Goal: Task Accomplishment & Management: Manage account settings

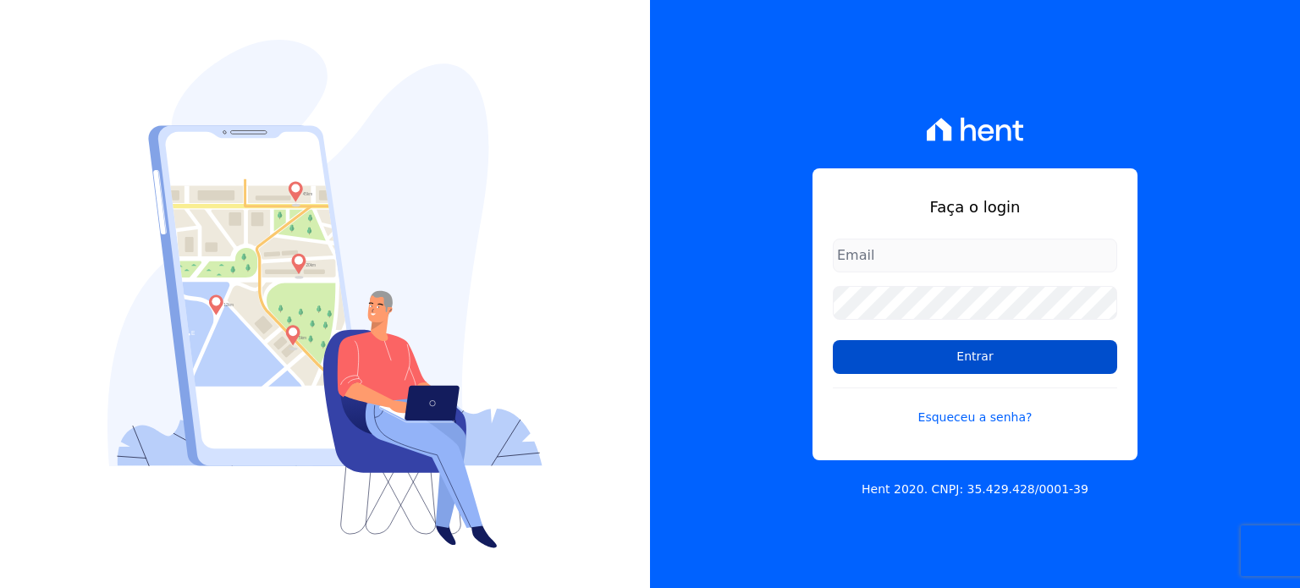
type input "[EMAIL_ADDRESS][DOMAIN_NAME]"
click at [906, 358] on input "Entrar" at bounding box center [975, 357] width 284 height 34
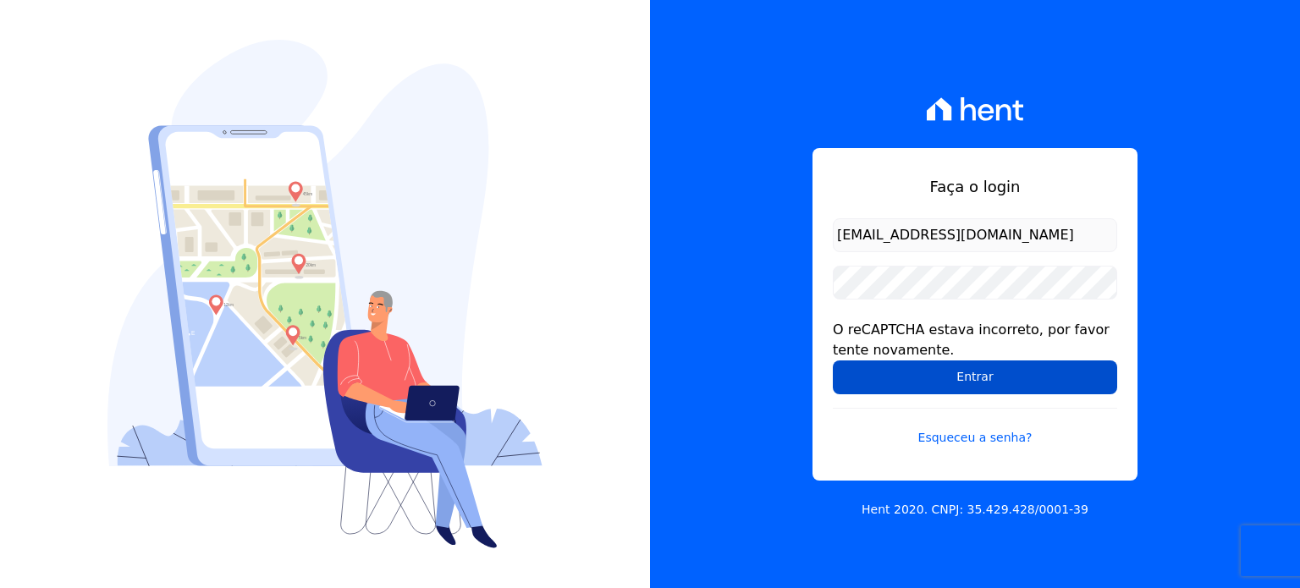
click at [914, 379] on input "Entrar" at bounding box center [975, 377] width 284 height 34
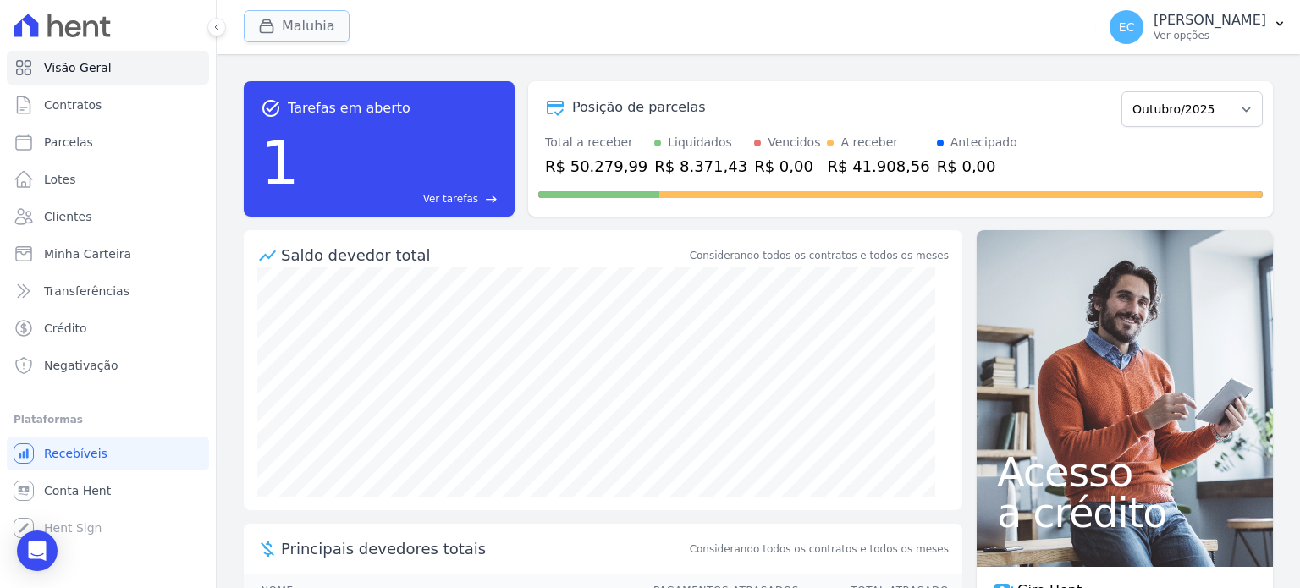
click at [294, 26] on button "Maluhia" at bounding box center [297, 26] width 106 height 32
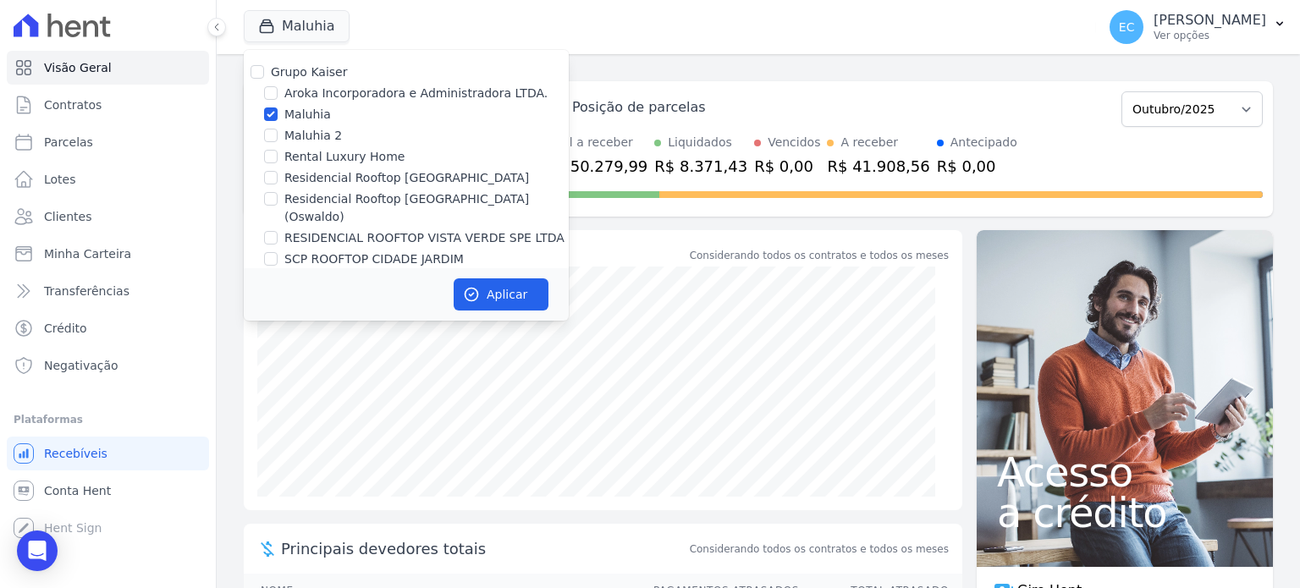
click at [317, 114] on label "Maluhia" at bounding box center [307, 115] width 47 height 18
click at [278, 114] on input "Maluhia" at bounding box center [271, 114] width 14 height 14
checkbox input "false"
click at [325, 151] on label "Rental Luxury Home" at bounding box center [344, 157] width 120 height 18
click at [278, 151] on input "Rental Luxury Home" at bounding box center [271, 157] width 14 height 14
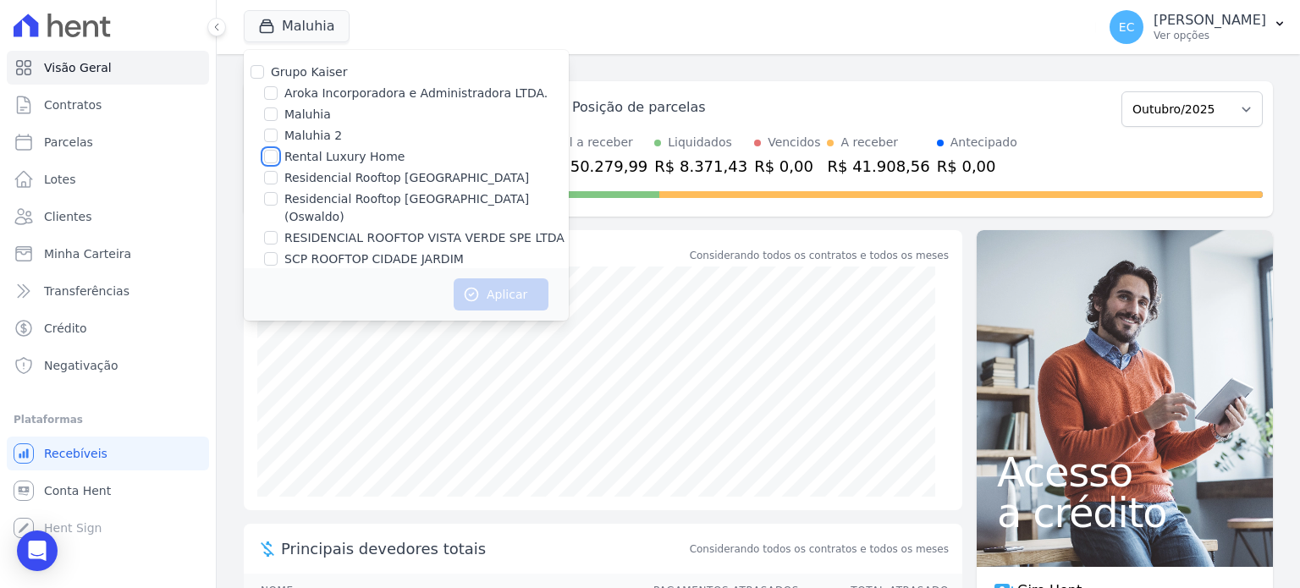
checkbox input "true"
click at [503, 296] on button "Aplicar" at bounding box center [501, 294] width 95 height 32
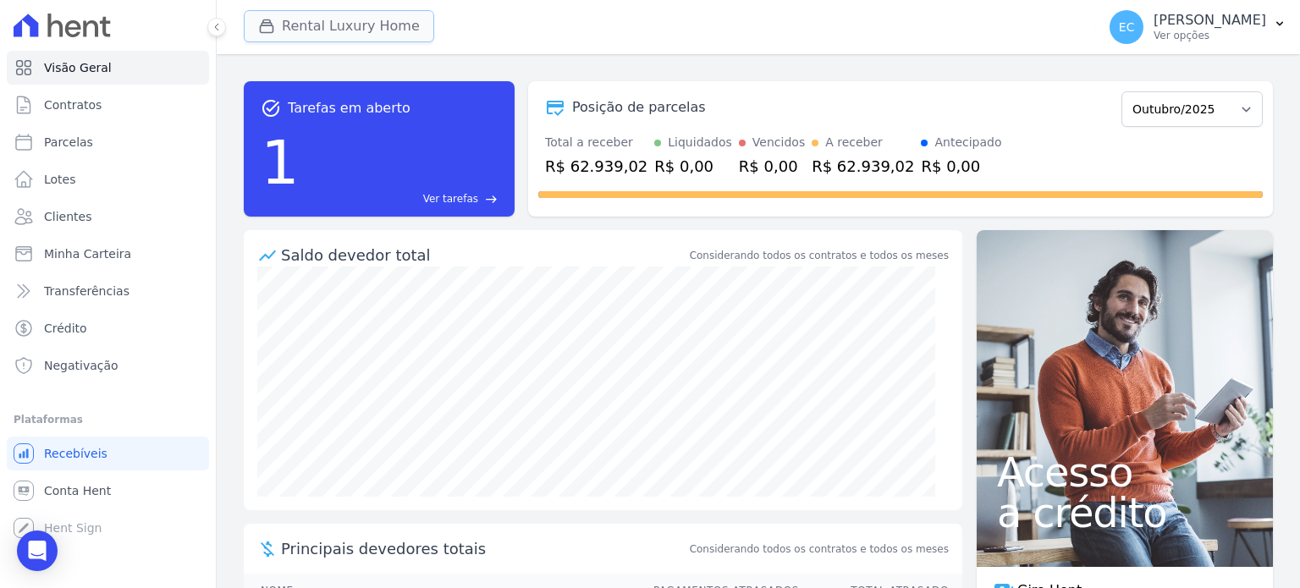
click at [290, 12] on button "Rental Luxury Home" at bounding box center [339, 26] width 190 height 32
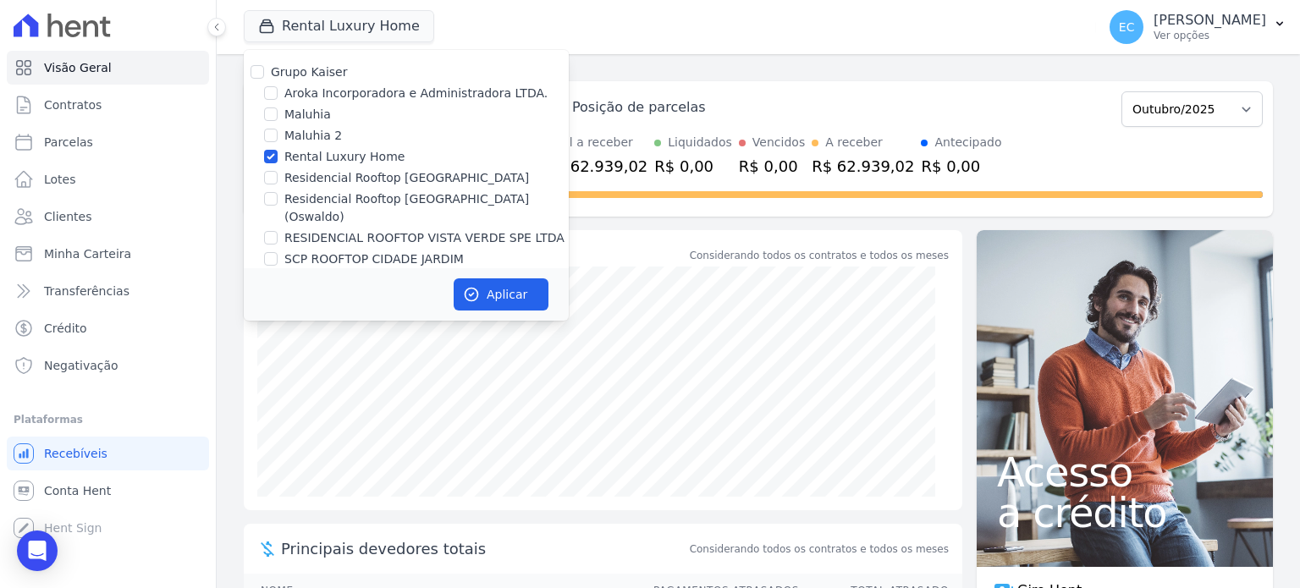
click at [363, 165] on label "Rental Luxury Home" at bounding box center [344, 157] width 120 height 18
click at [278, 163] on input "Rental Luxury Home" at bounding box center [271, 157] width 14 height 14
click at [327, 165] on label "Rental Luxury Home" at bounding box center [344, 157] width 120 height 18
click at [367, 161] on label "Rental Luxury Home" at bounding box center [344, 157] width 120 height 18
click at [278, 161] on input "Rental Luxury Home" at bounding box center [271, 157] width 14 height 14
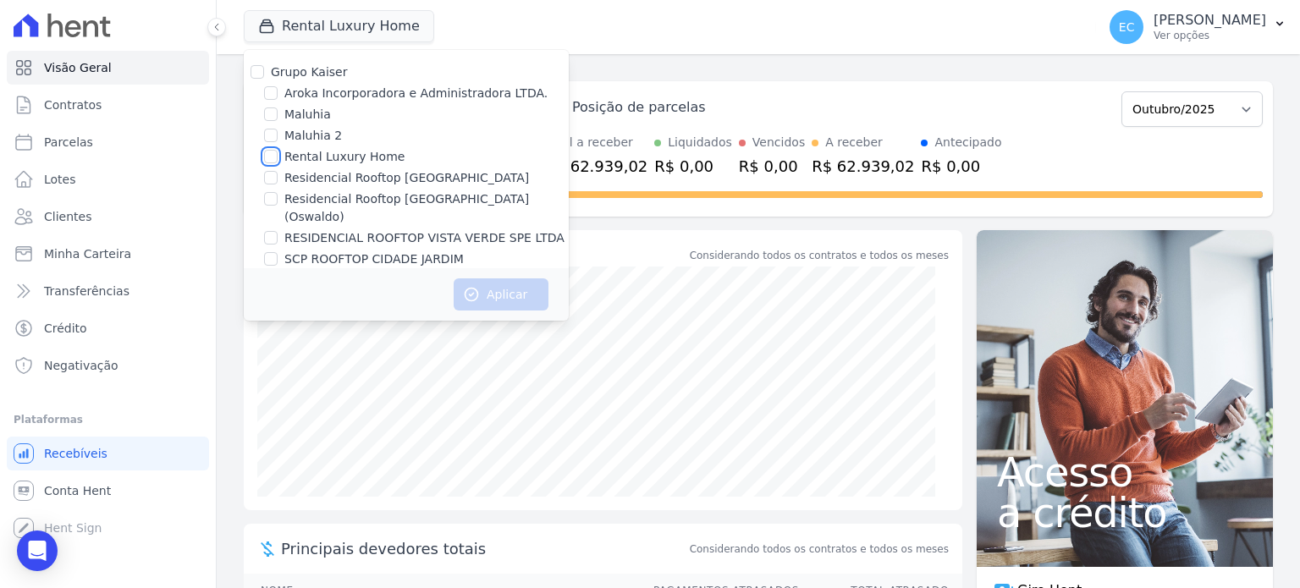
checkbox input "true"
click at [481, 280] on button "Aplicar" at bounding box center [501, 294] width 95 height 32
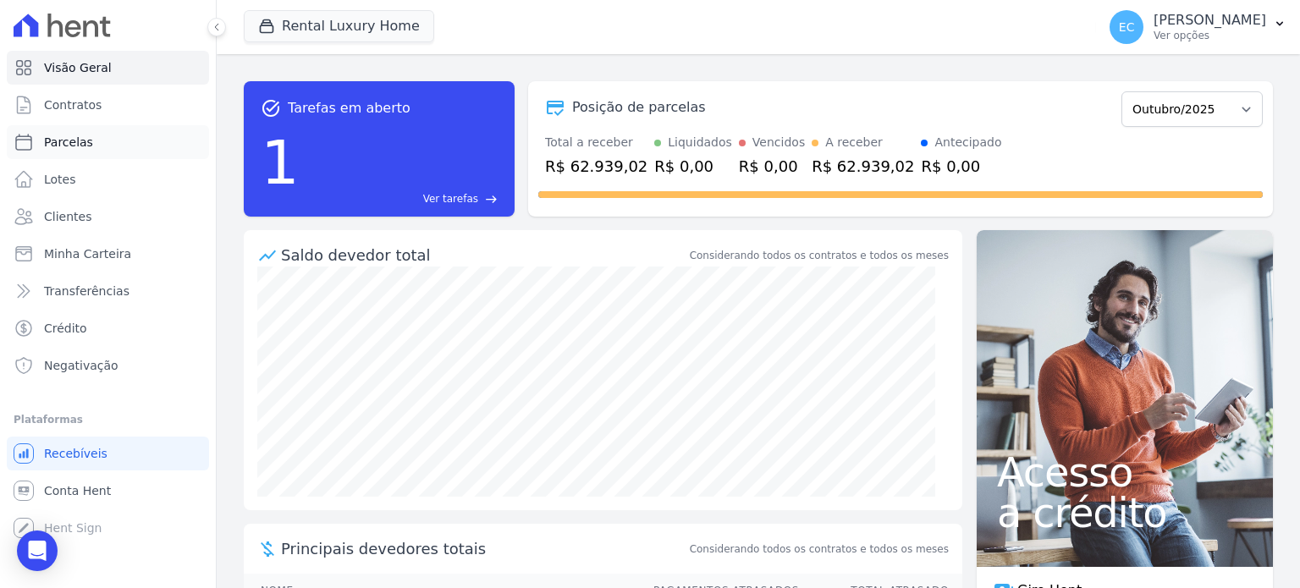
click at [68, 151] on link "Parcelas" at bounding box center [108, 142] width 202 height 34
select select
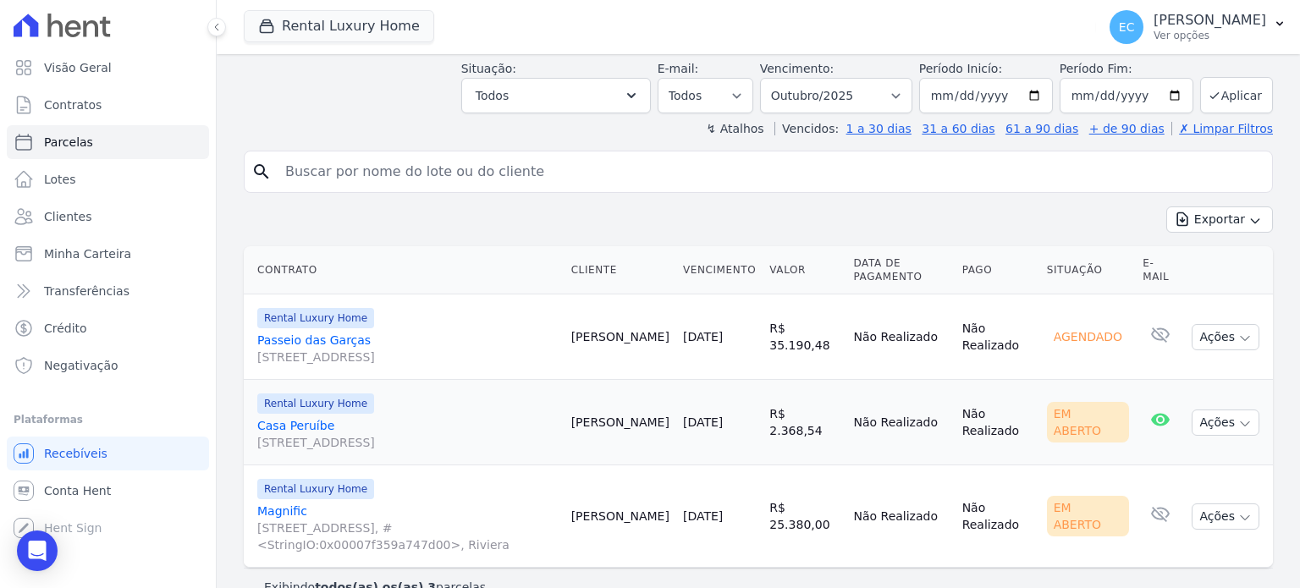
scroll to position [251, 0]
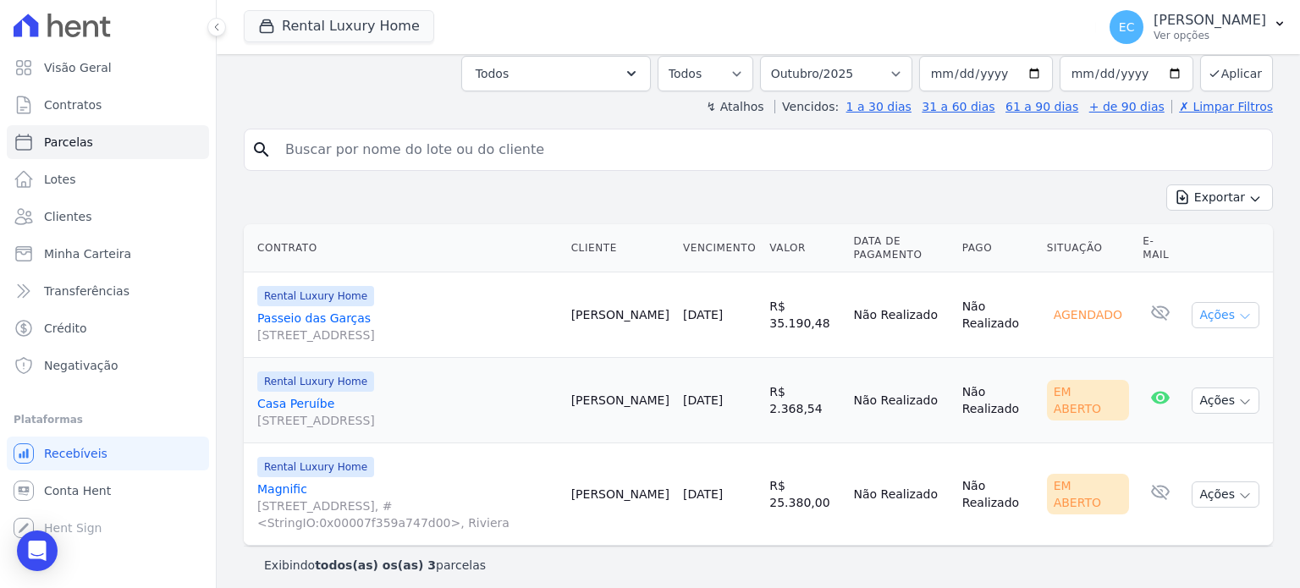
click at [1236, 302] on button "Ações" at bounding box center [1225, 315] width 68 height 26
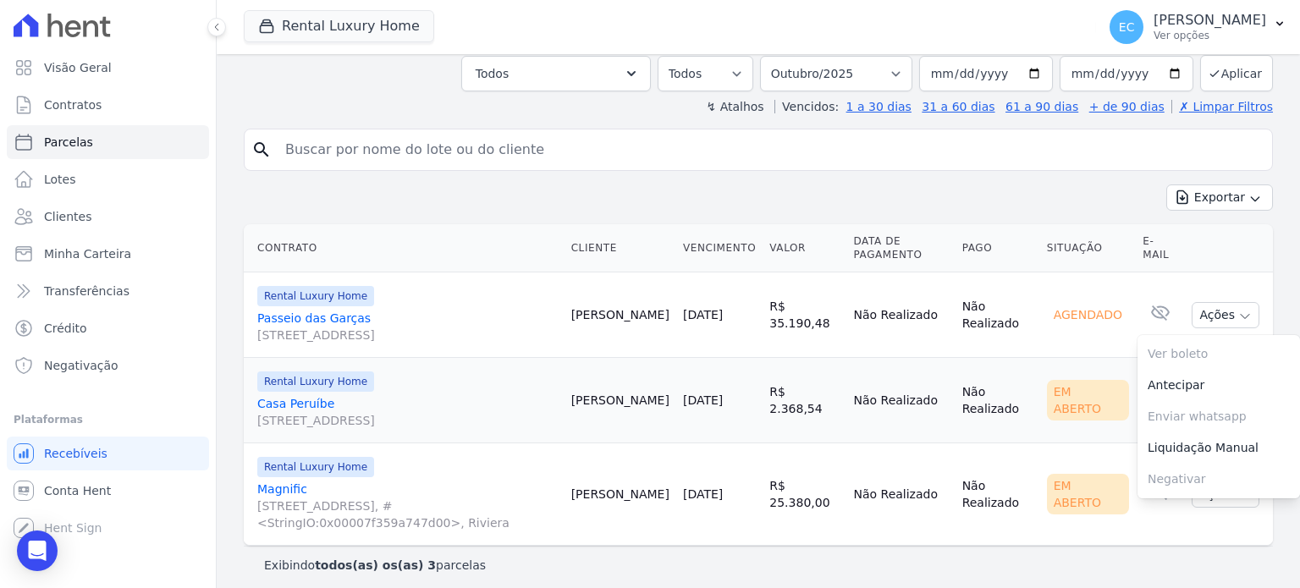
click at [787, 297] on td "R$ 35.190,48" at bounding box center [804, 314] width 84 height 85
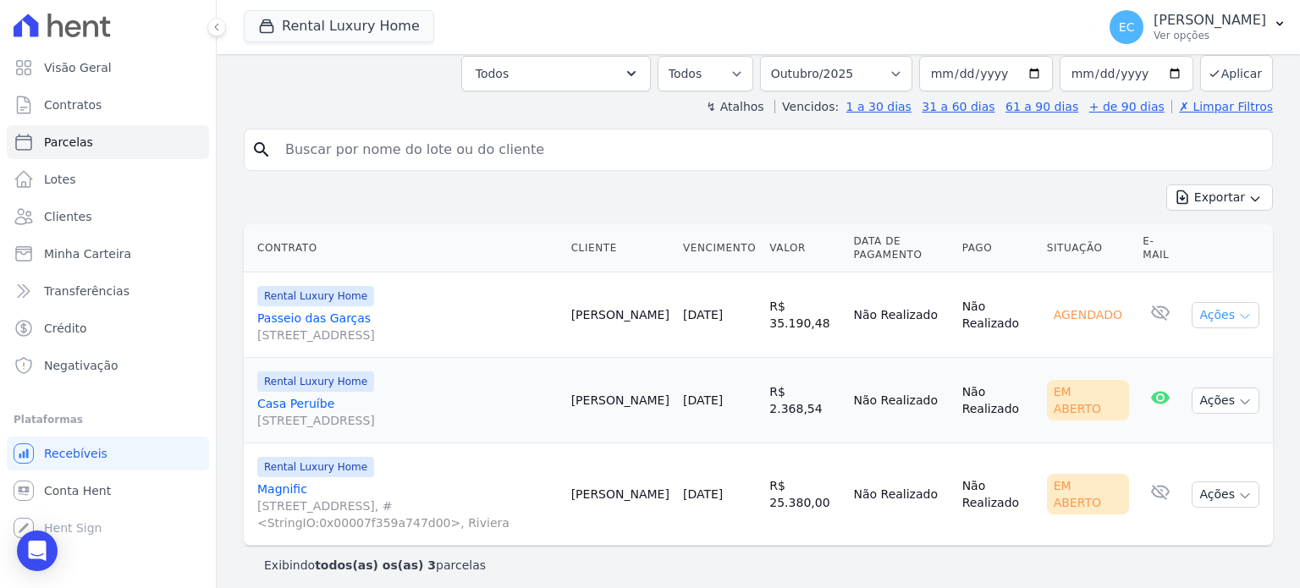
click at [1222, 307] on button "Ações" at bounding box center [1225, 315] width 68 height 26
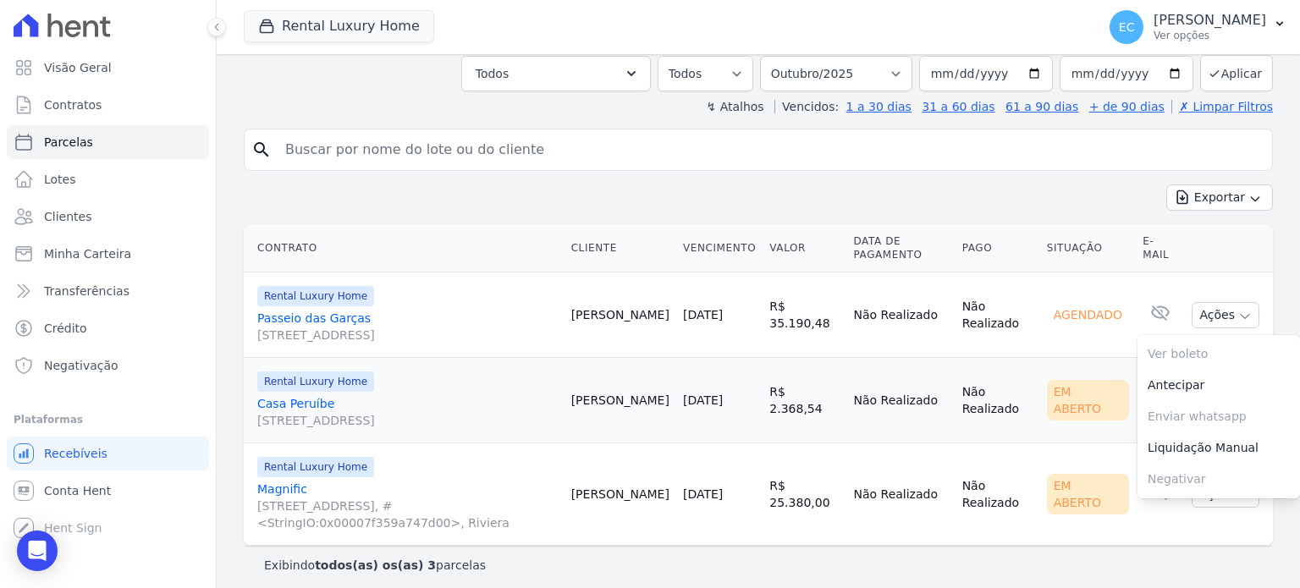
drag, startPoint x: 765, startPoint y: 321, endPoint x: 831, endPoint y: 317, distance: 66.1
click at [831, 317] on td "R$ 35.190,48" at bounding box center [804, 314] width 84 height 85
copy td "35.190,48"
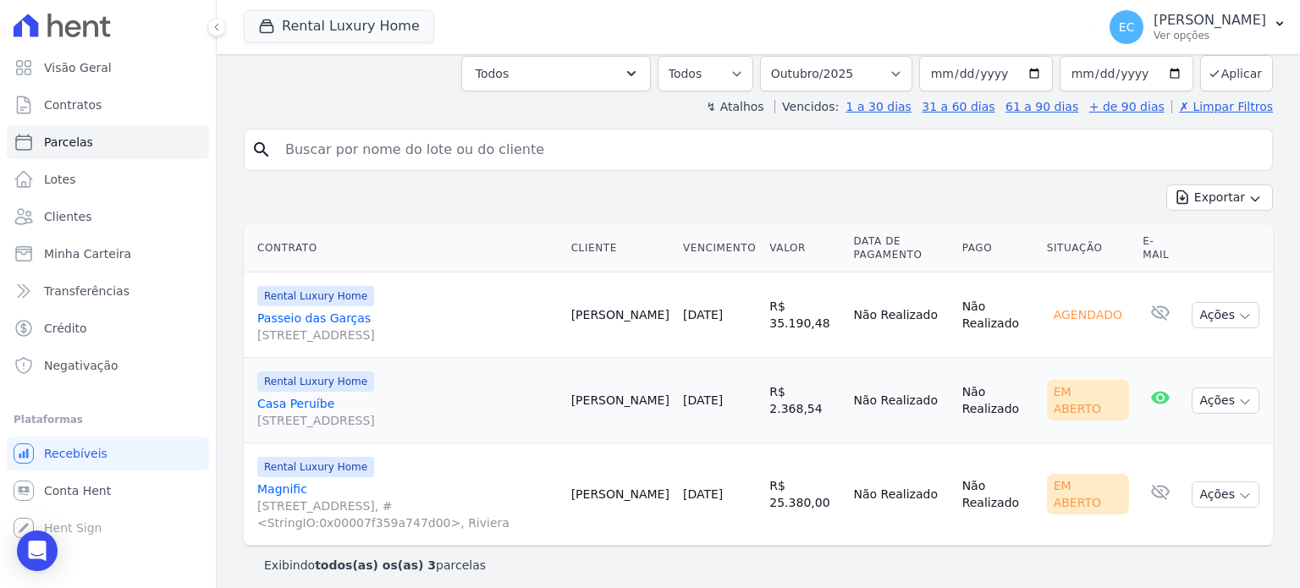
click at [1202, 325] on td "Ações Ver boleto Não é possível visualizar o boleto de um pagamento agendado An…" at bounding box center [1229, 314] width 88 height 85
click at [1202, 302] on button "Ações" at bounding box center [1225, 315] width 68 height 26
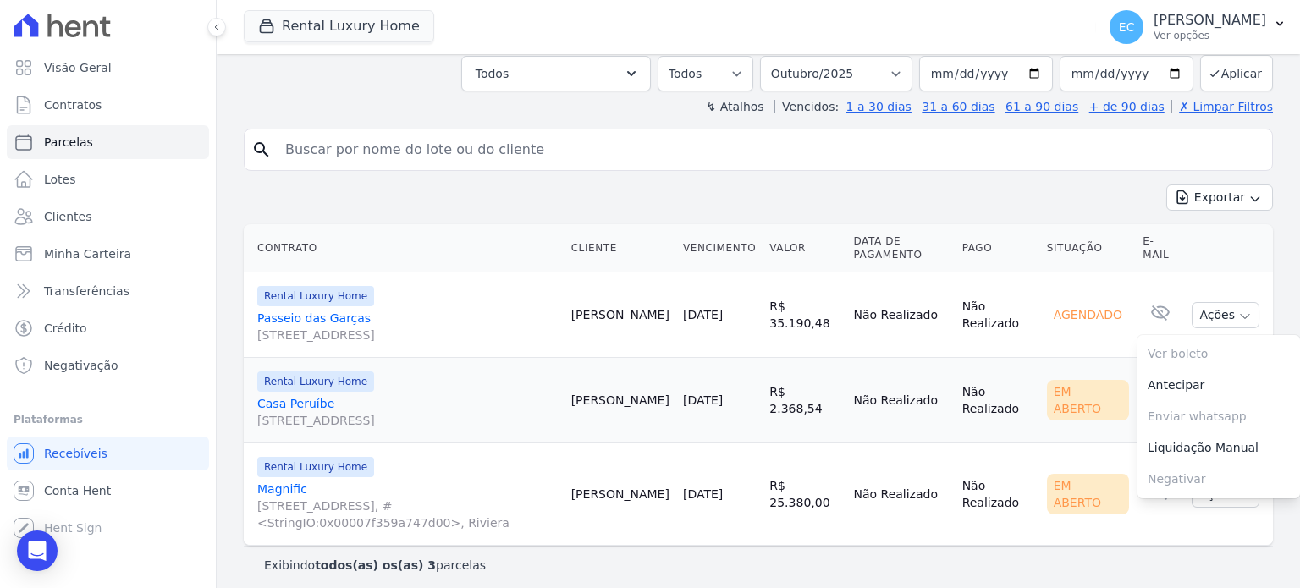
drag, startPoint x: 989, startPoint y: 277, endPoint x: 577, endPoint y: 267, distance: 412.2
click at [971, 297] on td "Não Realizado" at bounding box center [997, 314] width 85 height 85
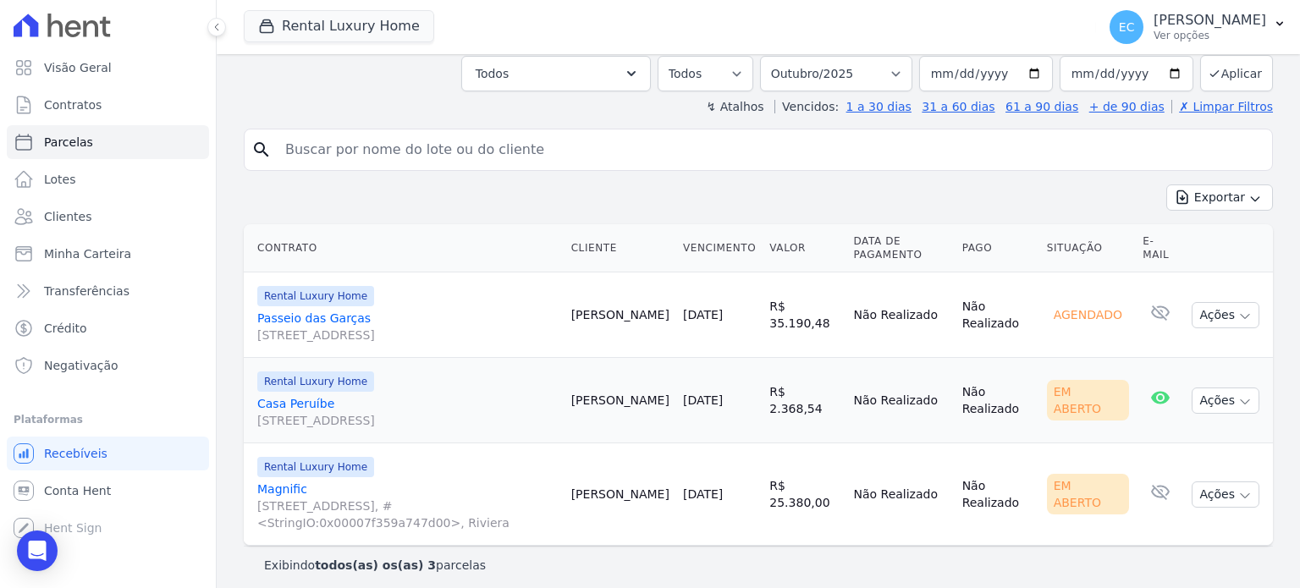
click at [318, 327] on span "[STREET_ADDRESS]" at bounding box center [407, 335] width 300 height 17
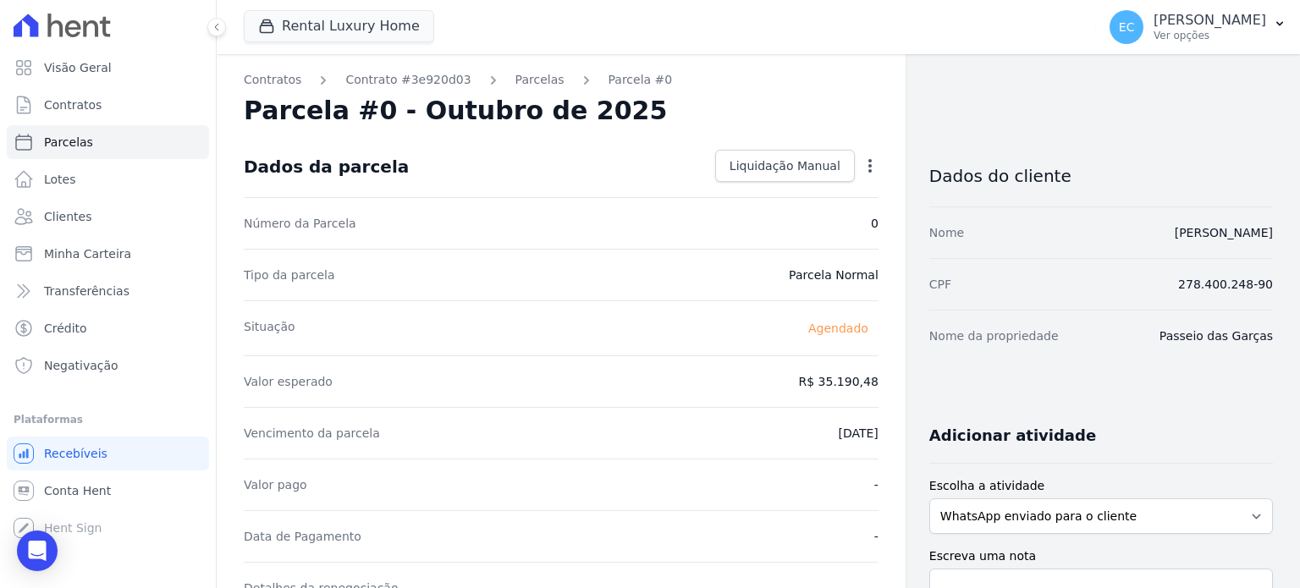
click at [869, 173] on icon "button" at bounding box center [869, 165] width 17 height 17
click at [817, 98] on div "Parcela #0 - Outubro de 2025" at bounding box center [561, 111] width 635 height 30
click at [861, 158] on icon "button" at bounding box center [869, 165] width 17 height 17
click at [622, 69] on div "Contratos Contrato #3e920d03 Parcelas Parcela #0 Parcela #0 - Outubro de 2025 D…" at bounding box center [561, 598] width 689 height 1088
click at [515, 79] on link "Parcelas" at bounding box center [539, 80] width 49 height 18
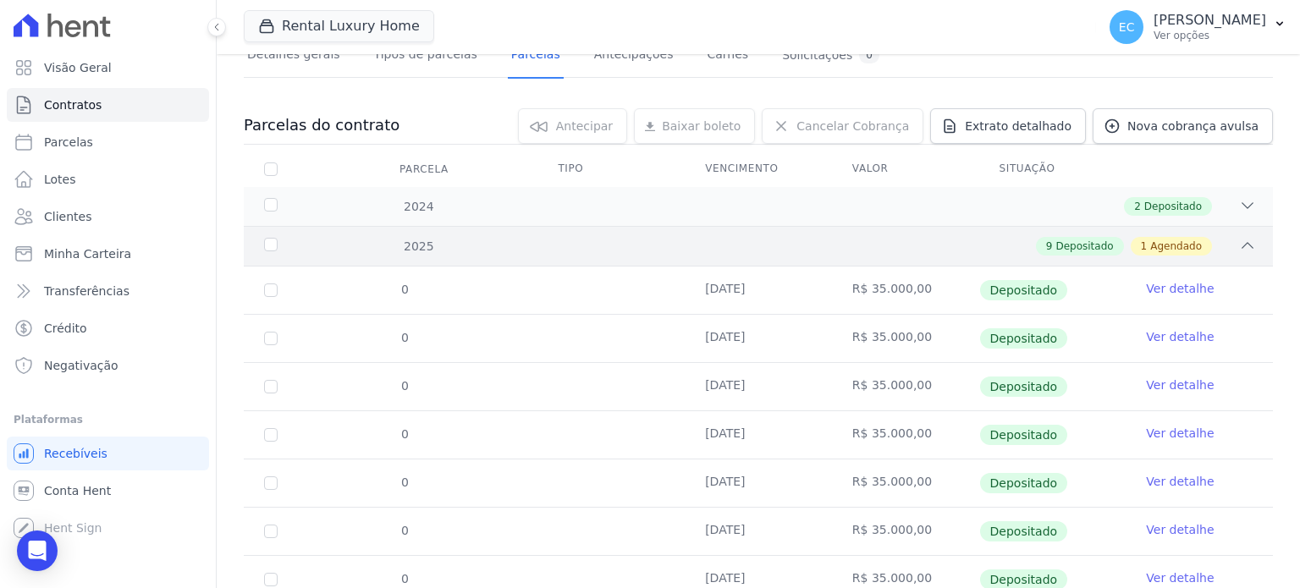
scroll to position [338, 0]
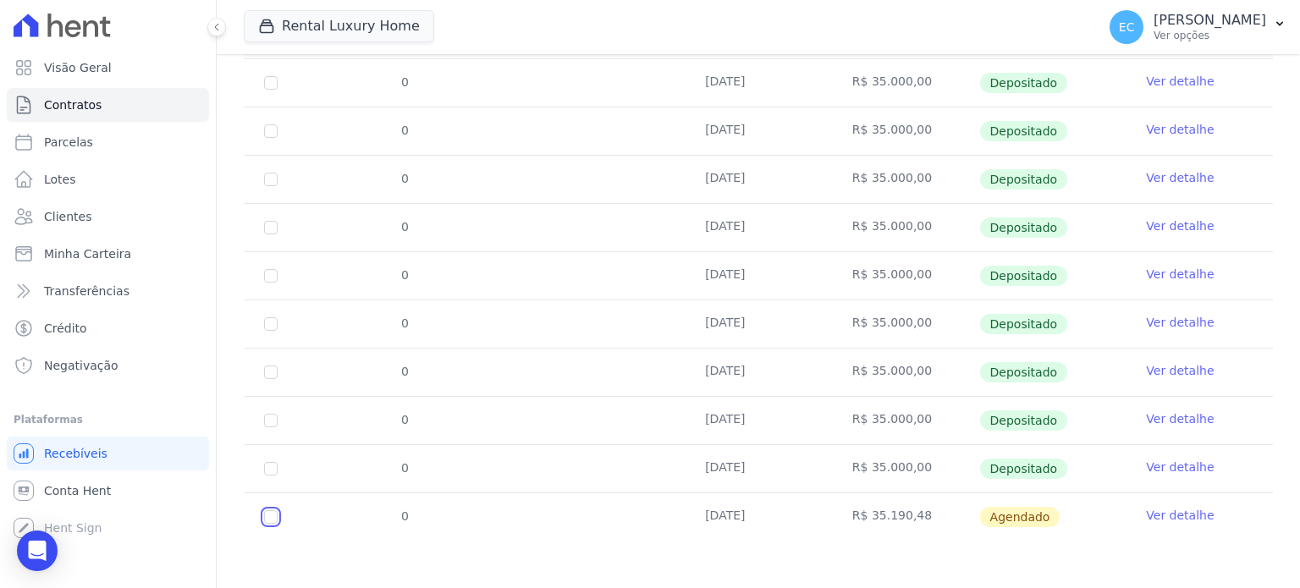
click at [269, 514] on input "checkbox" at bounding box center [271, 517] width 14 height 14
checkbox input "true"
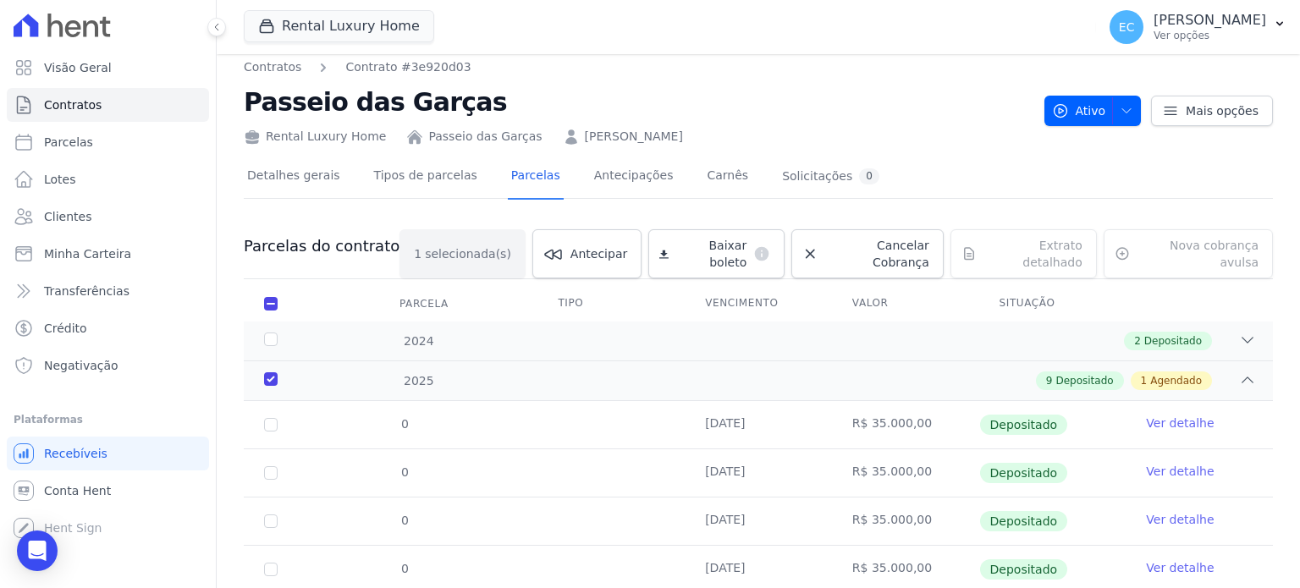
scroll to position [0, 0]
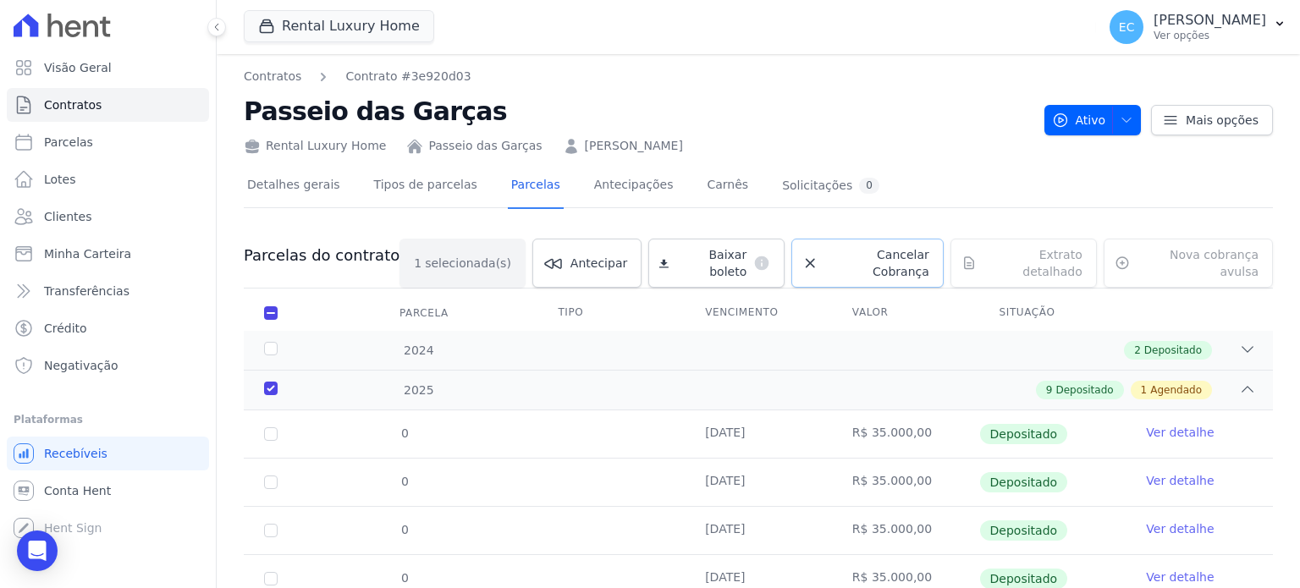
click at [840, 257] on span "Cancelar Cobrança" at bounding box center [877, 263] width 104 height 34
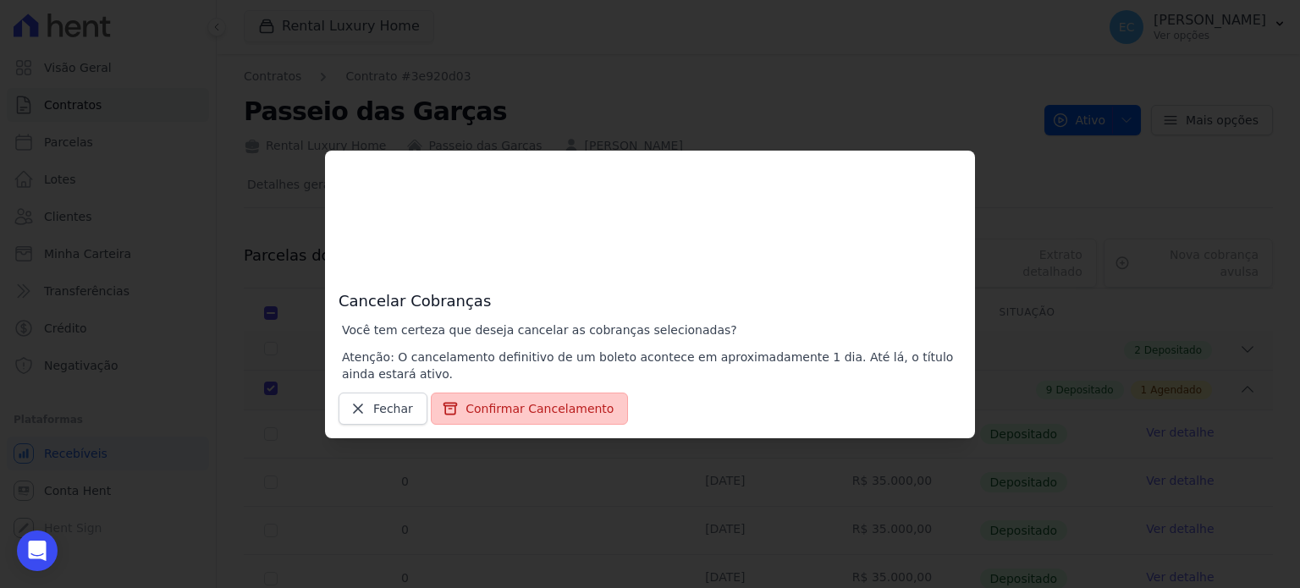
click at [563, 420] on button "Confirmar Cancelamento" at bounding box center [529, 409] width 197 height 32
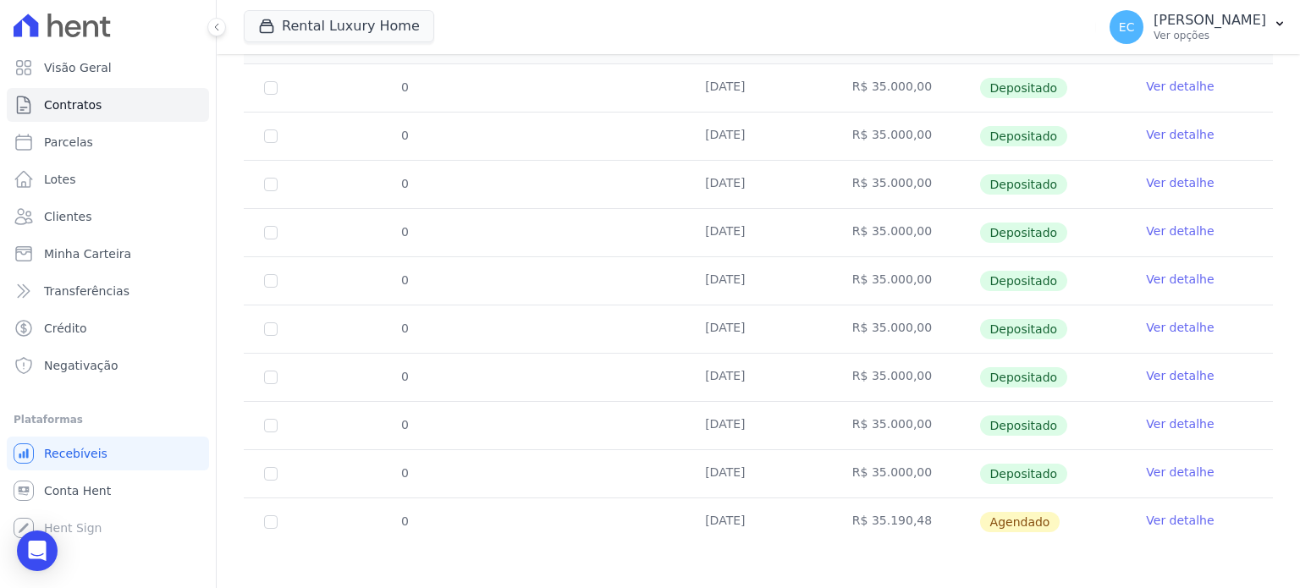
scroll to position [338, 0]
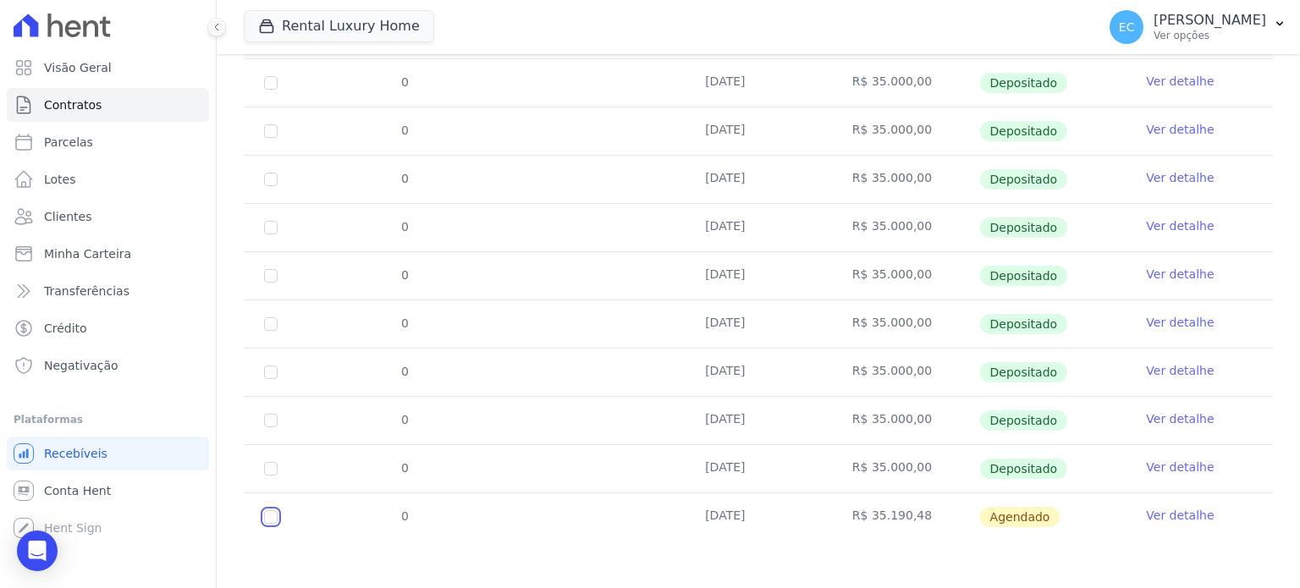
click at [267, 519] on input "checkbox" at bounding box center [271, 517] width 14 height 14
checkbox input "true"
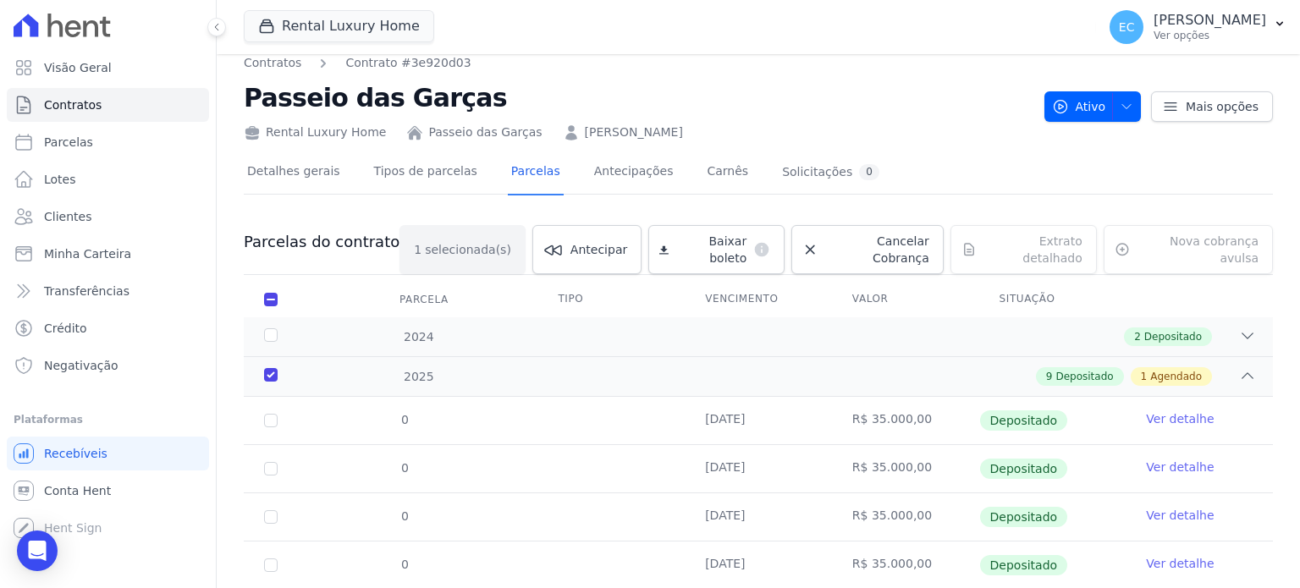
scroll to position [0, 0]
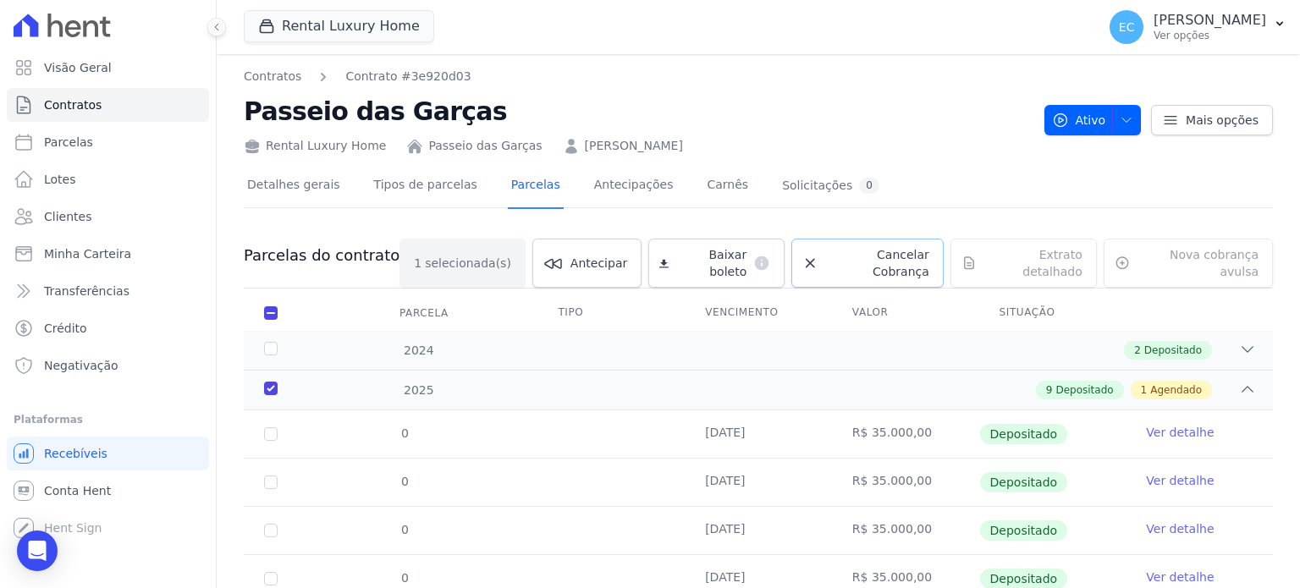
click at [880, 250] on span "Cancelar Cobrança" at bounding box center [877, 263] width 104 height 34
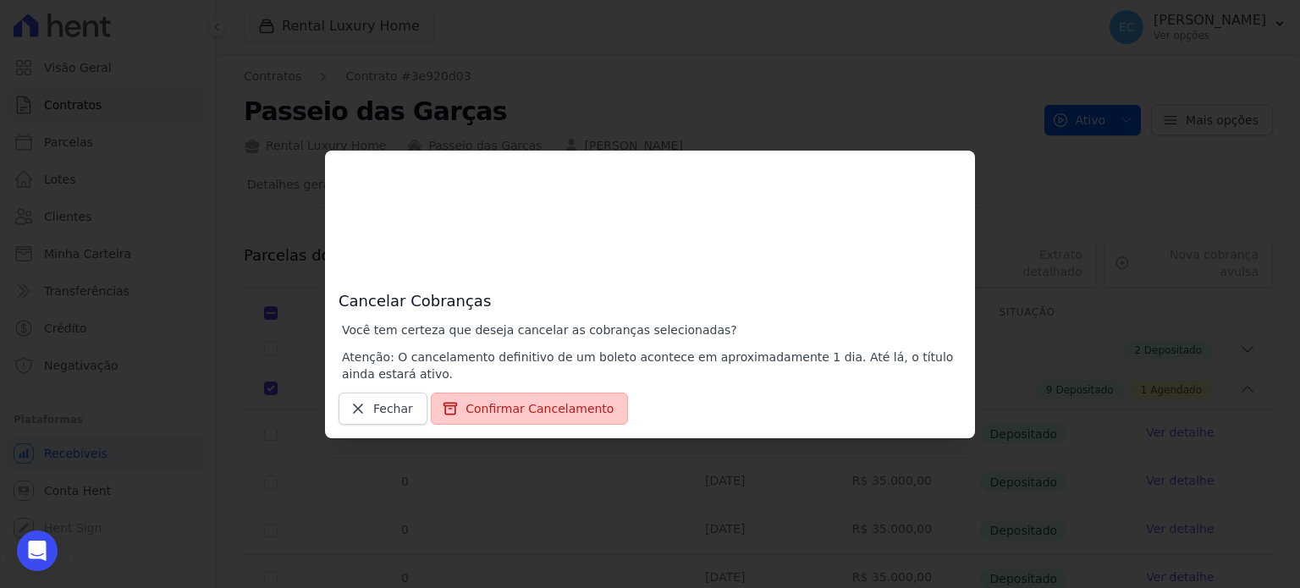
click at [516, 399] on button "Confirmar Cancelamento" at bounding box center [529, 409] width 197 height 32
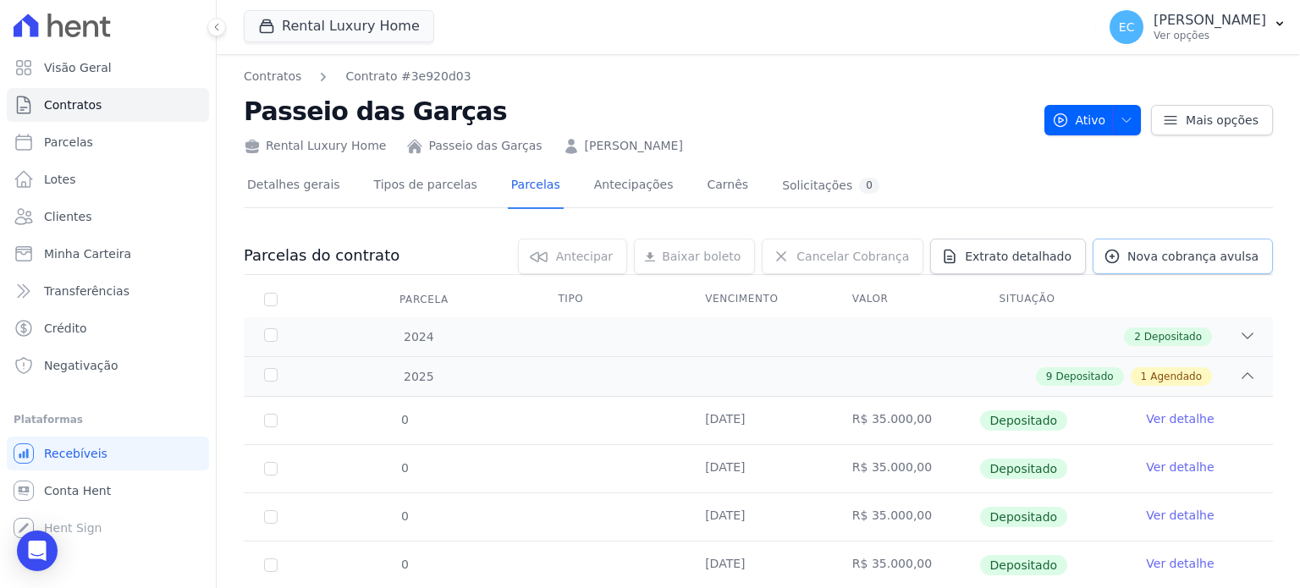
click at [1151, 261] on span "Nova cobrança avulsa" at bounding box center [1192, 256] width 131 height 17
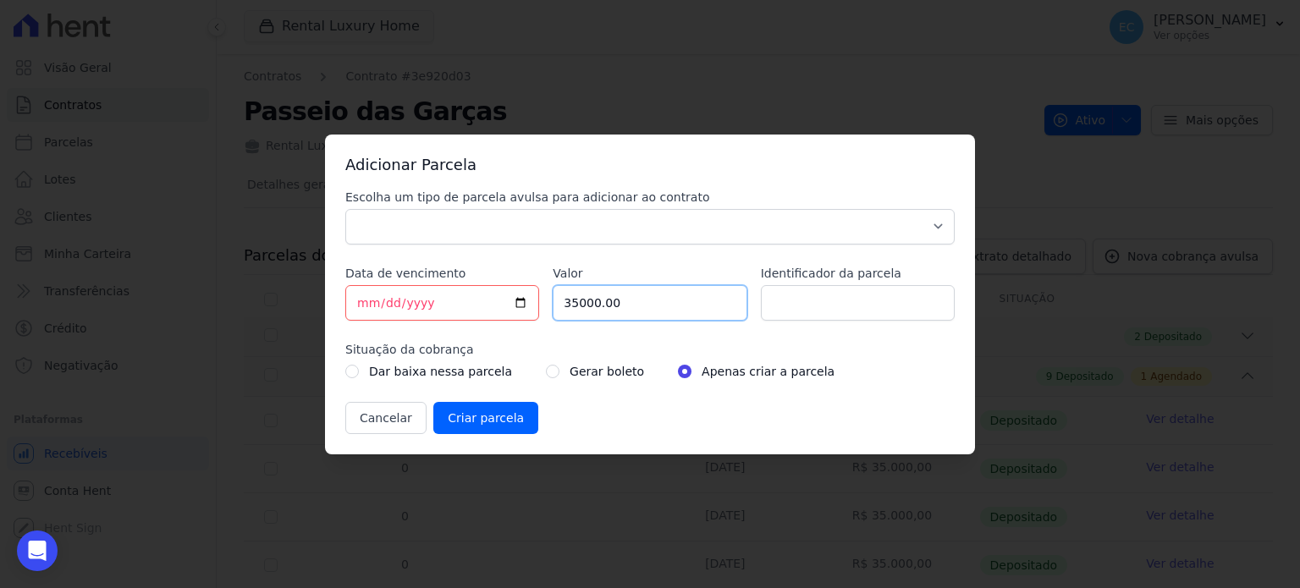
drag, startPoint x: 657, startPoint y: 306, endPoint x: 399, endPoint y: 309, distance: 257.3
click at [399, 309] on div "Escolha um tipo de parcela avulsa para adicionar ao contrato Parcela Normal Sin…" at bounding box center [649, 311] width 609 height 245
paste input ".19048"
drag, startPoint x: 616, startPoint y: 311, endPoint x: 315, endPoint y: 308, distance: 301.3
click at [292, 306] on div "Adicionar Parcela Escolha um tipo de parcela avulsa para adicionar ao contrato …" at bounding box center [650, 294] width 1300 height 588
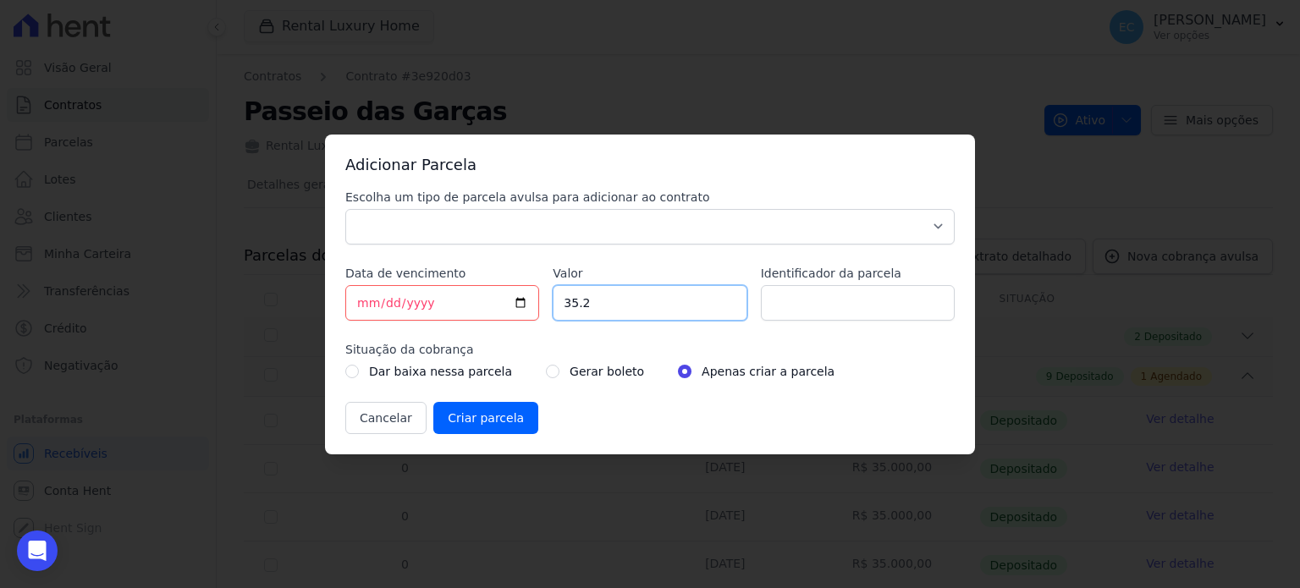
click at [657, 305] on input "35.2" at bounding box center [650, 303] width 194 height 36
type input "3"
type input "35"
type input "35.1"
type input "3519048"
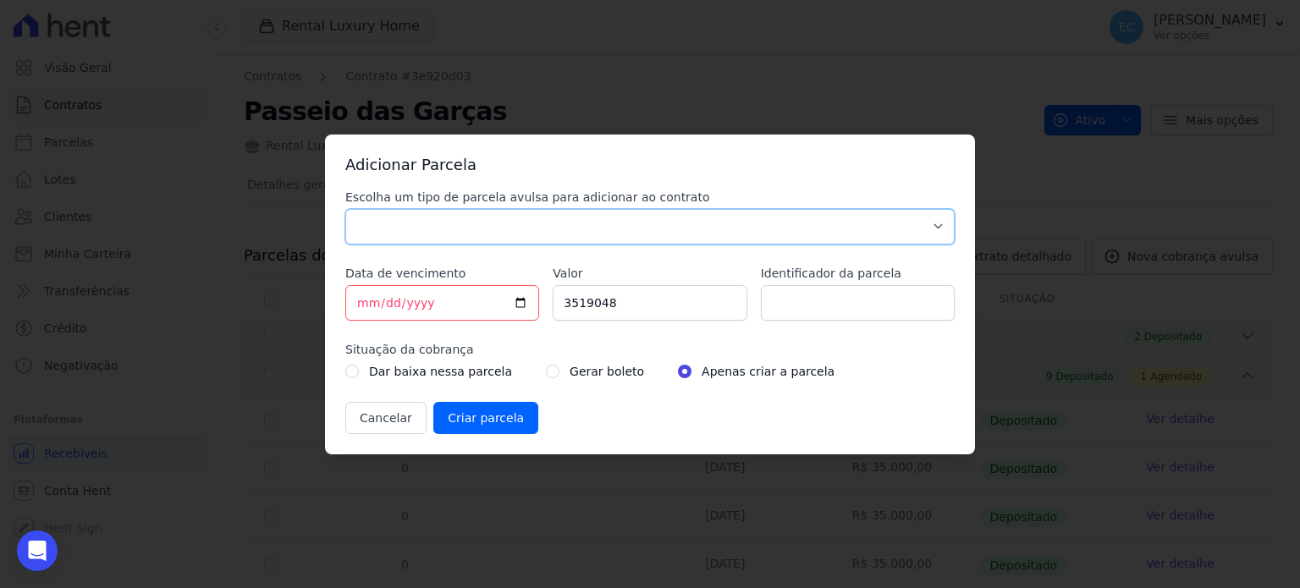
click at [522, 217] on select "Parcela Normal Sinal Caução Intercalada Chaves Pré Chaves Pós Chaves Taxas Quit…" at bounding box center [649, 227] width 609 height 36
select select "standard"
click at [345, 209] on select "Parcela Normal Sinal Caução Intercalada Chaves Pré Chaves Pós Chaves Taxas Quit…" at bounding box center [649, 227] width 609 height 36
click at [513, 304] on input "[DATE]" at bounding box center [442, 303] width 194 height 36
click at [531, 304] on input "[DATE]" at bounding box center [442, 303] width 194 height 36
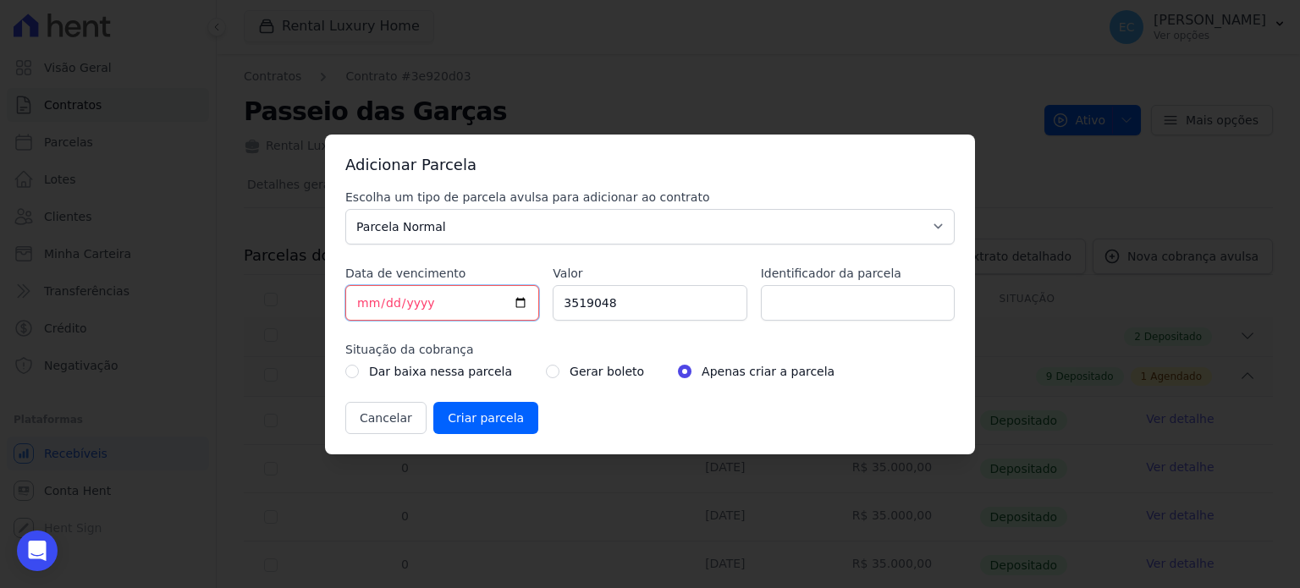
click at [516, 300] on input "2025-10-13" at bounding box center [442, 303] width 194 height 36
click at [415, 305] on input "2025-10-13" at bounding box center [442, 303] width 194 height 36
click at [414, 305] on input "2025-10-13" at bounding box center [442, 303] width 194 height 36
click at [432, 305] on input "2025-10-13" at bounding box center [442, 303] width 194 height 36
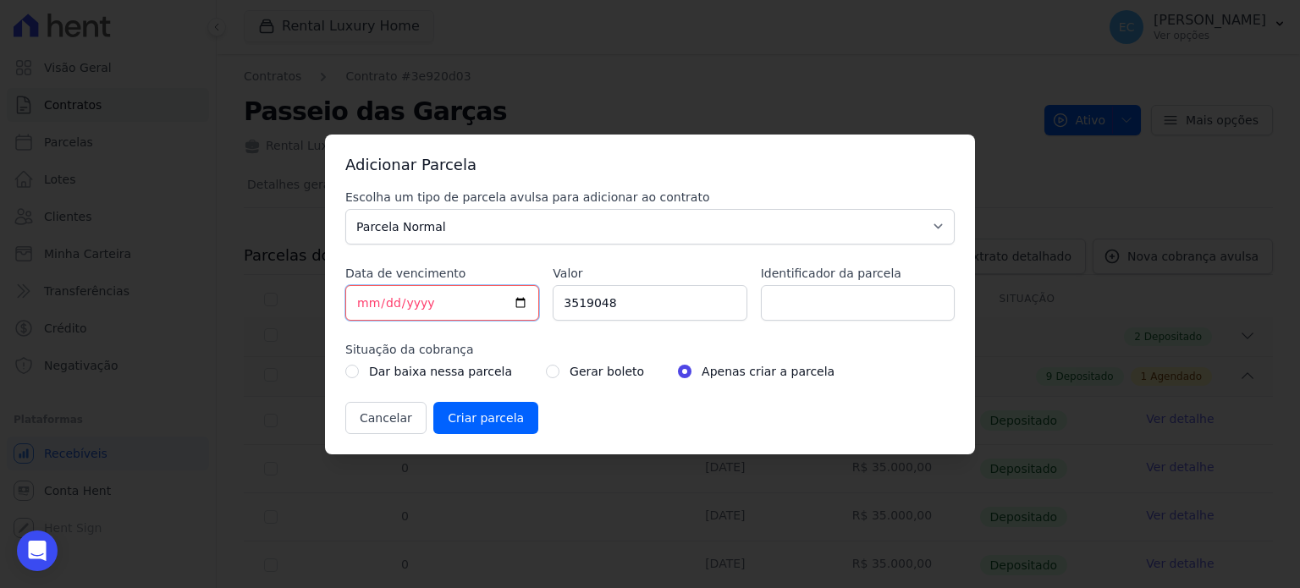
click at [432, 305] on input "2025-10-13" at bounding box center [442, 303] width 194 height 36
click at [518, 298] on input "[DATE]" at bounding box center [442, 303] width 194 height 36
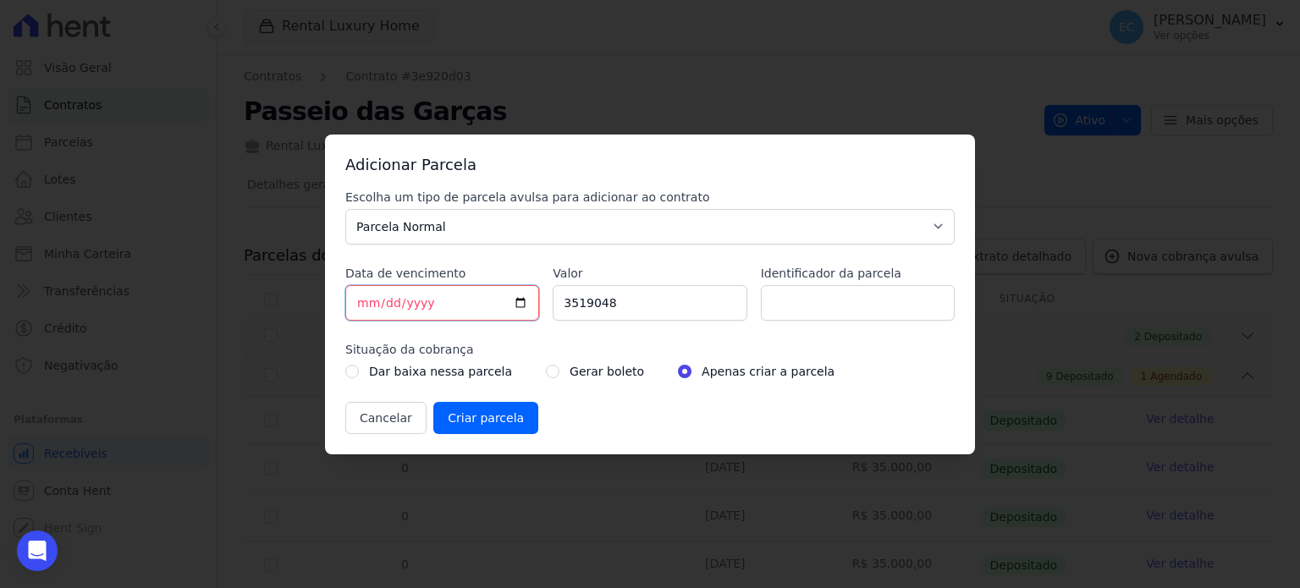
type input "2025-10-27"
click at [808, 289] on input "Identificador da parcela" at bounding box center [858, 303] width 194 height 36
type input "Outubro"
click at [454, 411] on input "Criar parcela" at bounding box center [485, 418] width 105 height 32
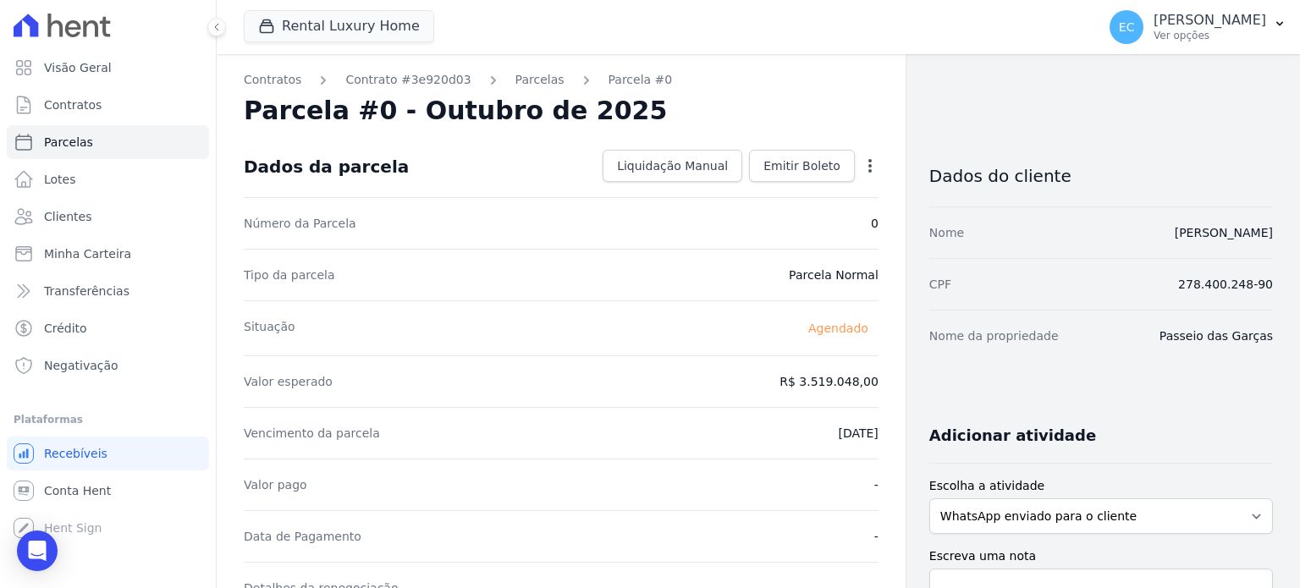
click at [866, 171] on icon "button" at bounding box center [869, 165] width 17 height 17
click at [786, 125] on div "Parcela #0 - Outubro de 2025" at bounding box center [561, 111] width 635 height 30
click at [515, 84] on link "Parcelas" at bounding box center [539, 80] width 49 height 18
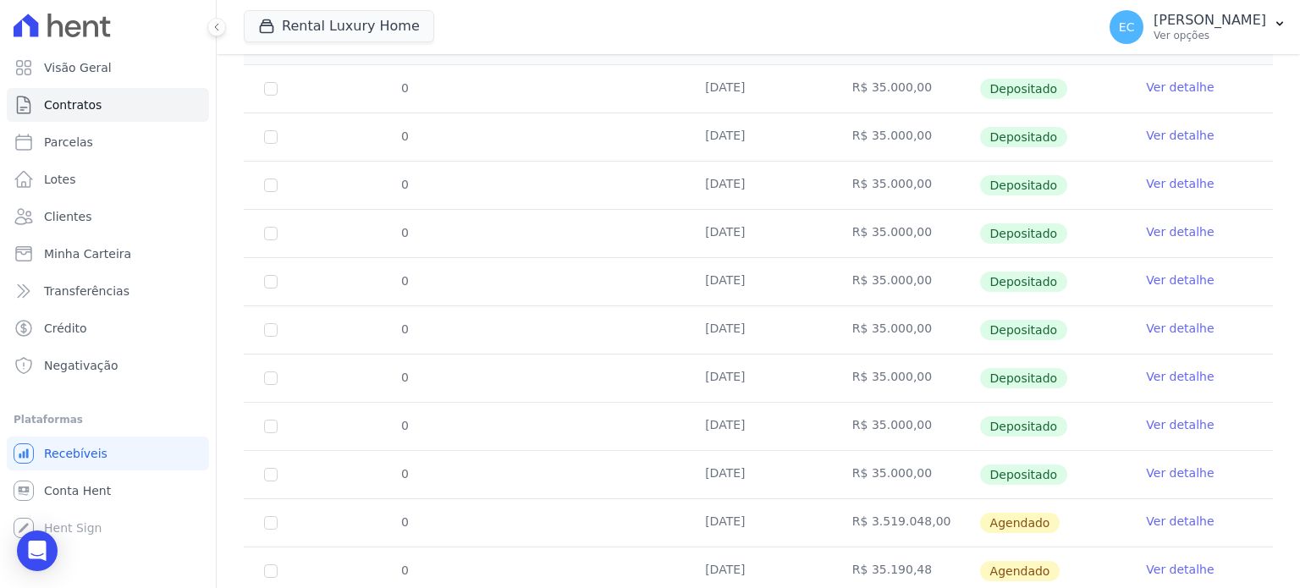
scroll to position [386, 0]
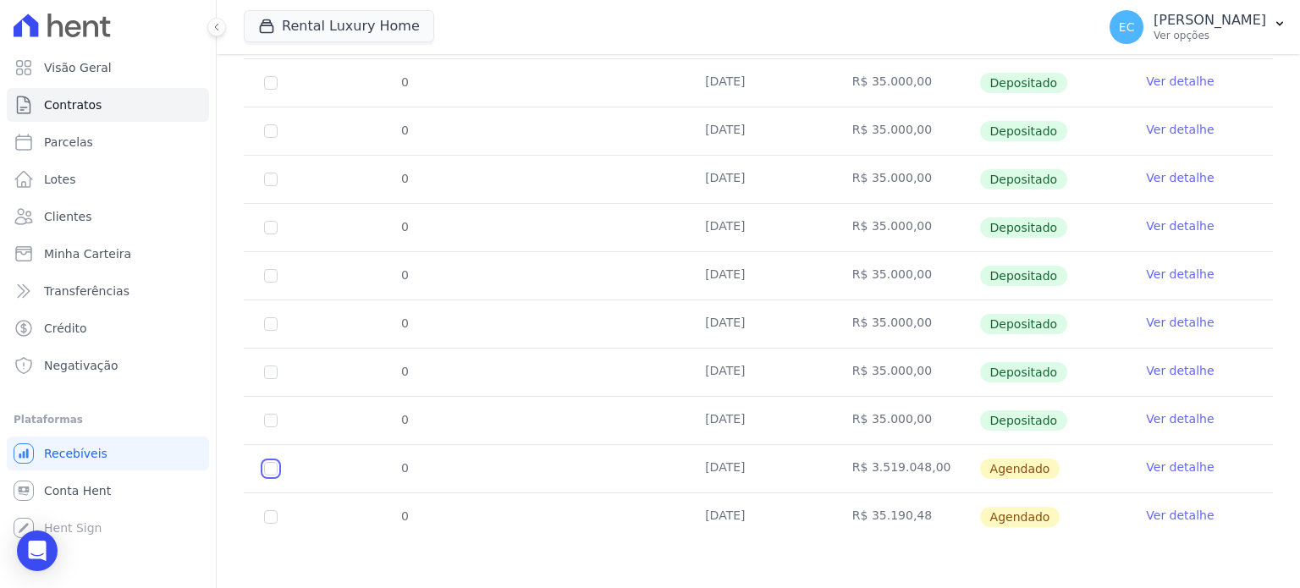
click at [274, 472] on input "checkbox" at bounding box center [271, 469] width 14 height 14
checkbox input "true"
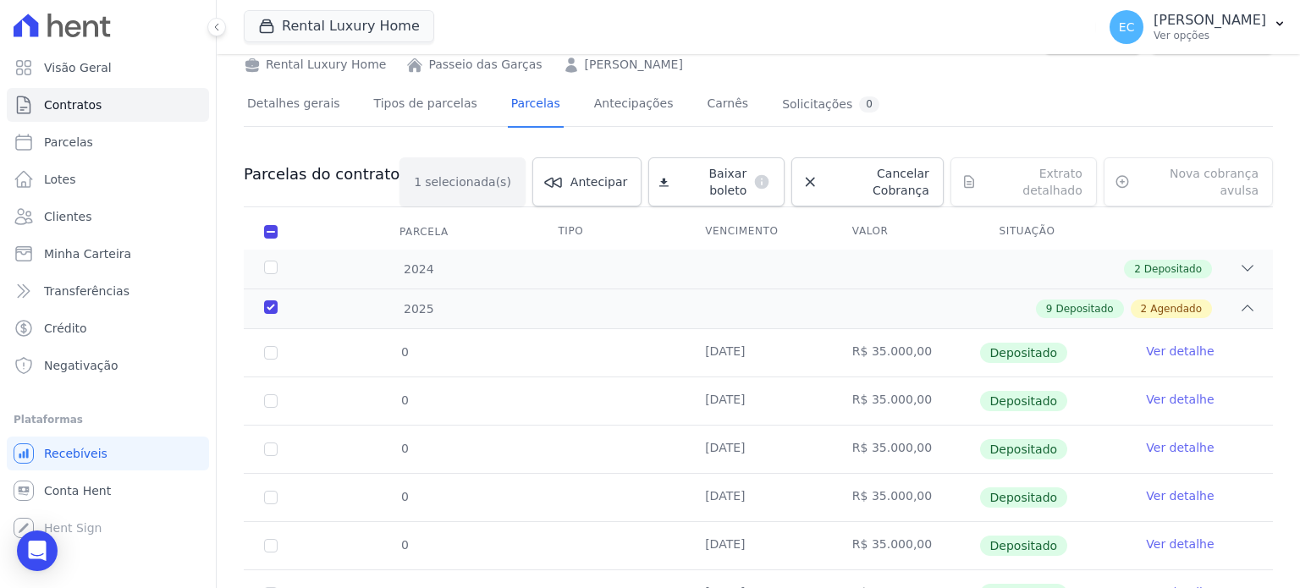
scroll to position [0, 0]
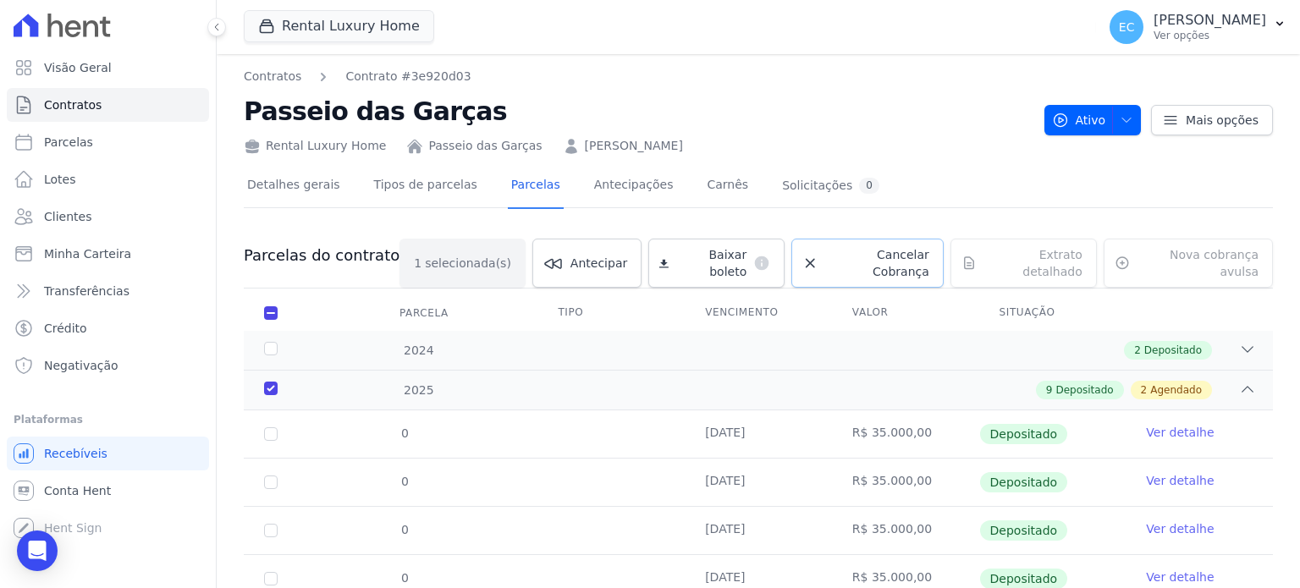
click at [863, 270] on link "Cancelar Cobrança" at bounding box center [867, 263] width 152 height 49
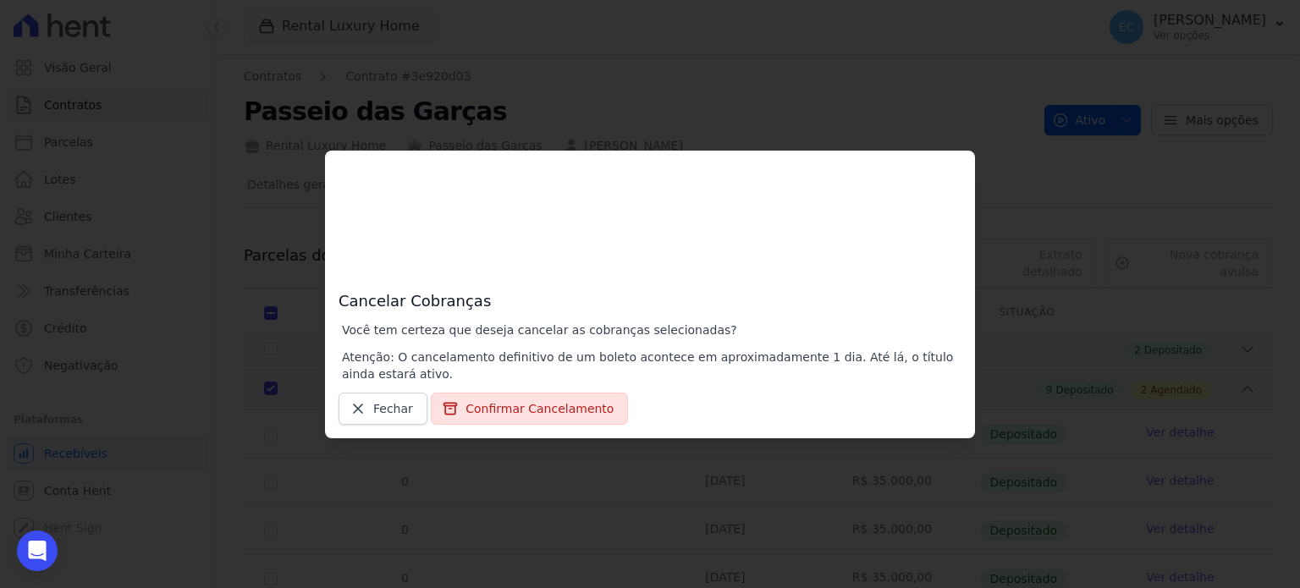
click at [500, 424] on div "Cancelar Cobranças Você tem certeza que deseja cancelar as cobranças selecionad…" at bounding box center [650, 295] width 650 height 288
click at [509, 412] on button "Confirmar Cancelamento" at bounding box center [529, 409] width 197 height 32
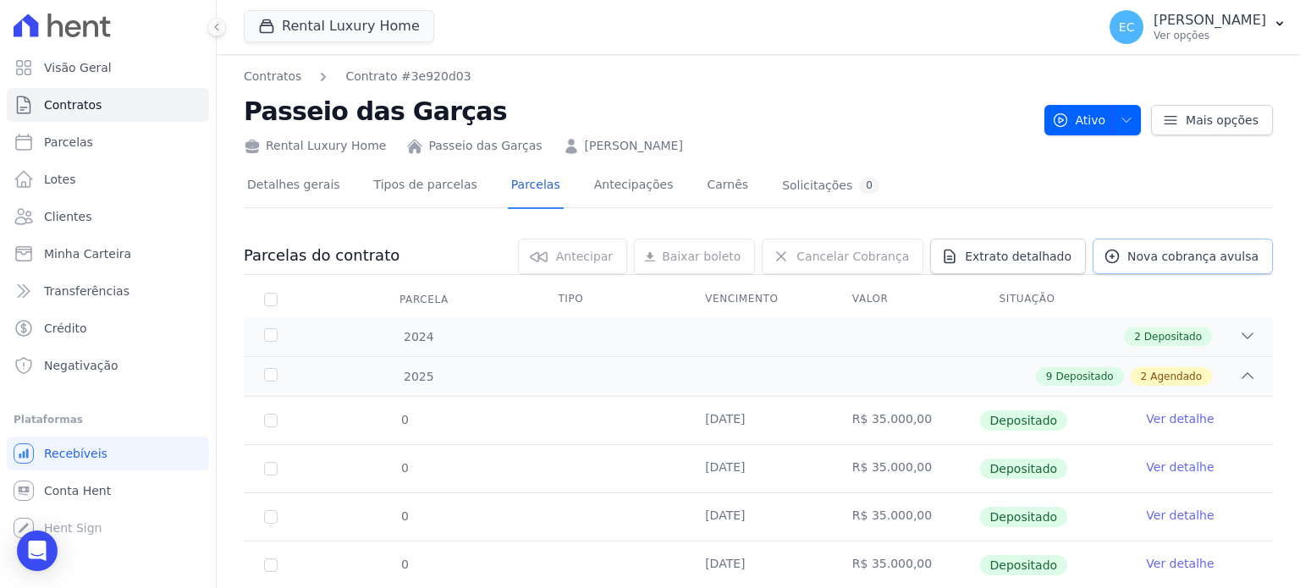
click at [1185, 240] on link "Nova cobrança avulsa" at bounding box center [1182, 257] width 180 height 36
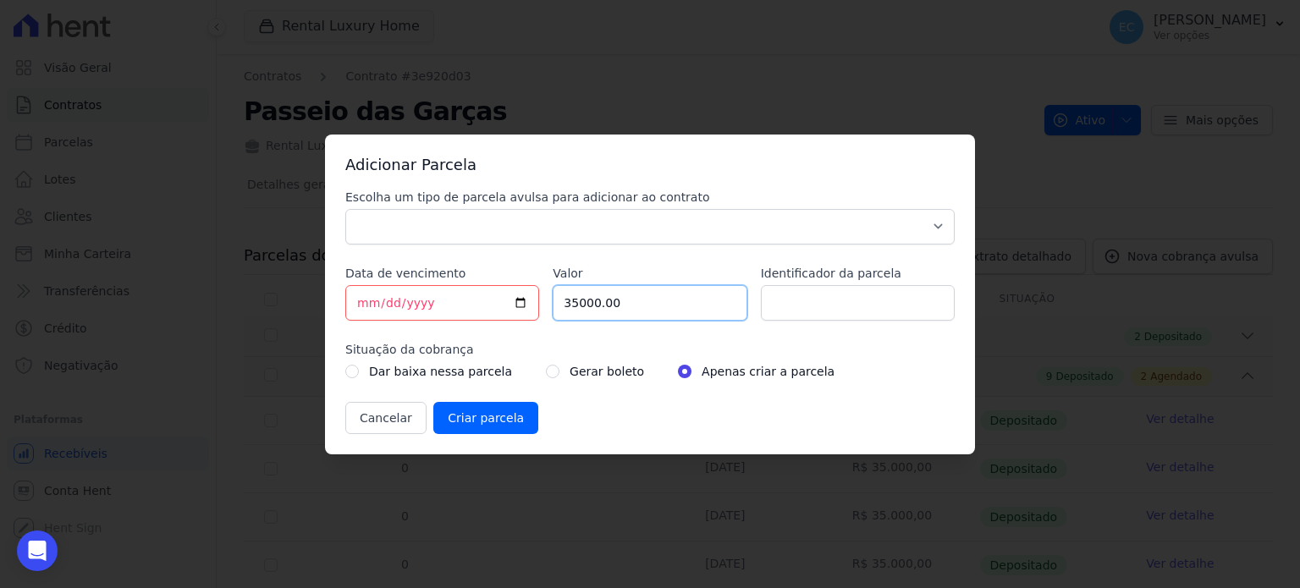
click at [588, 299] on input "35000.00" at bounding box center [650, 303] width 194 height 36
click at [579, 299] on input "35000.00" at bounding box center [650, 303] width 194 height 36
click at [700, 297] on input "35190.00" at bounding box center [650, 303] width 194 height 36
click at [577, 307] on input "35190.48" at bounding box center [650, 303] width 194 height 36
type input "35190.48"
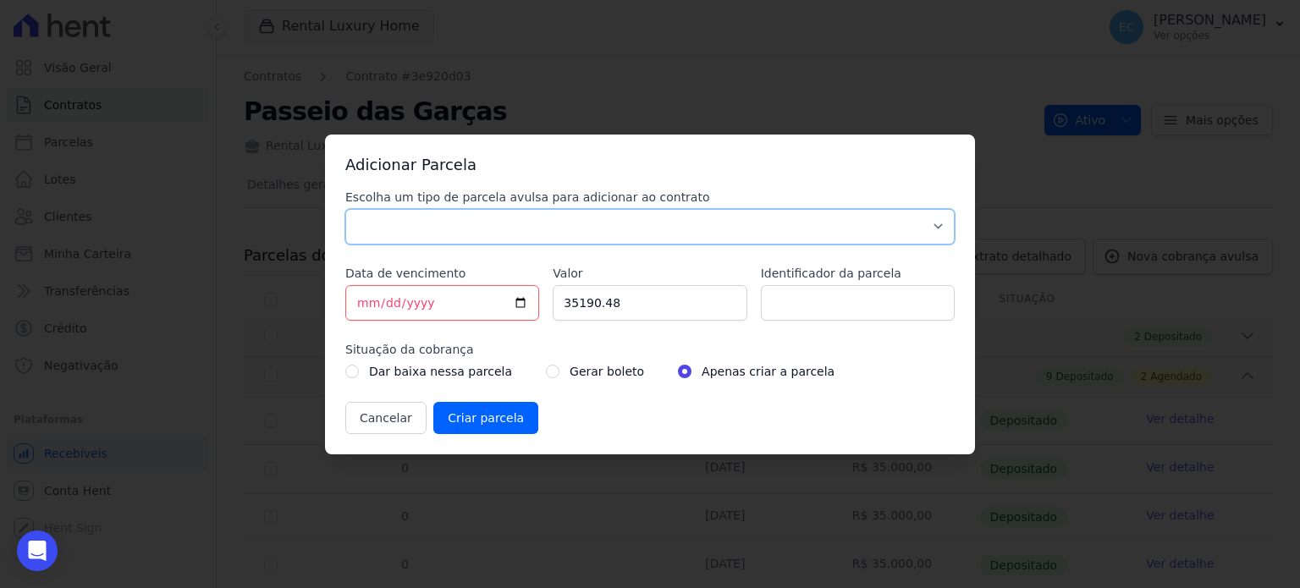
click at [707, 230] on select "Parcela Normal Sinal Caução Intercalada Chaves Pré Chaves Pós Chaves Taxas Quit…" at bounding box center [649, 227] width 609 height 36
select select "standard"
click at [345, 209] on select "Parcela Normal Sinal Caução Intercalada Chaves Pré Chaves Pós Chaves Taxas Quit…" at bounding box center [649, 227] width 609 height 36
click at [872, 316] on input "Identificador da parcela" at bounding box center [858, 303] width 194 height 36
click at [809, 307] on input "Identificador da parcela" at bounding box center [858, 303] width 194 height 36
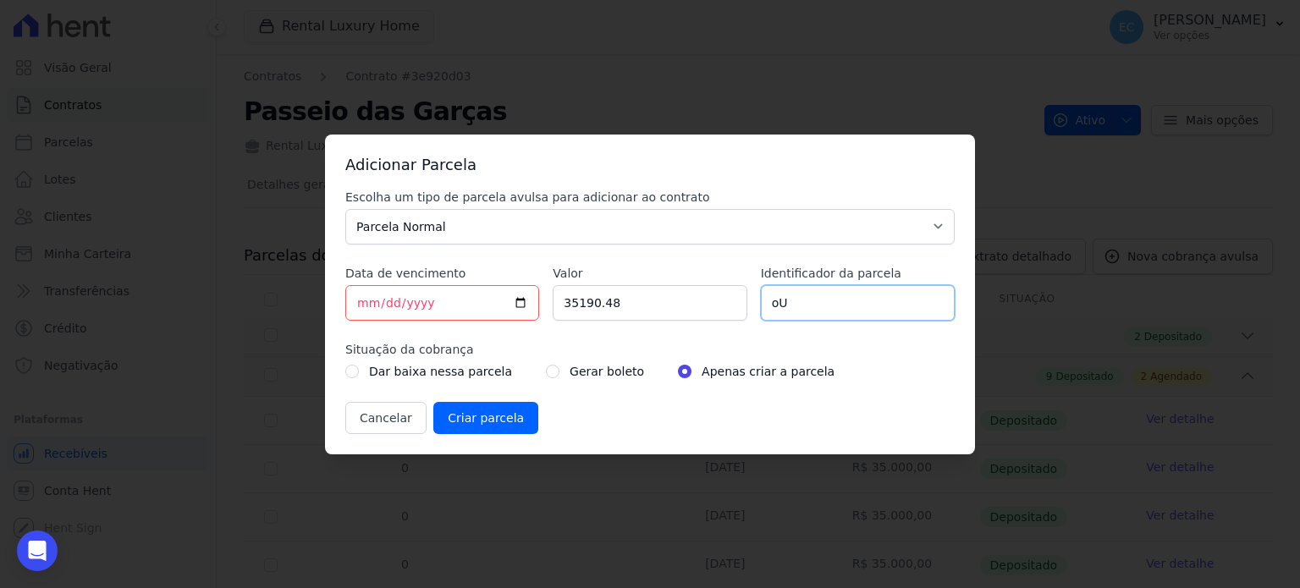
type input "o"
type input "Outubro"
click at [560, 260] on div "Escolha um tipo de parcela avulsa para adicionar ao contrato Parcela Normal Sin…" at bounding box center [649, 311] width 609 height 245
click at [526, 308] on input "[DATE]" at bounding box center [442, 303] width 194 height 36
type input "2025-10-27"
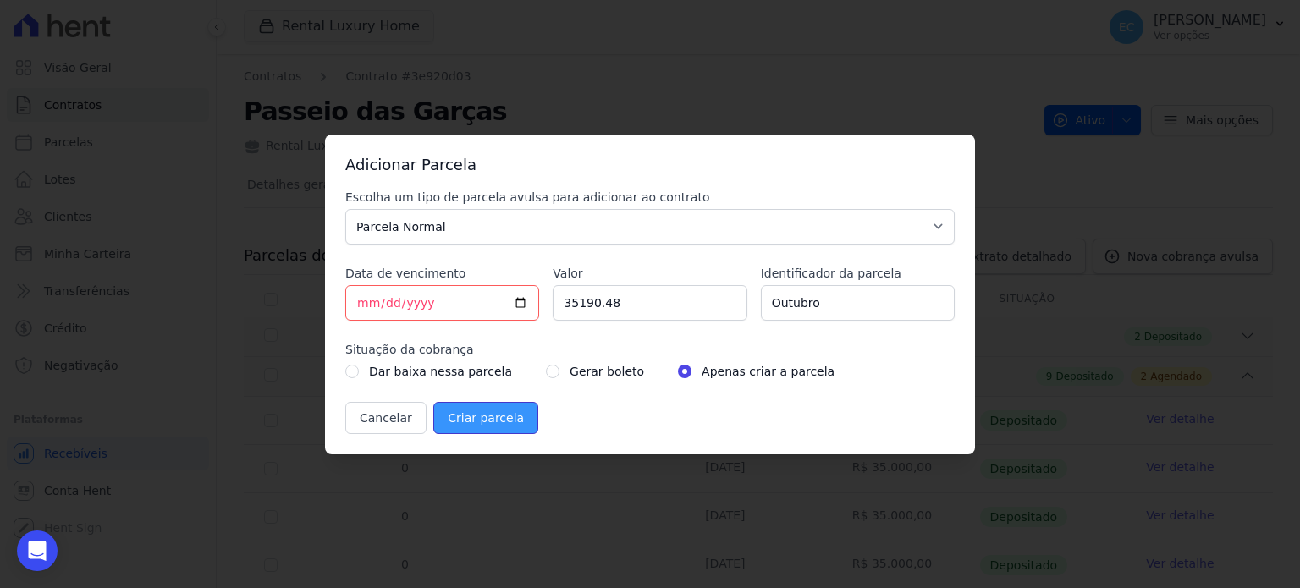
click at [491, 419] on input "Criar parcela" at bounding box center [485, 418] width 105 height 32
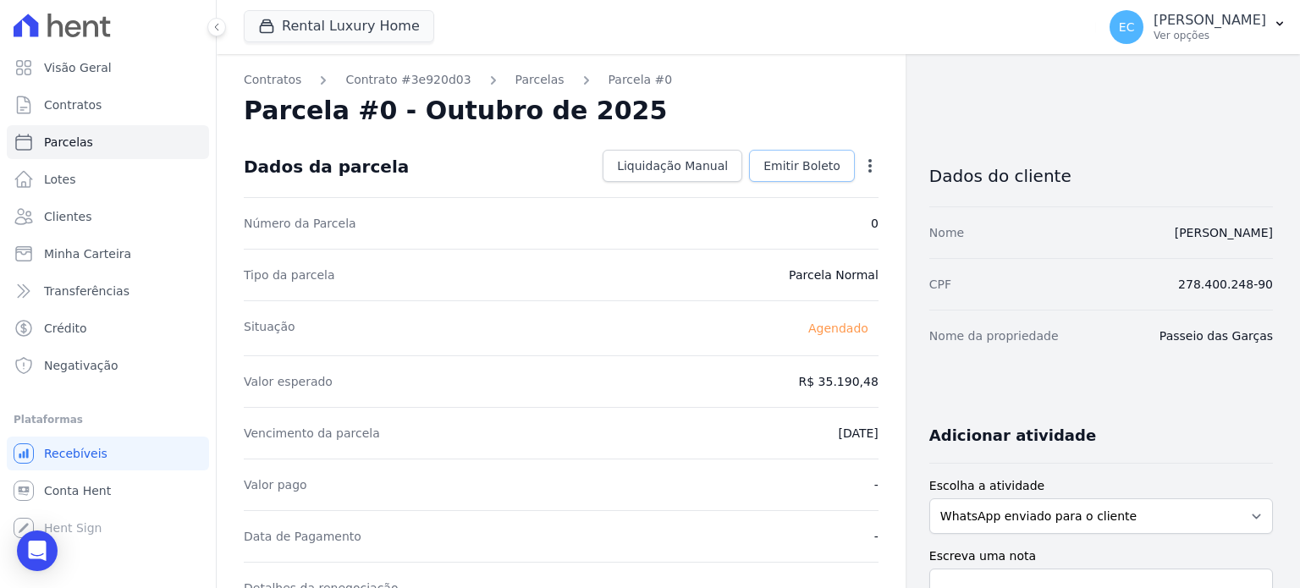
click at [774, 172] on span "Emitir Boleto" at bounding box center [801, 165] width 77 height 17
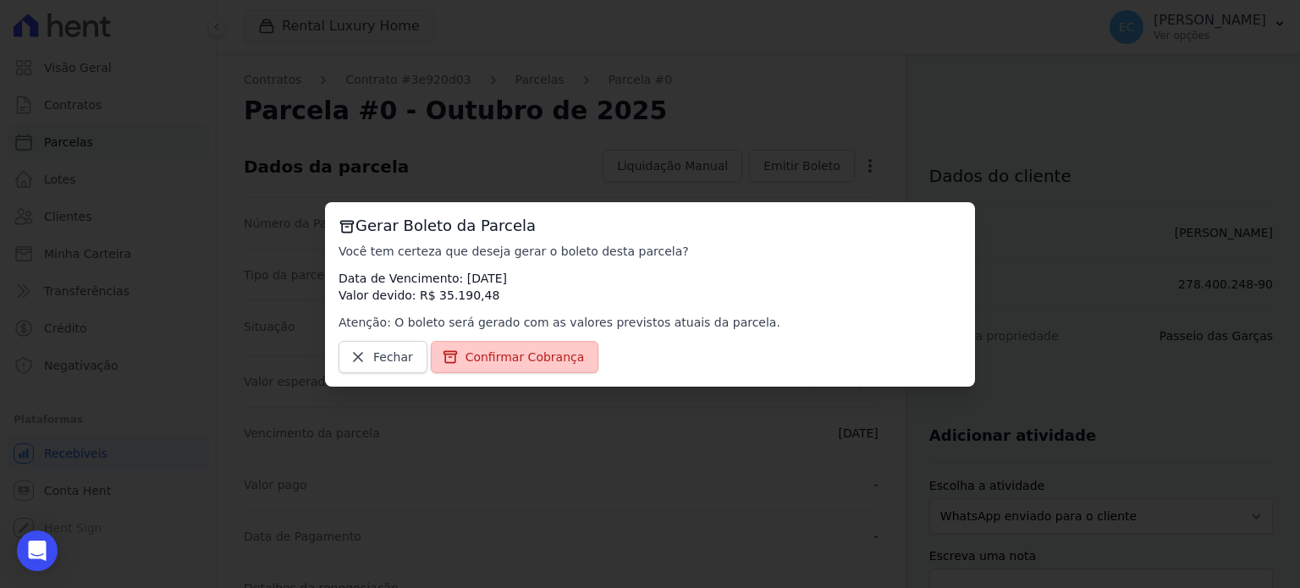
click at [534, 357] on span "Confirmar Cobrança" at bounding box center [524, 357] width 119 height 17
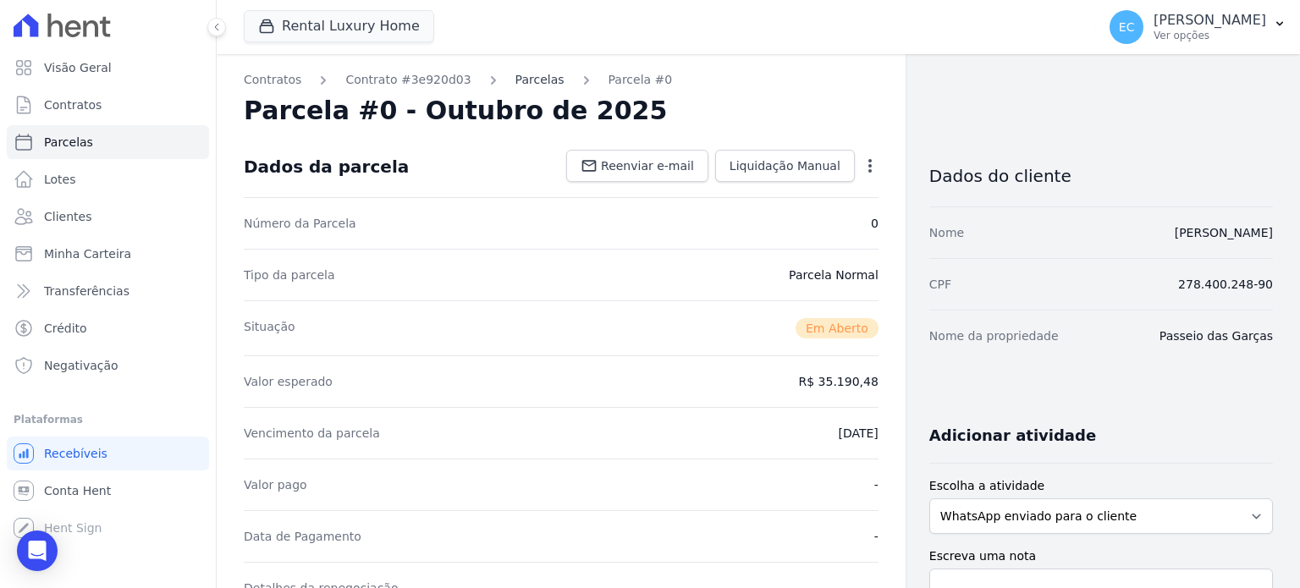
drag, startPoint x: 499, startPoint y: 63, endPoint x: 508, endPoint y: 84, distance: 22.0
click at [515, 84] on link "Parcelas" at bounding box center [539, 80] width 49 height 18
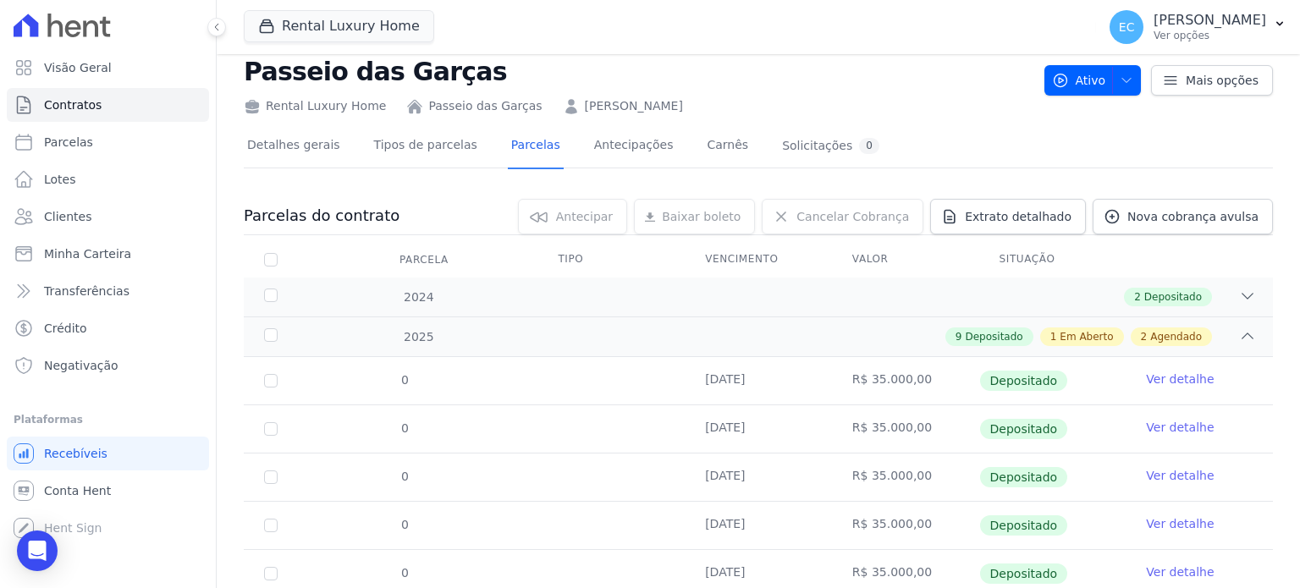
scroll to position [10, 0]
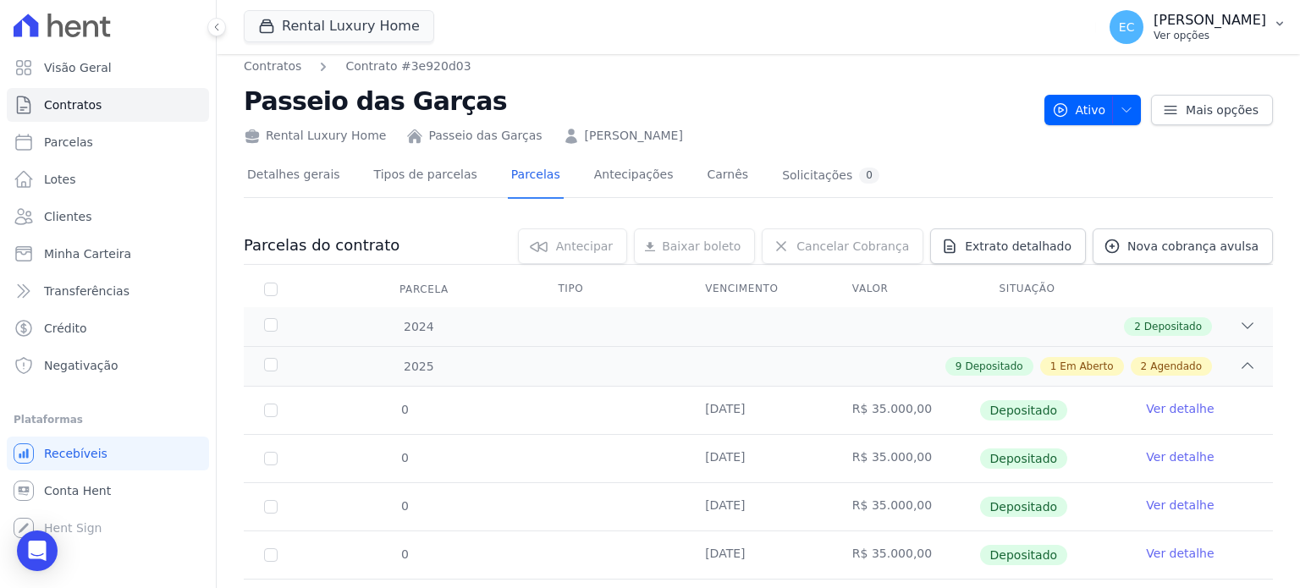
click at [1214, 6] on button "EC Ednir Cini Ver opções" at bounding box center [1198, 26] width 204 height 47
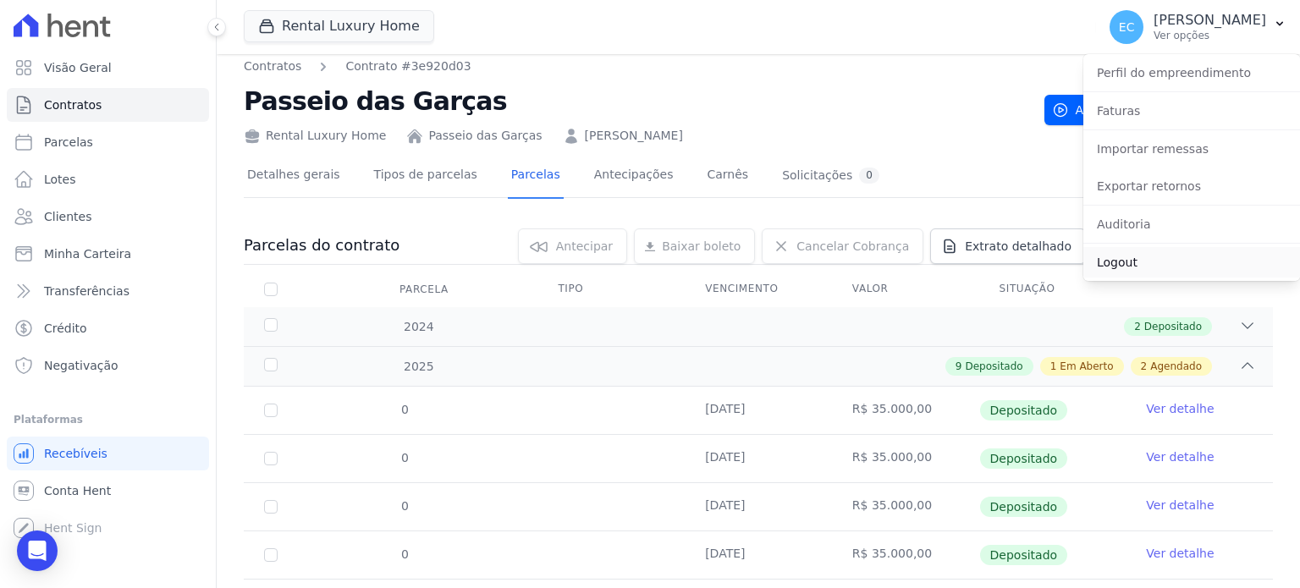
click at [1175, 253] on link "Logout" at bounding box center [1191, 262] width 217 height 30
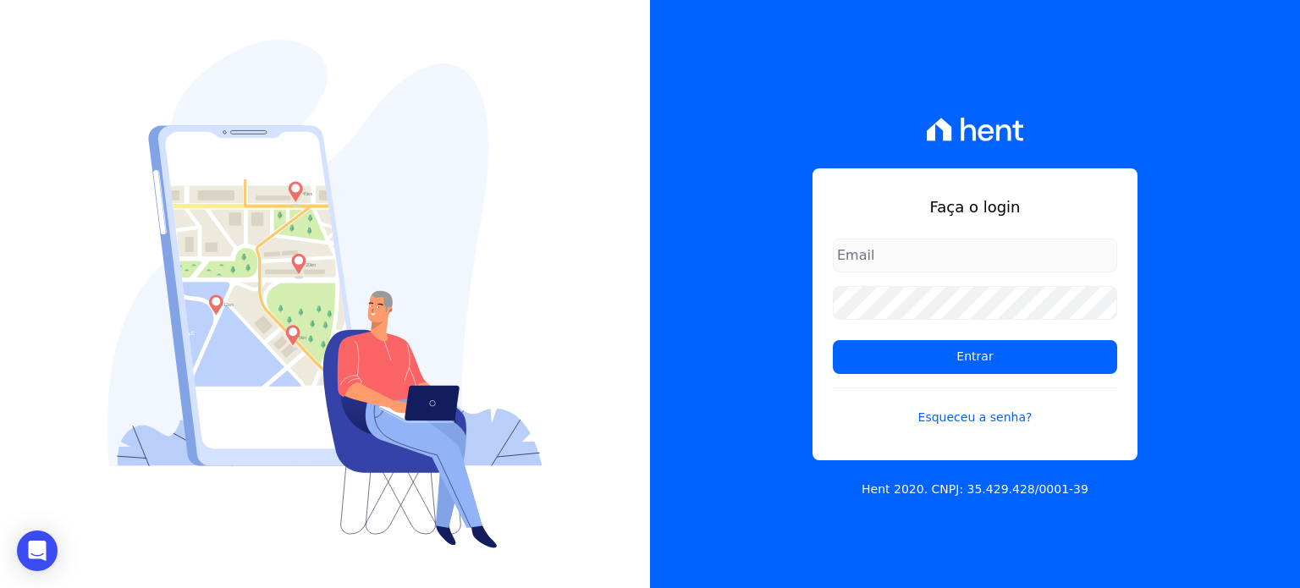
type input "contato@grupokaiser.com.br"
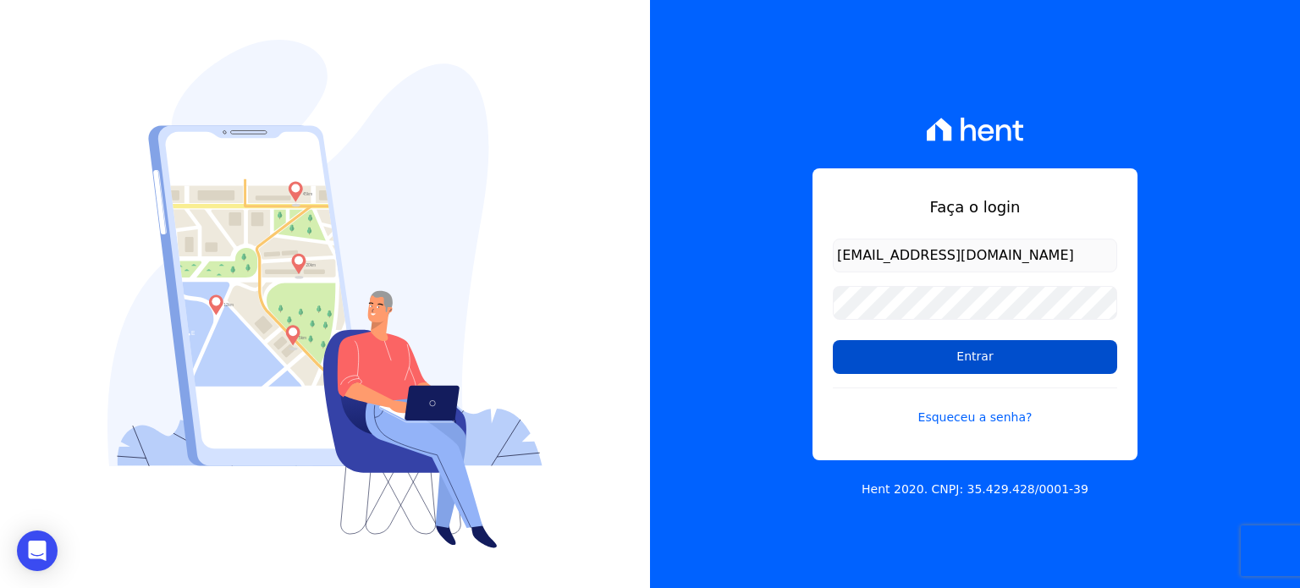
click at [947, 346] on input "Entrar" at bounding box center [975, 357] width 284 height 34
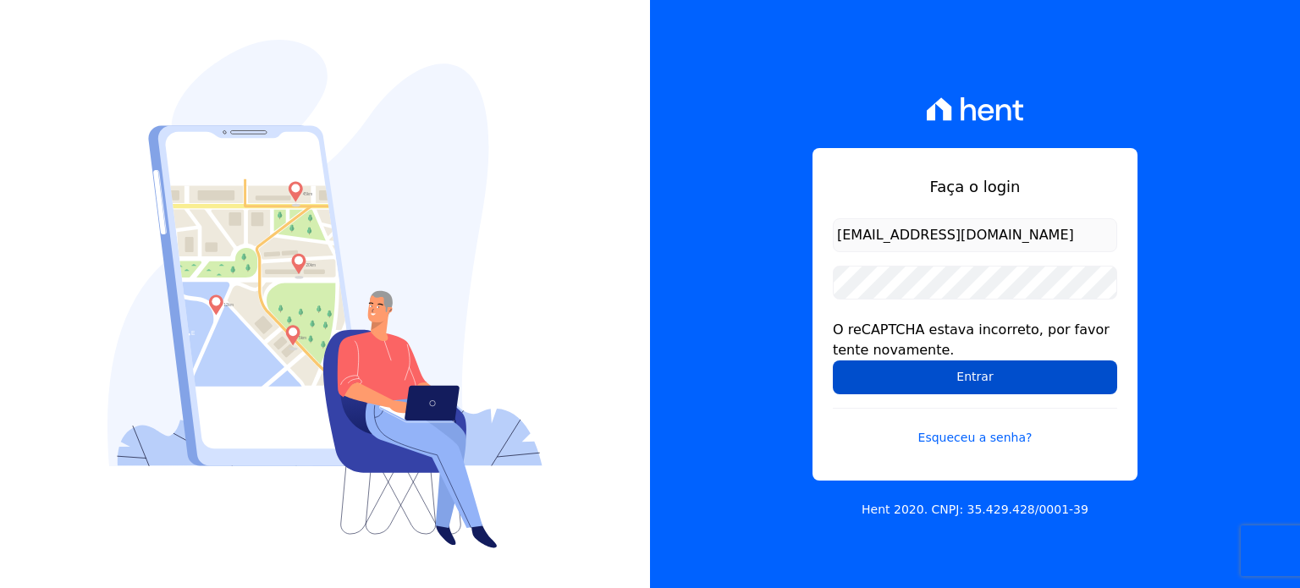
click at [933, 374] on input "Entrar" at bounding box center [975, 377] width 284 height 34
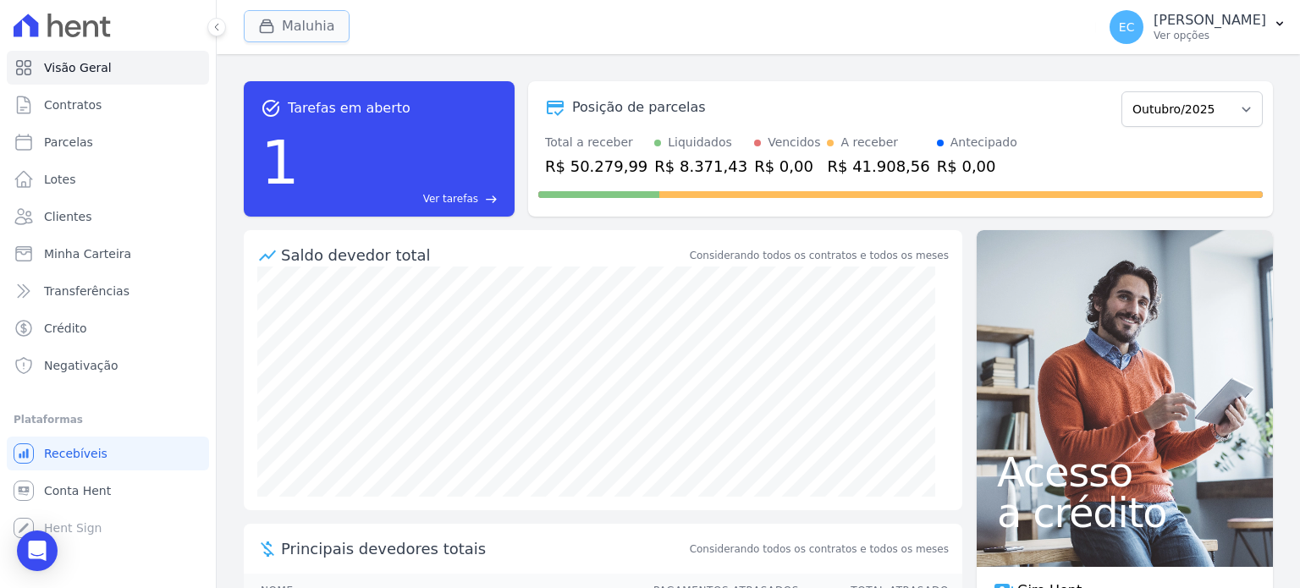
click at [283, 17] on button "Maluhia" at bounding box center [297, 26] width 106 height 32
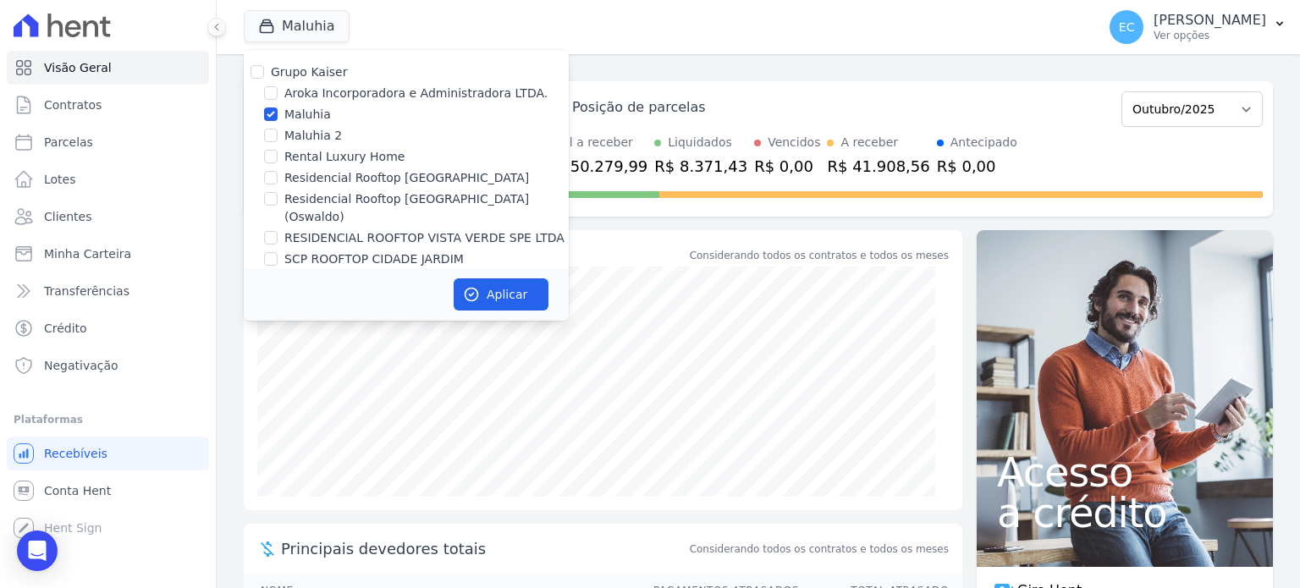
click at [298, 118] on label "Maluhia" at bounding box center [307, 115] width 47 height 18
click at [278, 118] on input "Maluhia" at bounding box center [271, 114] width 14 height 14
checkbox input "false"
click at [315, 161] on label "Rental Luxury Home" at bounding box center [344, 157] width 120 height 18
click at [278, 161] on input "Rental Luxury Home" at bounding box center [271, 157] width 14 height 14
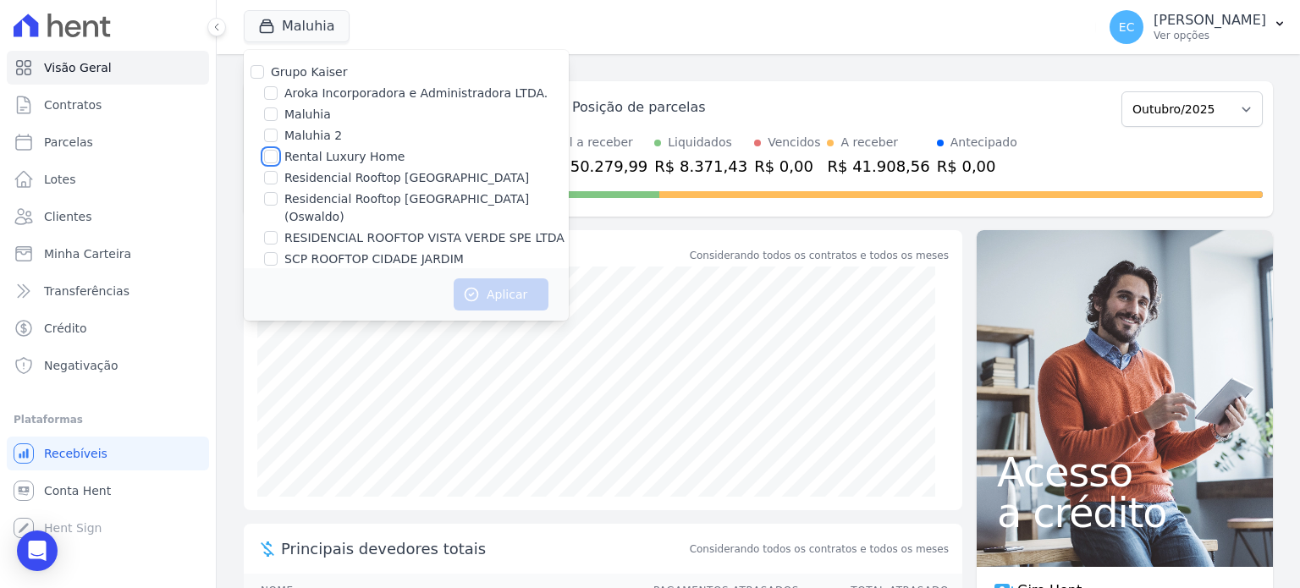
checkbox input "true"
click at [498, 290] on button "Aplicar" at bounding box center [501, 294] width 95 height 32
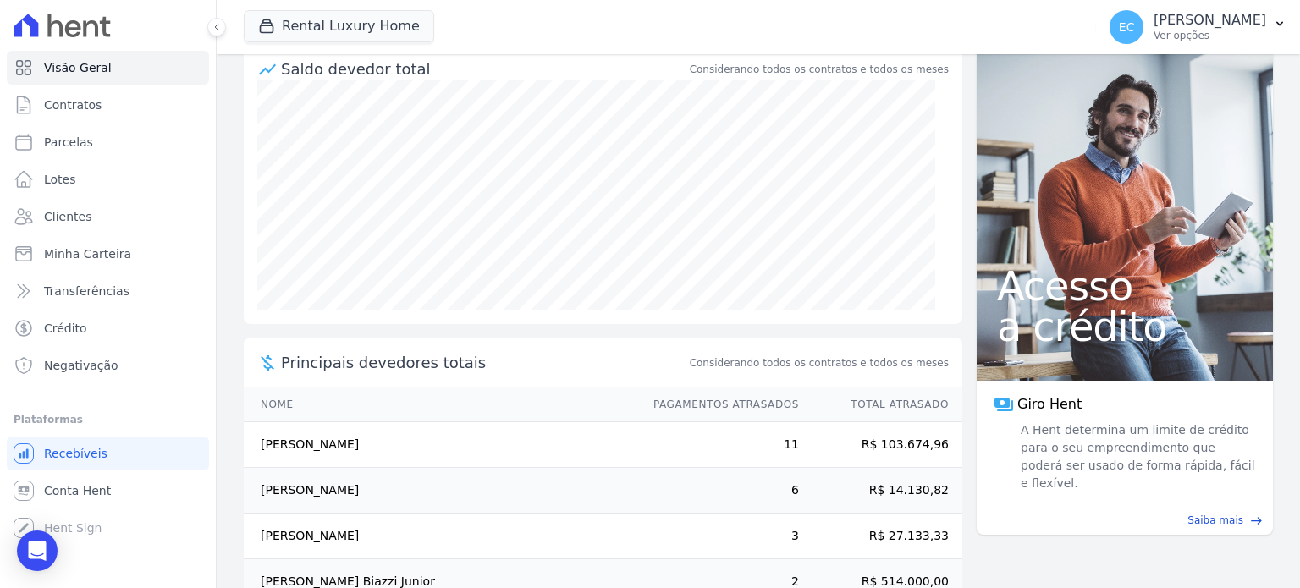
scroll to position [274, 0]
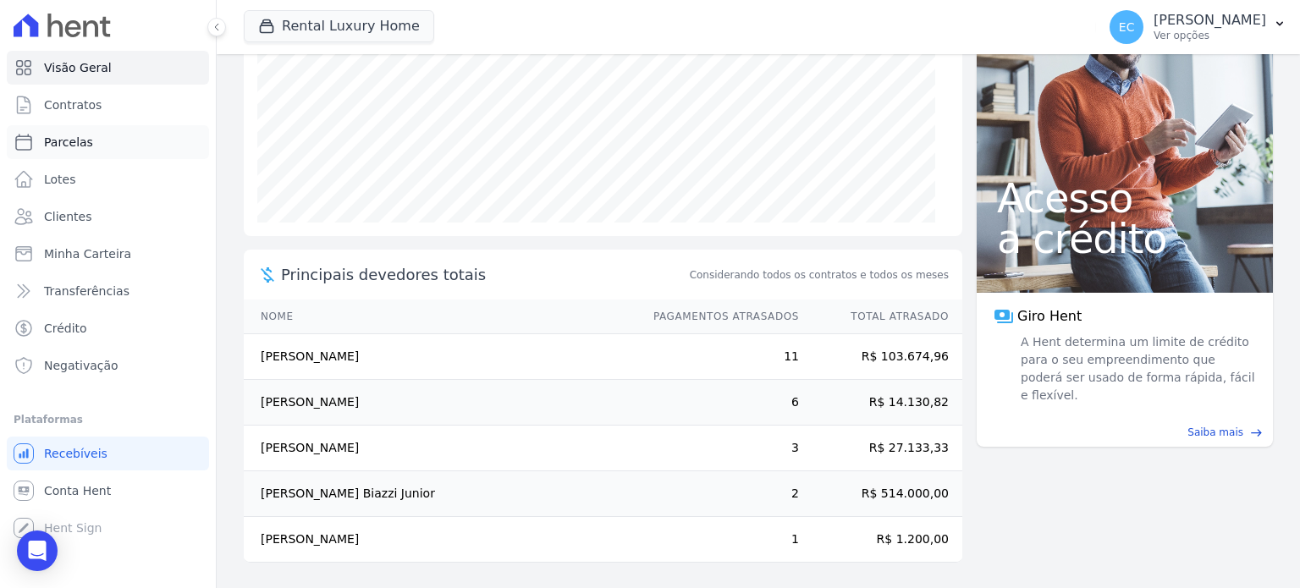
click at [68, 151] on link "Parcelas" at bounding box center [108, 142] width 202 height 34
select select
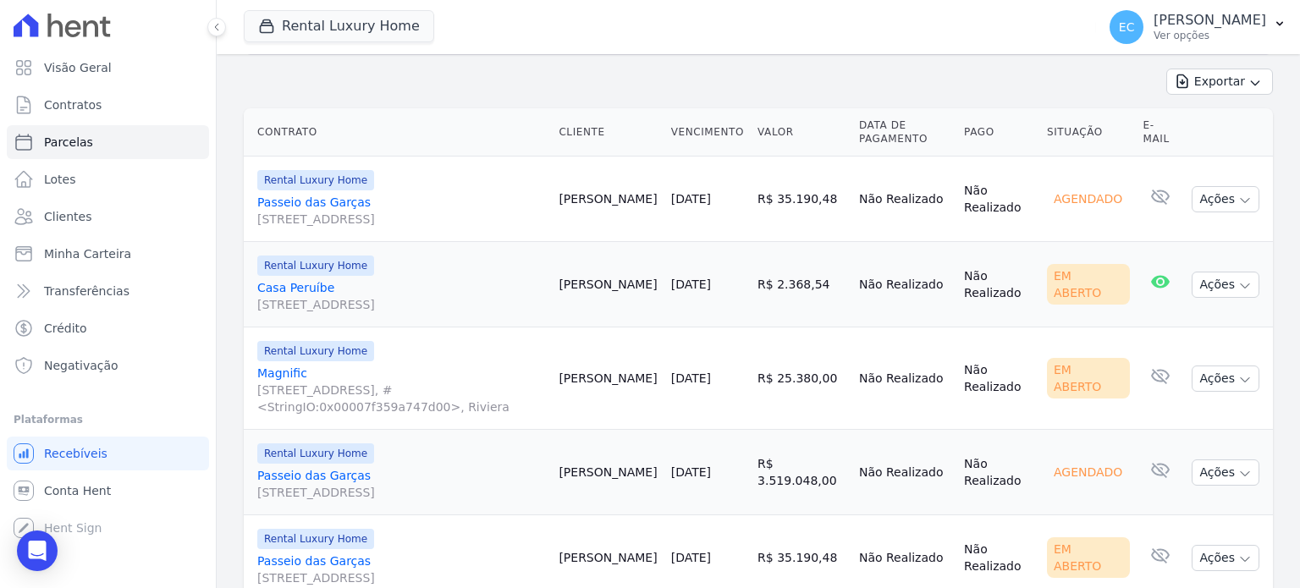
scroll to position [422, 0]
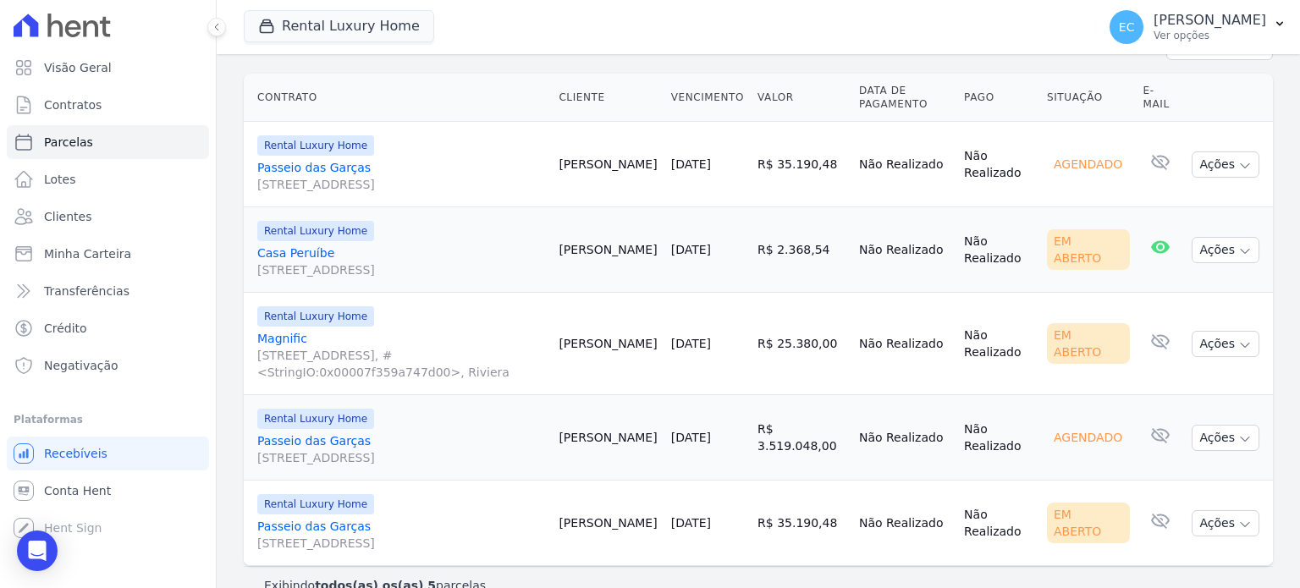
click at [325, 432] on link "Passeio das Garças Passeio das Garças, 159, Riviera" at bounding box center [401, 449] width 288 height 34
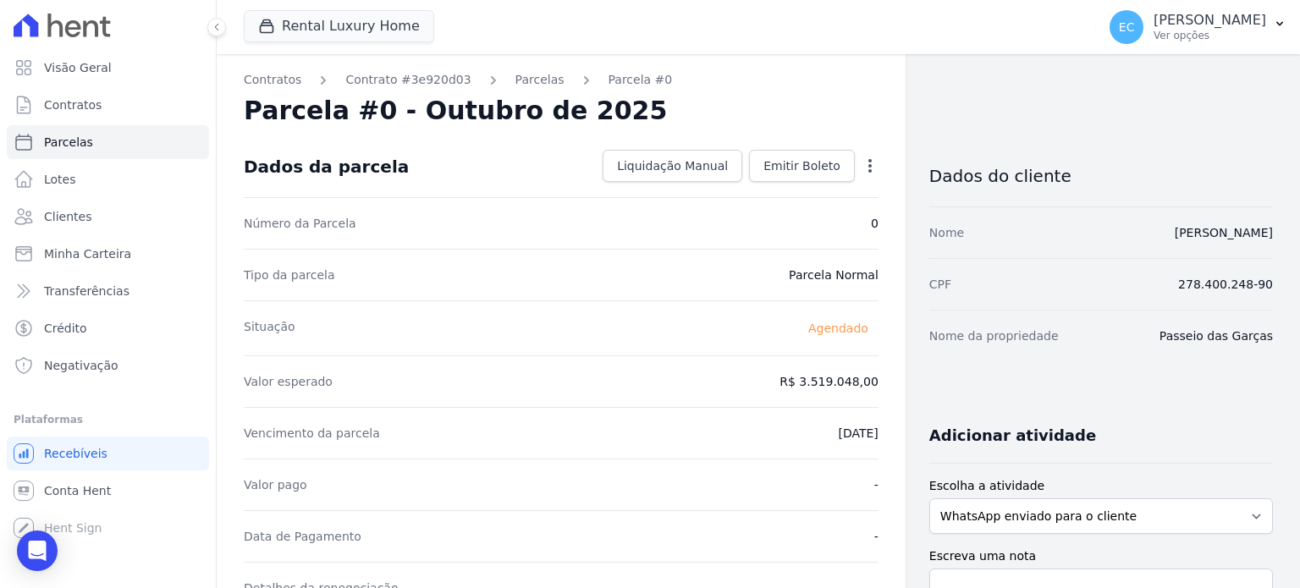
click at [496, 91] on div "Contratos Contrato #3e920d03 Parcelas Parcela #0 Parcela #0 - Outubro de 2025 D…" at bounding box center [561, 598] width 689 height 1088
click at [515, 83] on link "Parcelas" at bounding box center [539, 80] width 49 height 18
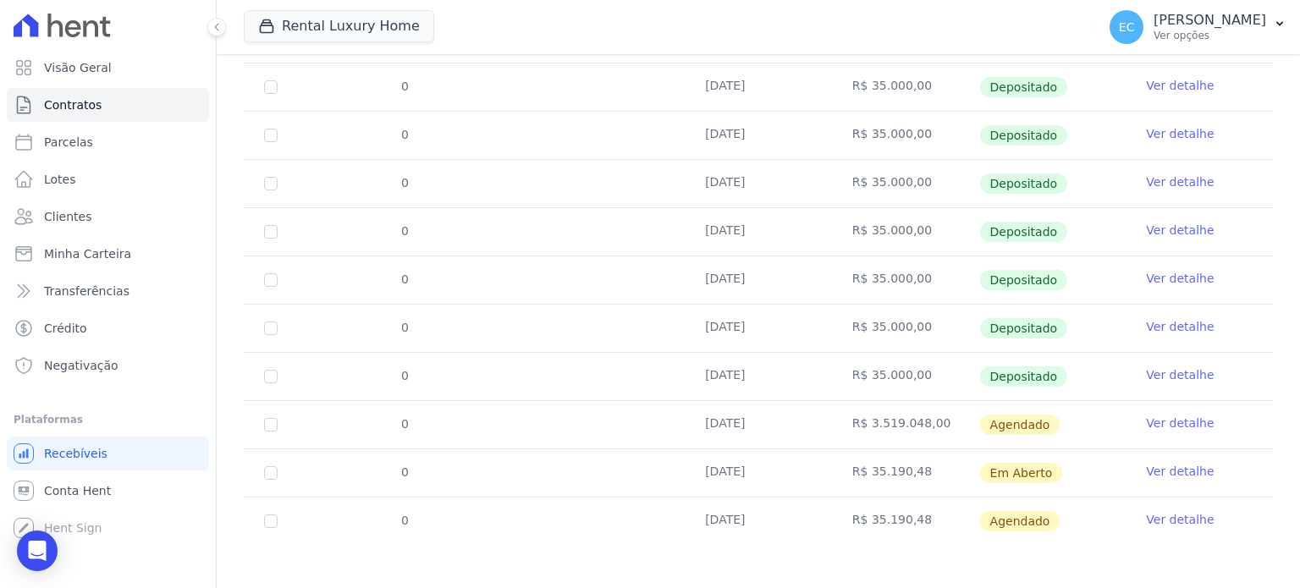
scroll to position [433, 0]
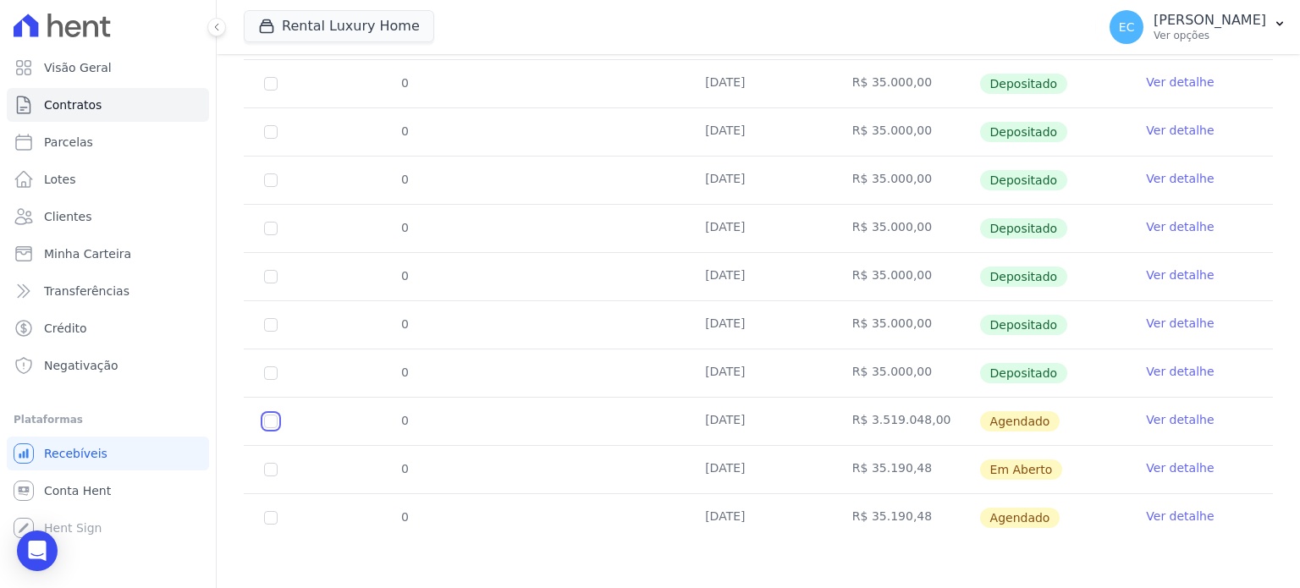
click at [267, 419] on input "checkbox" at bounding box center [271, 422] width 14 height 14
checkbox input "true"
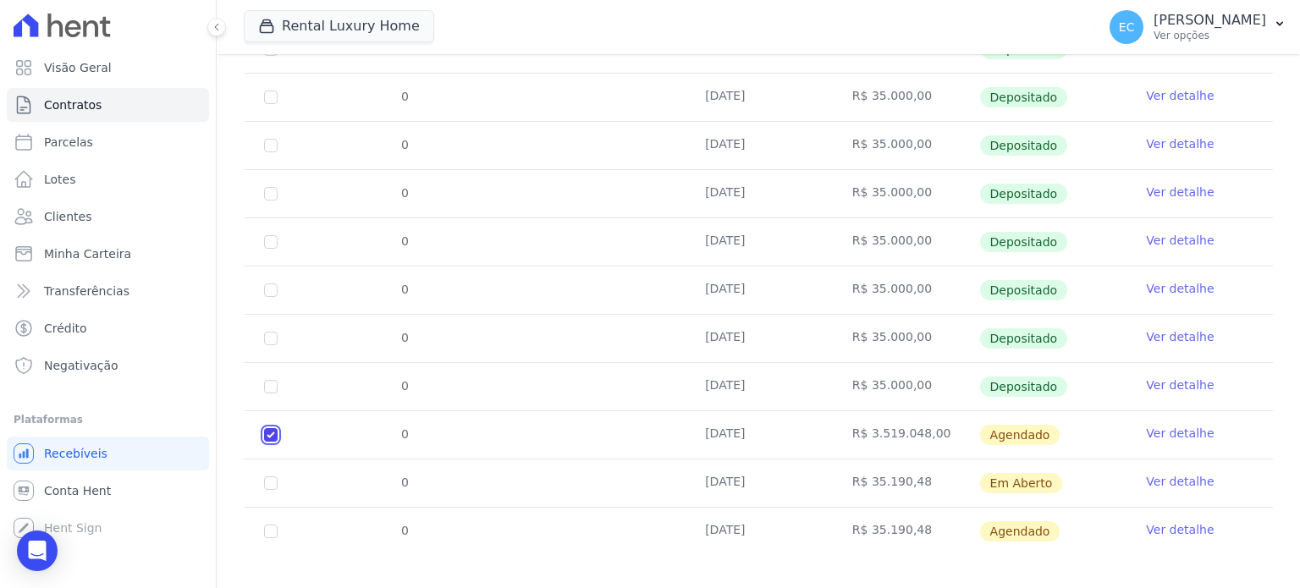
checkbox input "true"
click at [274, 525] on input "checkbox" at bounding box center [271, 532] width 14 height 14
checkbox input "true"
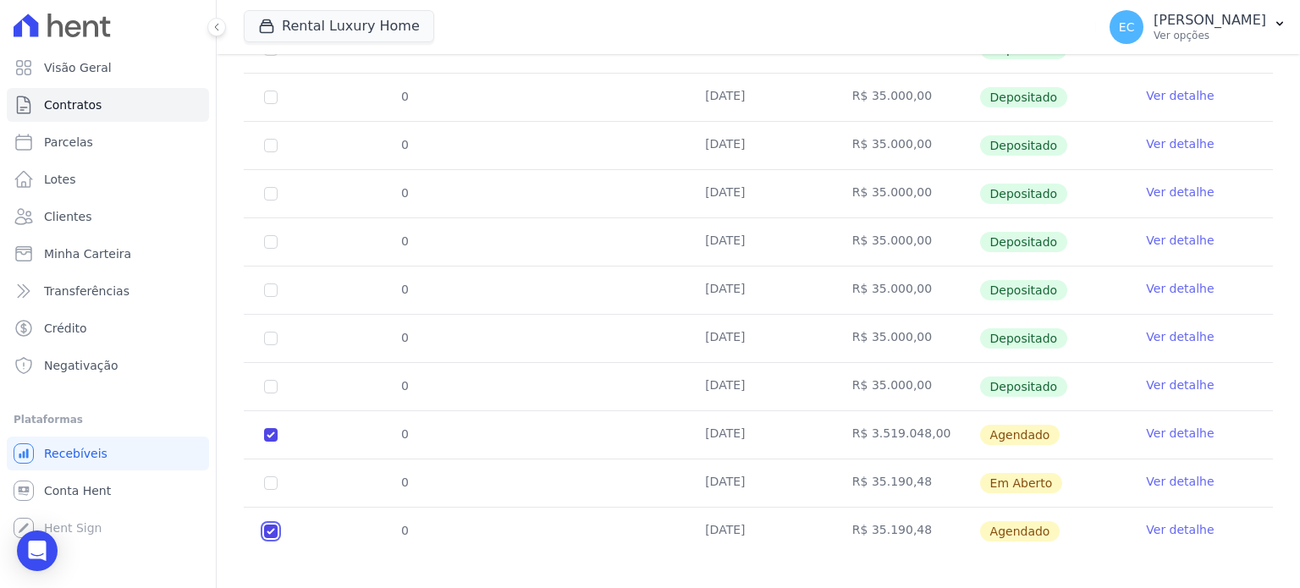
scroll to position [10, 0]
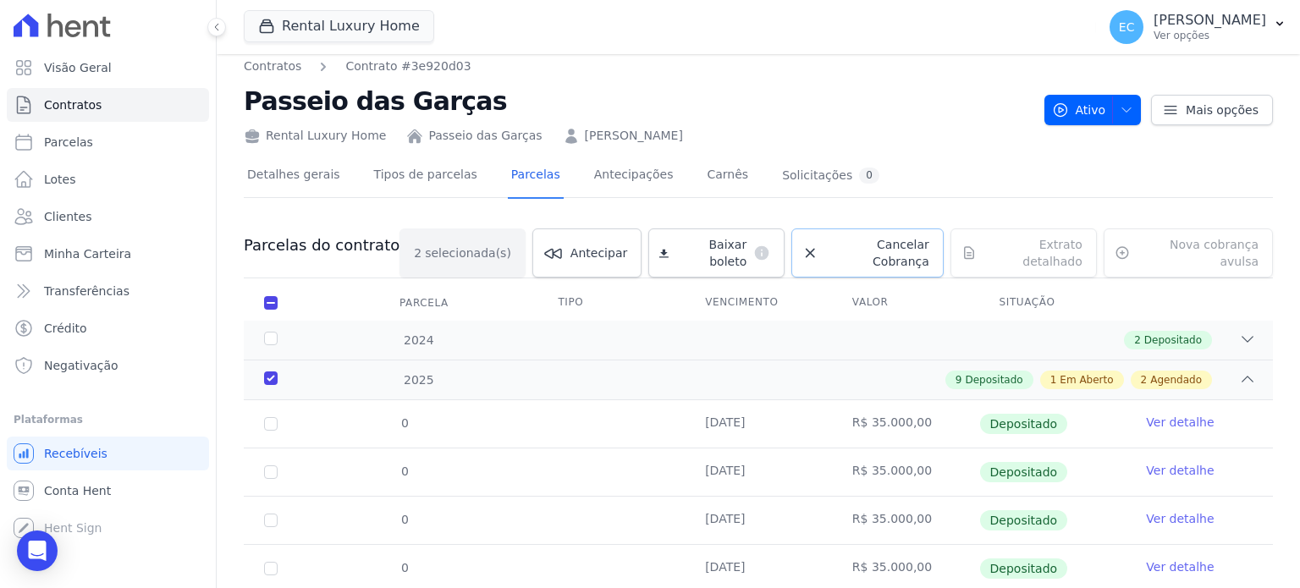
click at [846, 250] on span "Cancelar Cobrança" at bounding box center [877, 253] width 104 height 34
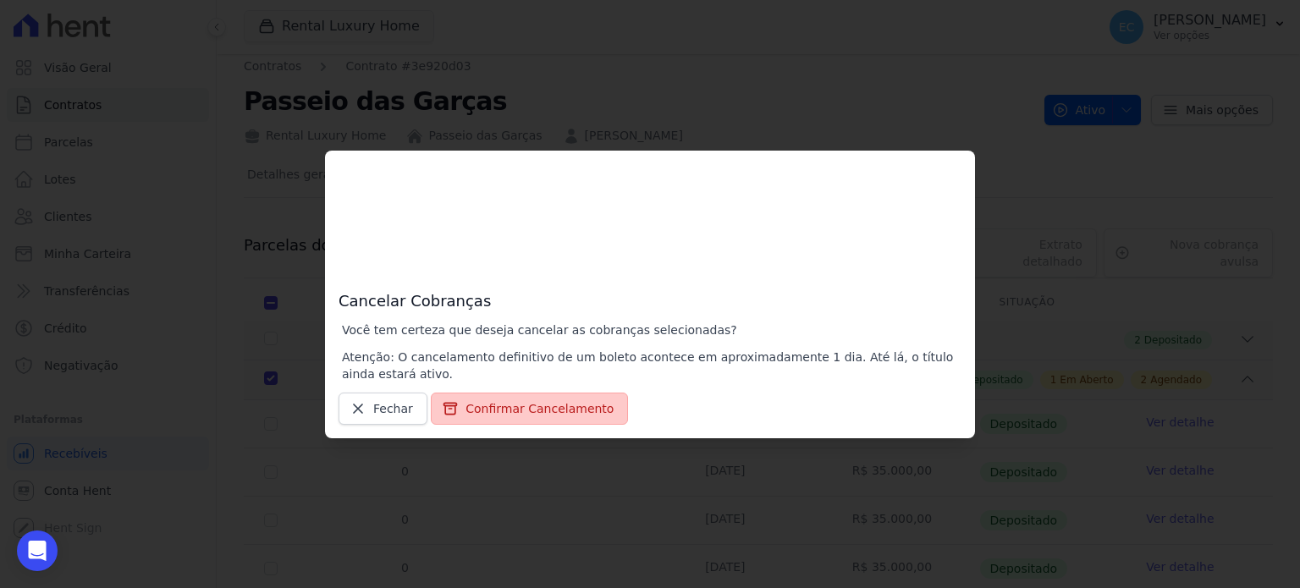
click at [556, 415] on button "Confirmar Cancelamento" at bounding box center [529, 409] width 197 height 32
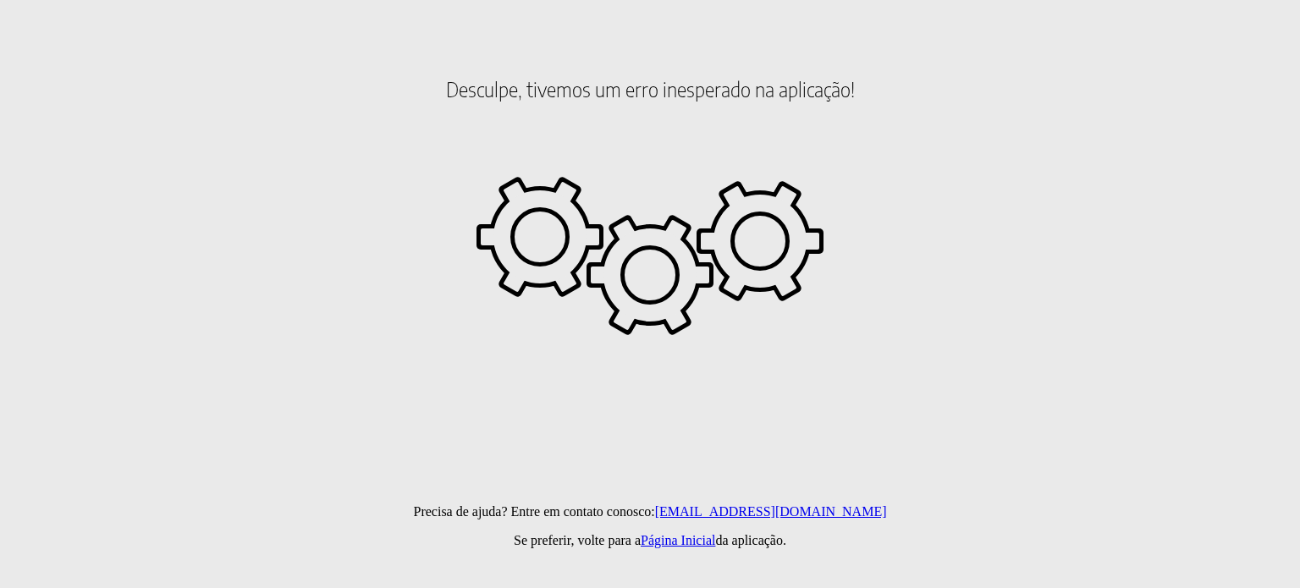
click at [718, 545] on p "Se preferir, volte para a Página Inicial da aplicação." at bounding box center [650, 540] width 1286 height 15
click at [697, 537] on link "Página Inicial" at bounding box center [678, 540] width 74 height 14
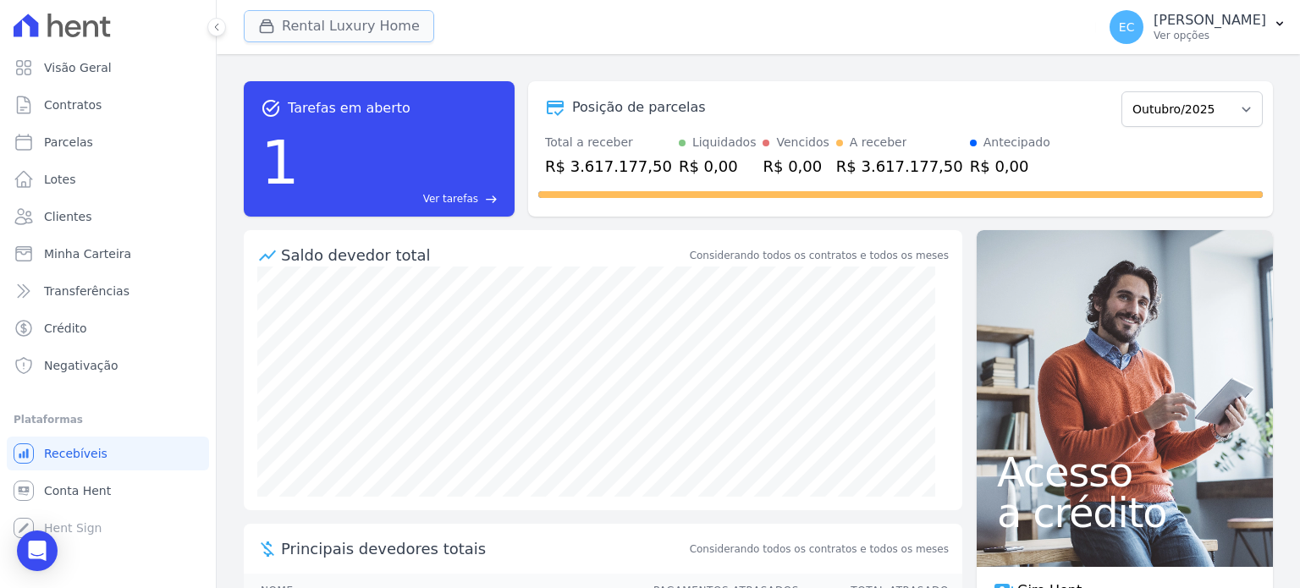
click at [371, 23] on button "Rental Luxury Home" at bounding box center [339, 26] width 190 height 32
click at [784, 33] on div "Rental Luxury Home Grupo Kaiser Aroka Incorporadora e Administradora LTDA. Malu…" at bounding box center [666, 27] width 845 height 56
click at [254, 19] on button "Rental Luxury Home" at bounding box center [339, 26] width 190 height 32
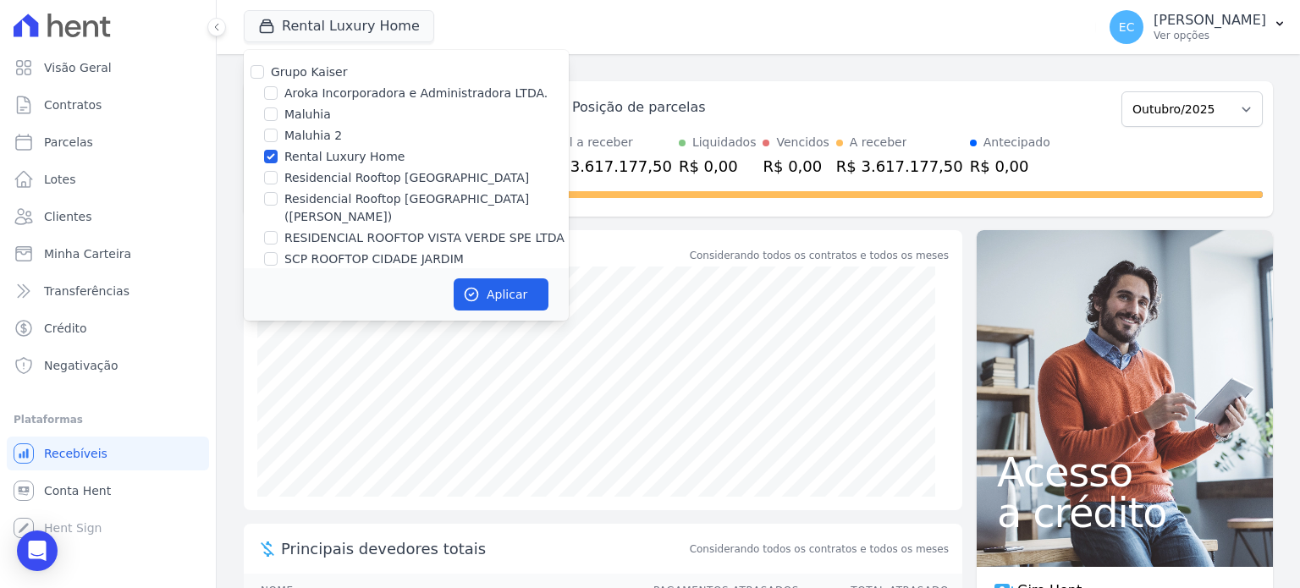
drag, startPoint x: 701, startPoint y: 67, endPoint x: 678, endPoint y: 81, distance: 27.0
click at [697, 74] on div "task_alt Tarefas em aberto 1 Ver tarefas east Posição de parcelas Julho/2023 Ag…" at bounding box center [758, 149] width 1029 height 162
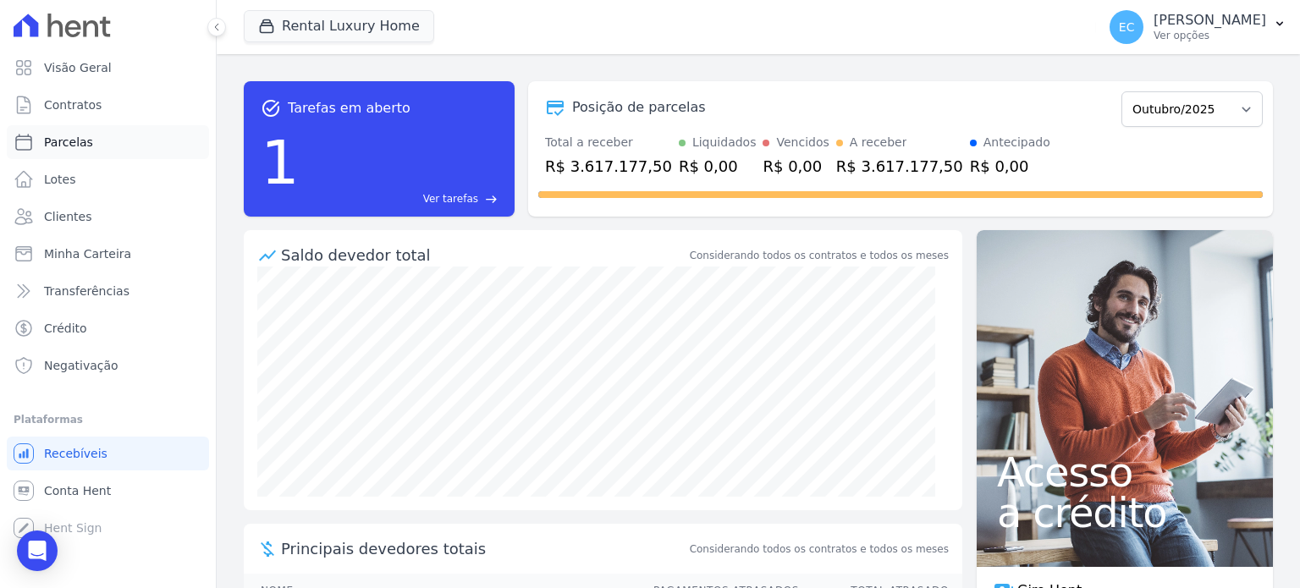
click at [136, 125] on link "Parcelas" at bounding box center [108, 142] width 202 height 34
select select
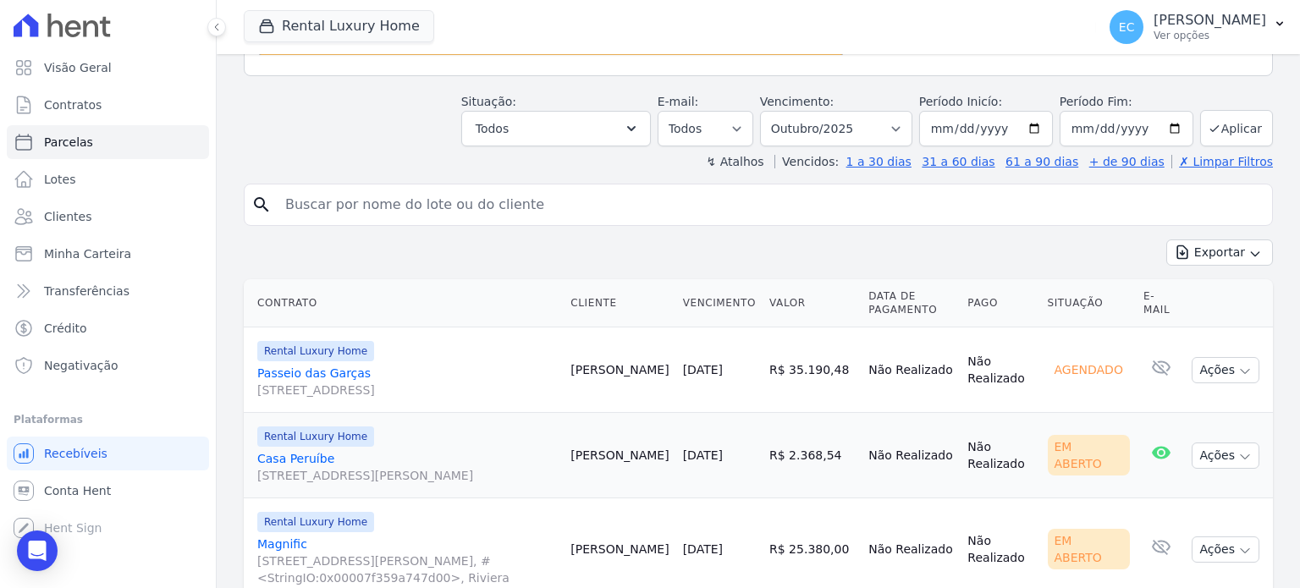
scroll to position [422, 0]
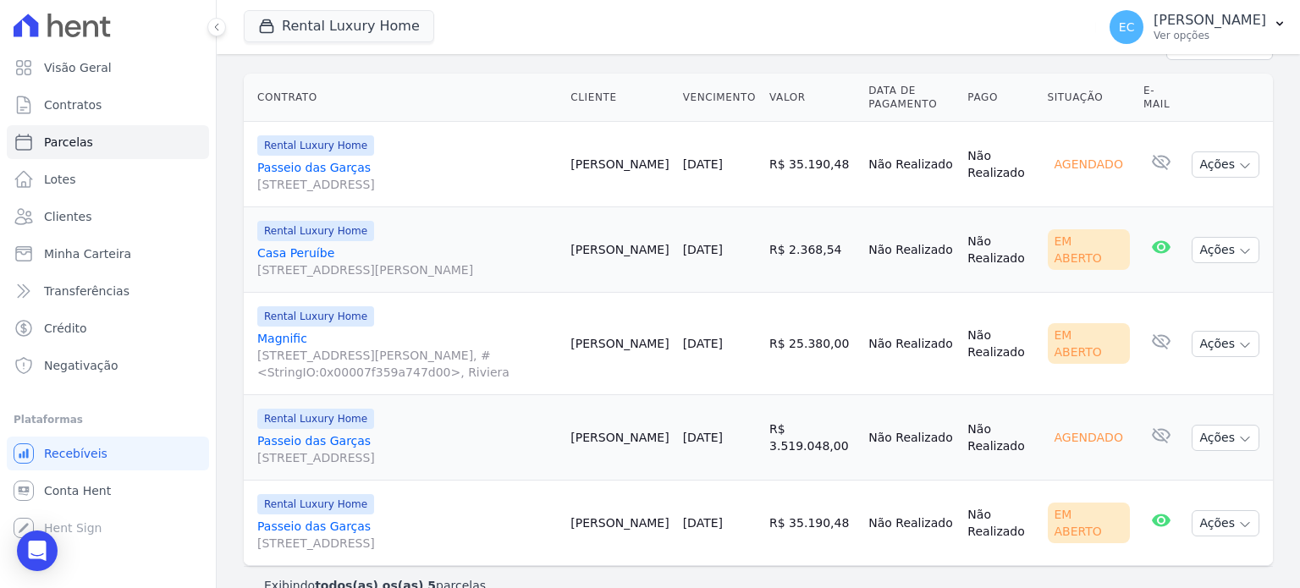
click at [292, 518] on link "Passeio das Garças Passeio das Garças, 159, Riviera" at bounding box center [407, 535] width 300 height 34
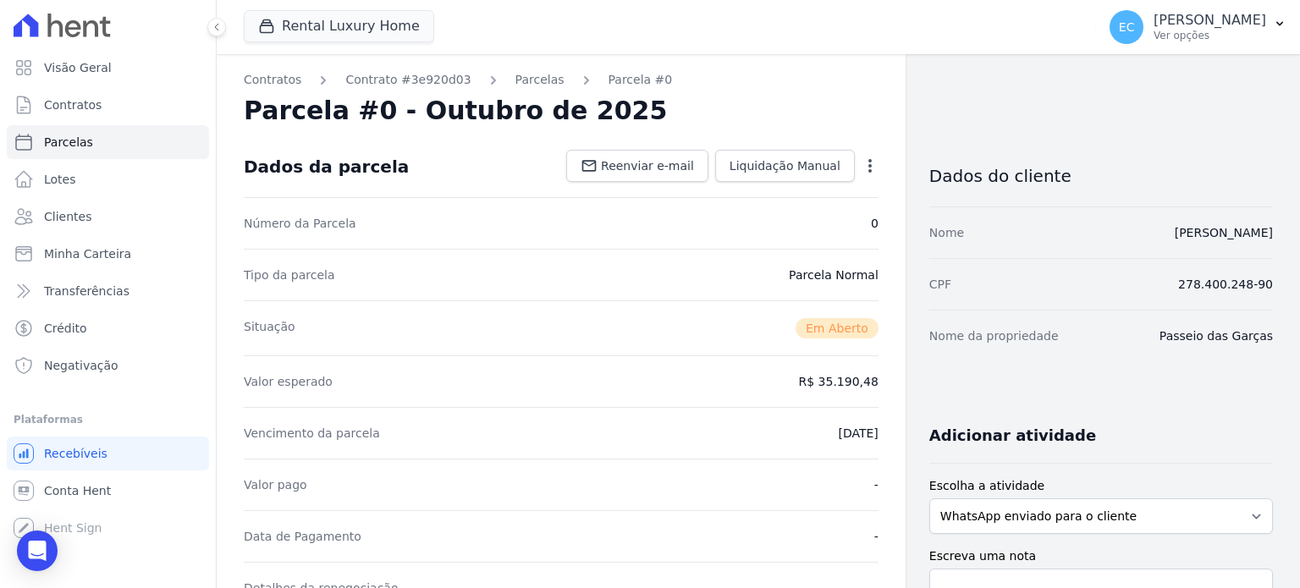
click at [494, 71] on div "Parcelas" at bounding box center [525, 80] width 80 height 18
click at [515, 72] on link "Parcelas" at bounding box center [539, 80] width 49 height 18
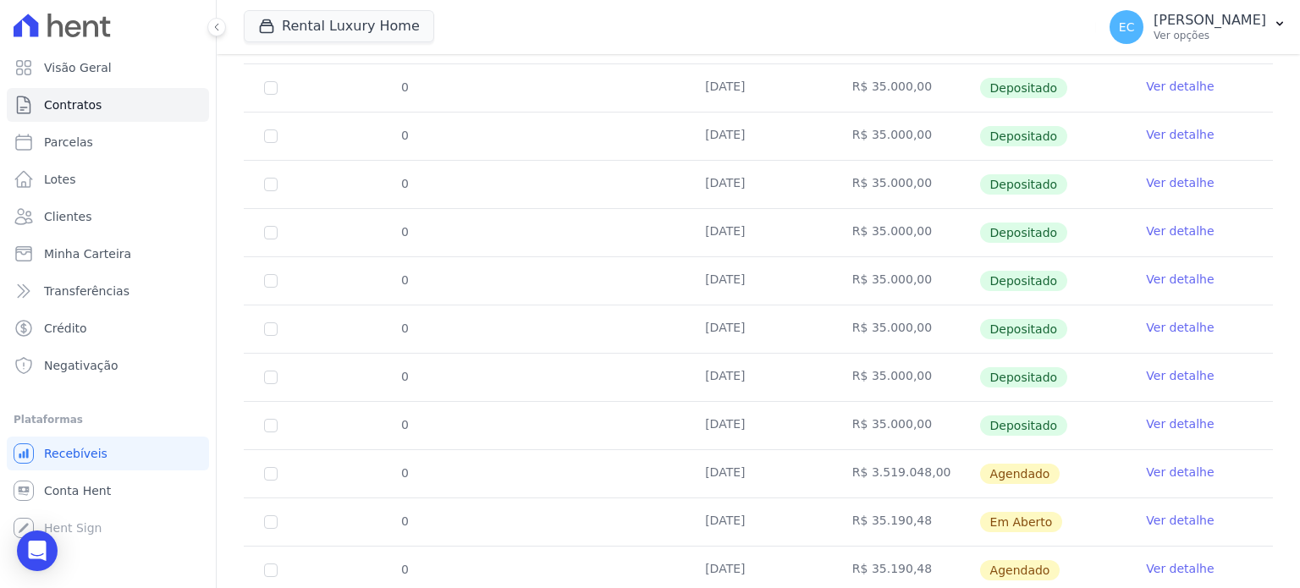
scroll to position [433, 0]
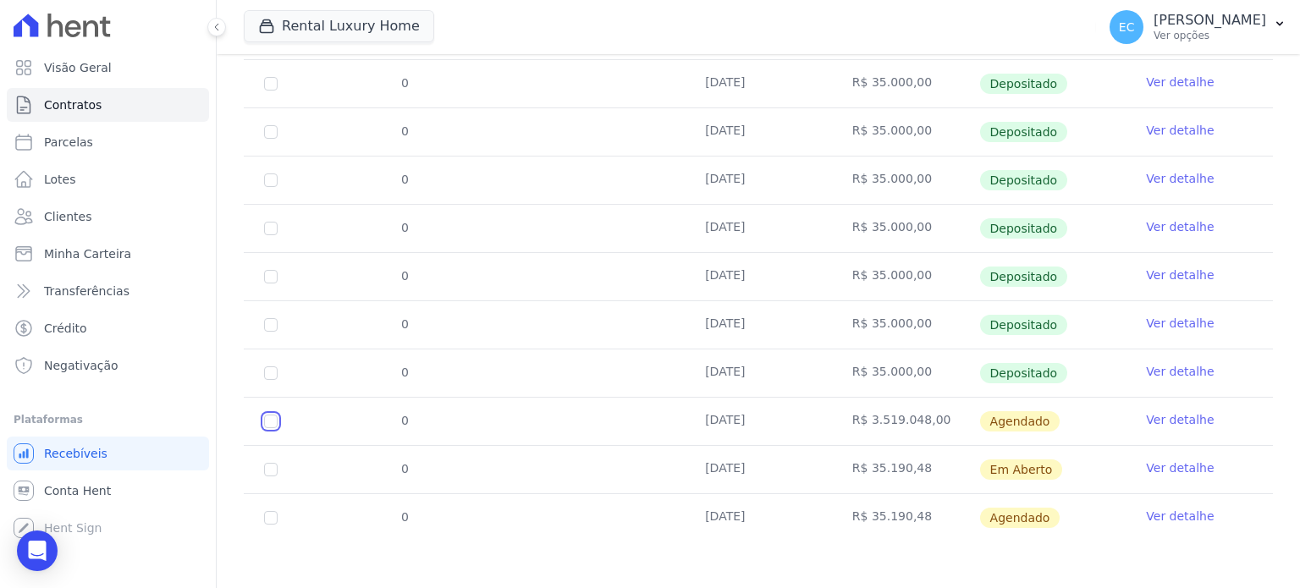
click at [271, 424] on input "checkbox" at bounding box center [271, 422] width 14 height 14
checkbox input "true"
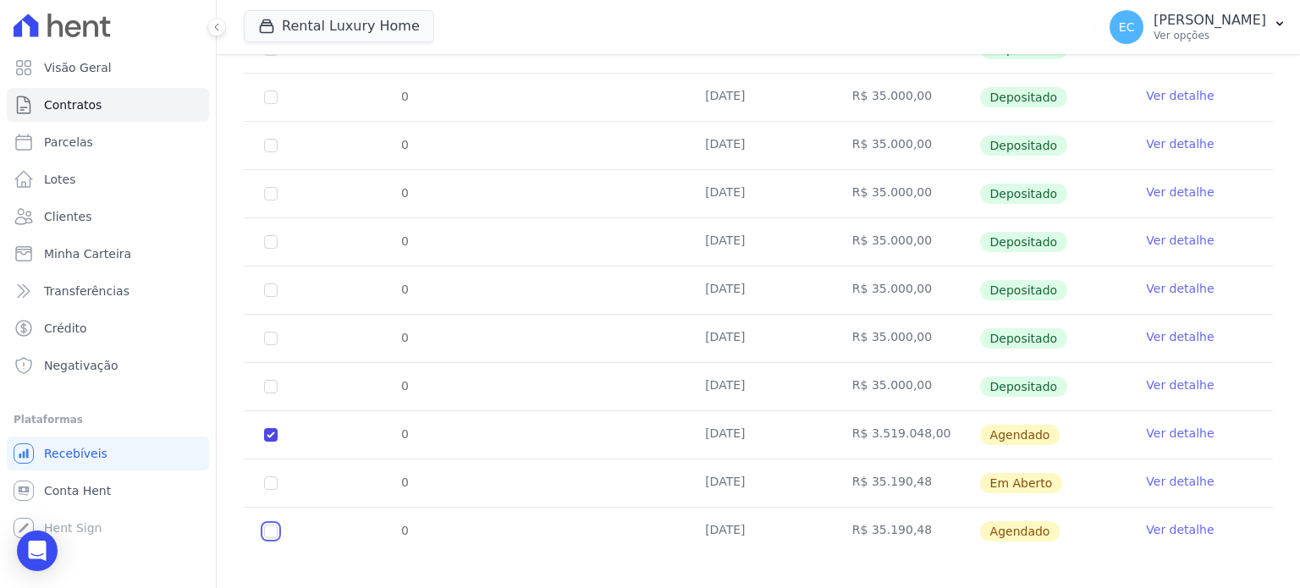
click at [271, 525] on input "checkbox" at bounding box center [271, 532] width 14 height 14
checkbox input "true"
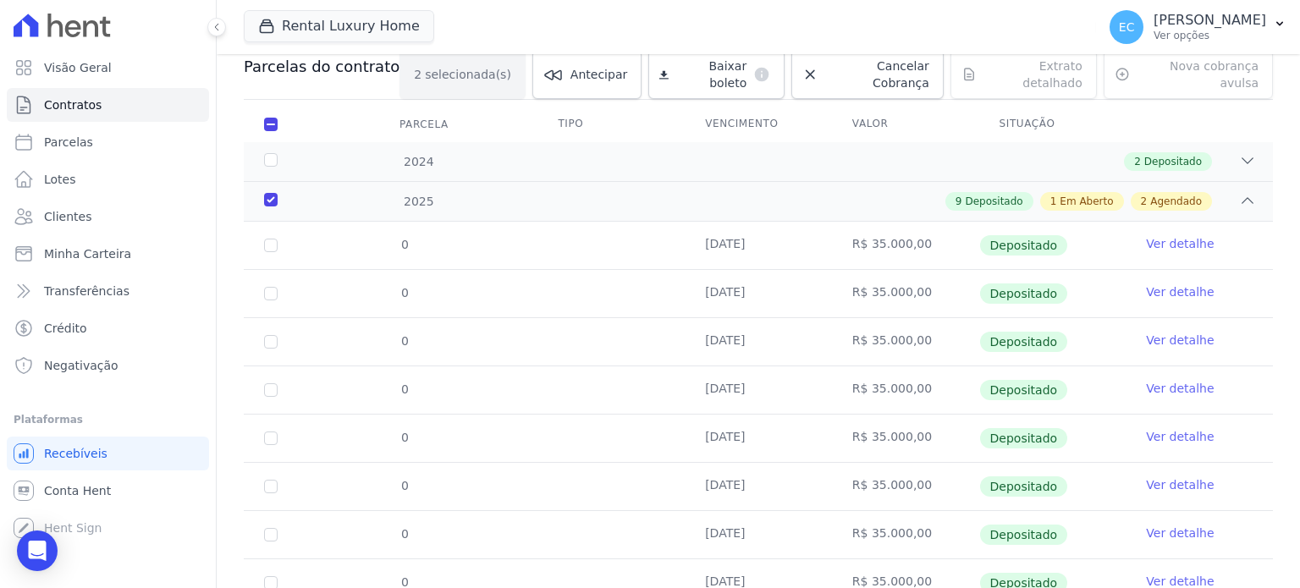
scroll to position [10, 0]
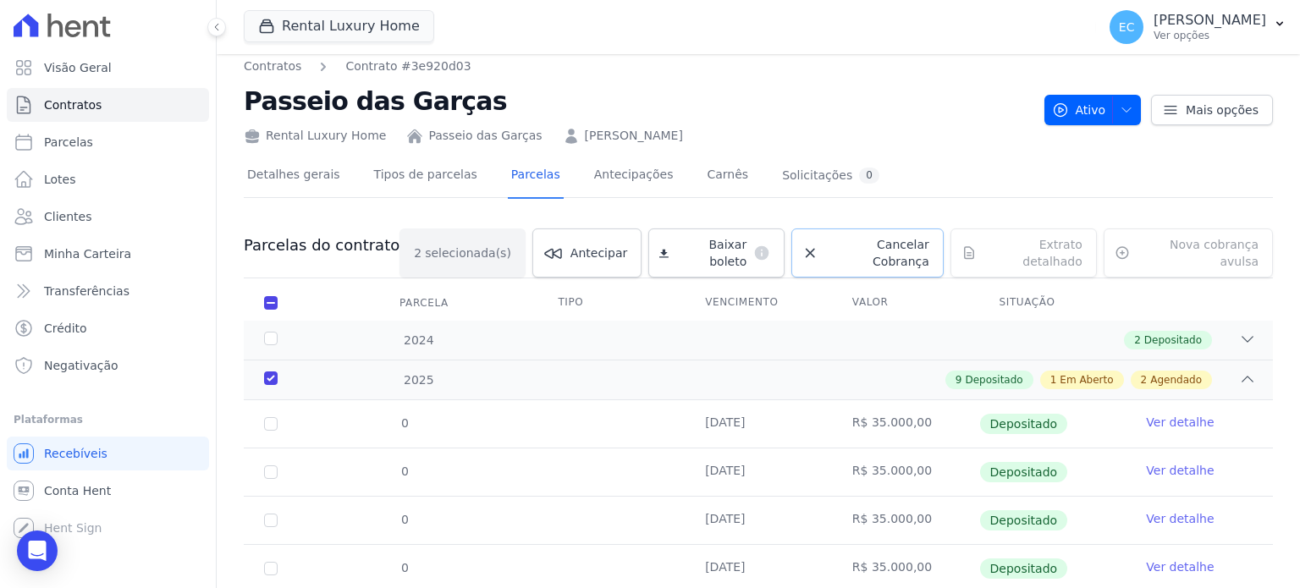
click at [834, 240] on span "Cancelar Cobrança" at bounding box center [877, 253] width 104 height 34
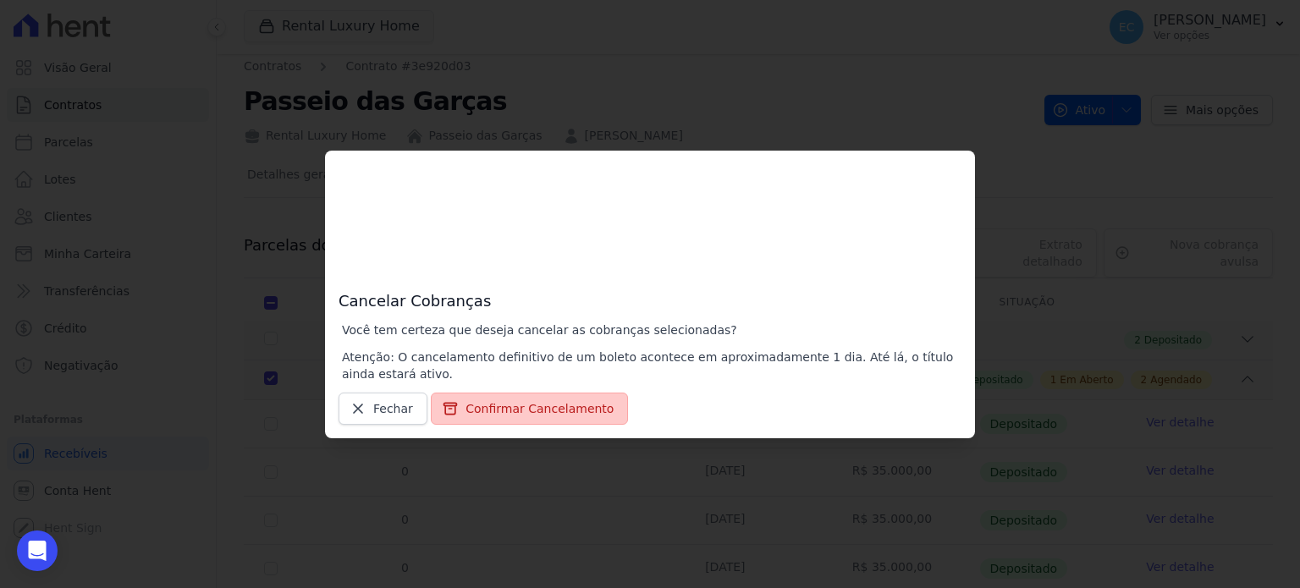
click at [527, 412] on button "Confirmar Cancelamento" at bounding box center [529, 409] width 197 height 32
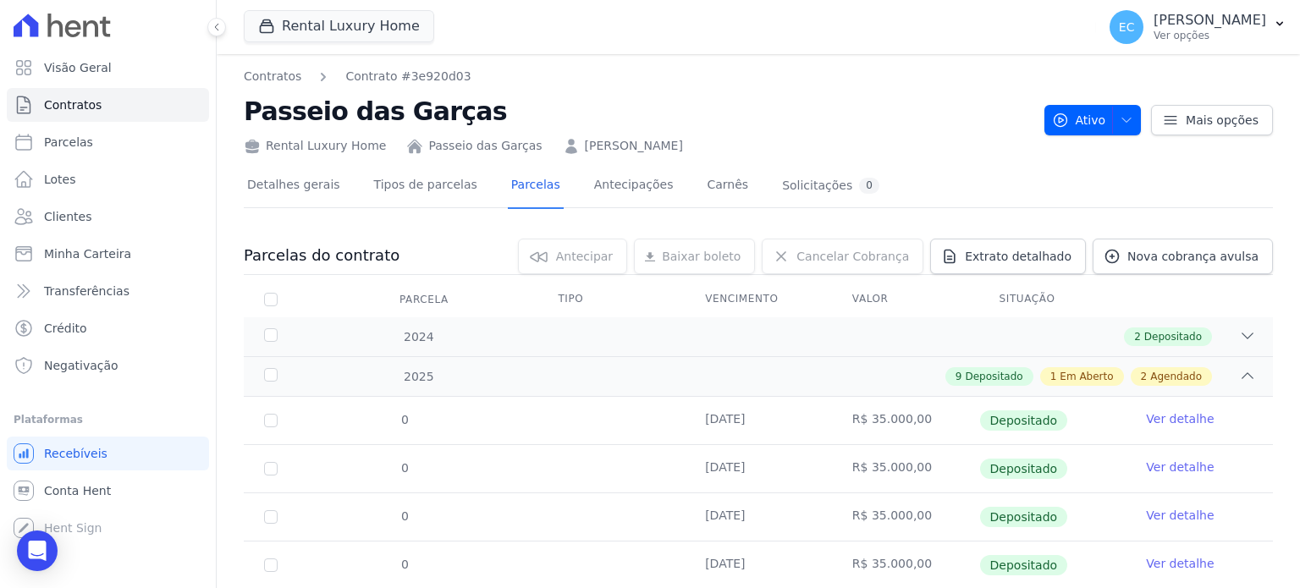
scroll to position [433, 0]
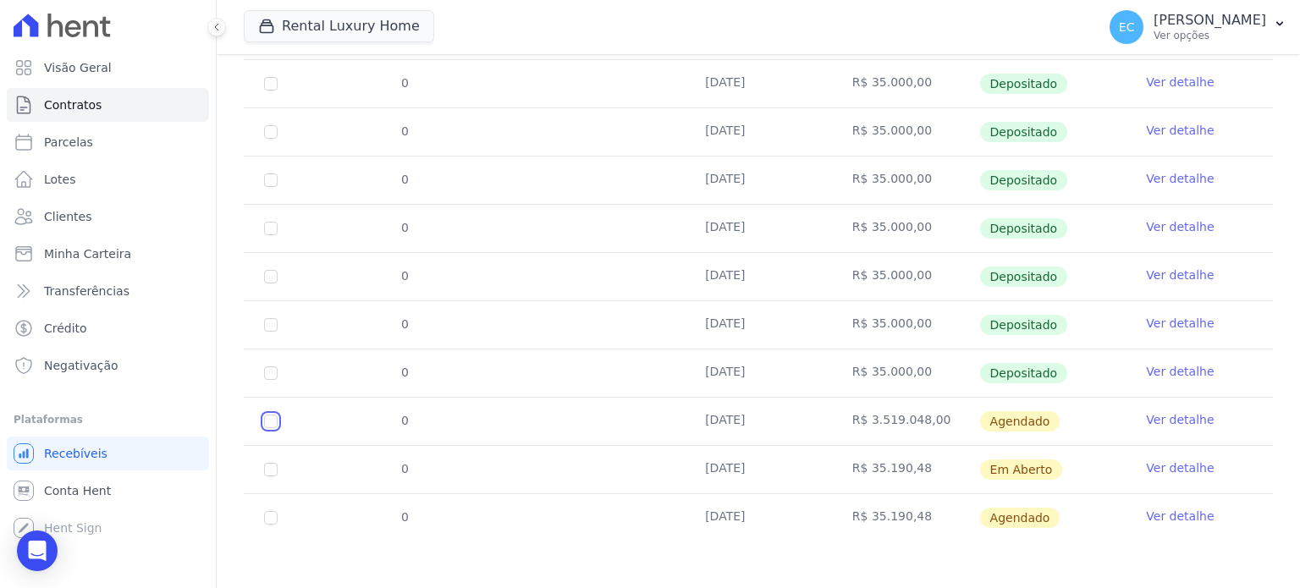
click at [270, 419] on input "checkbox" at bounding box center [271, 422] width 14 height 14
checkbox input "true"
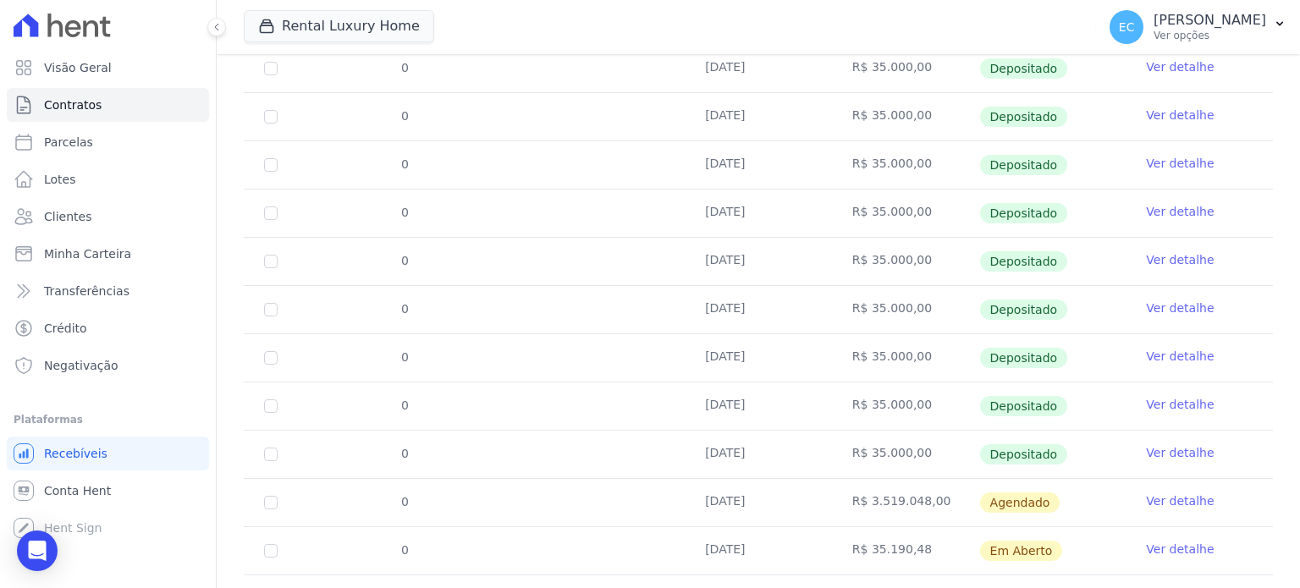
scroll to position [433, 0]
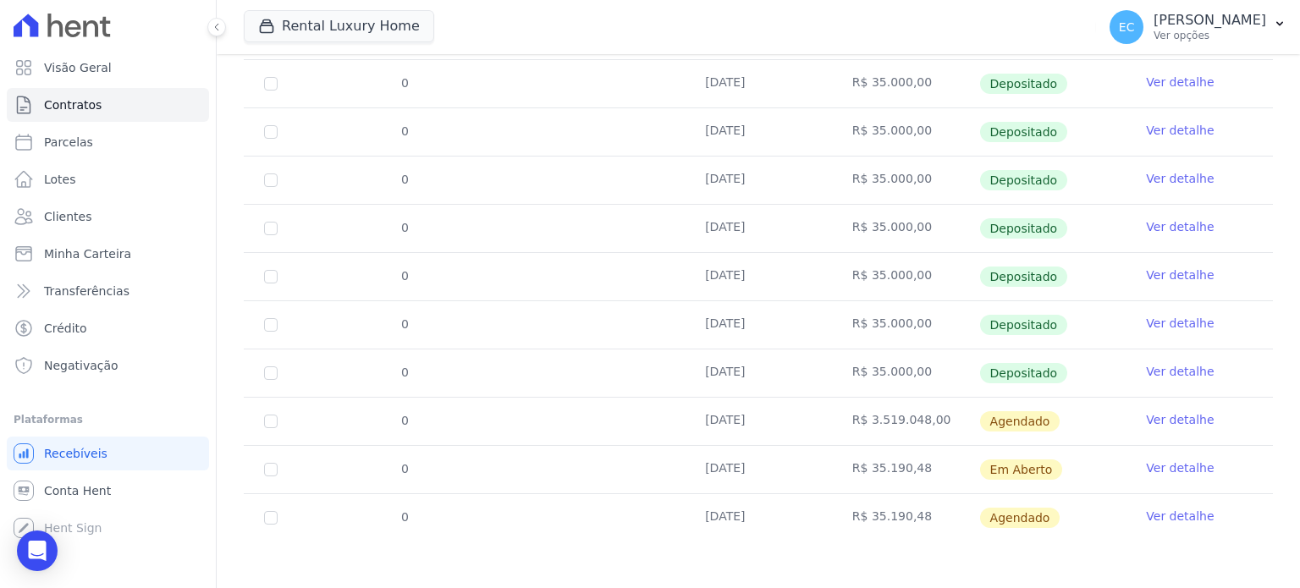
click at [279, 412] on td "0" at bounding box center [271, 421] width 54 height 47
click at [271, 415] on input "checkbox" at bounding box center [271, 422] width 14 height 14
checkbox input "true"
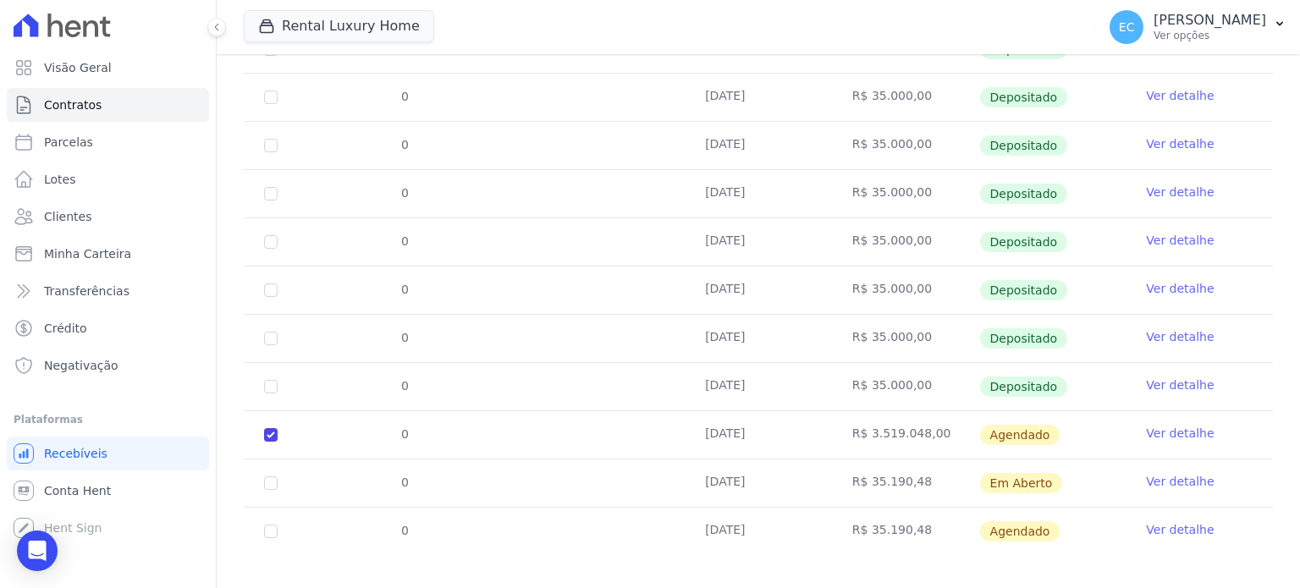
drag, startPoint x: 262, startPoint y: 501, endPoint x: 270, endPoint y: 514, distance: 14.8
click at [267, 508] on td "0" at bounding box center [271, 531] width 54 height 47
click at [272, 525] on input "checkbox" at bounding box center [271, 532] width 14 height 14
checkbox input "true"
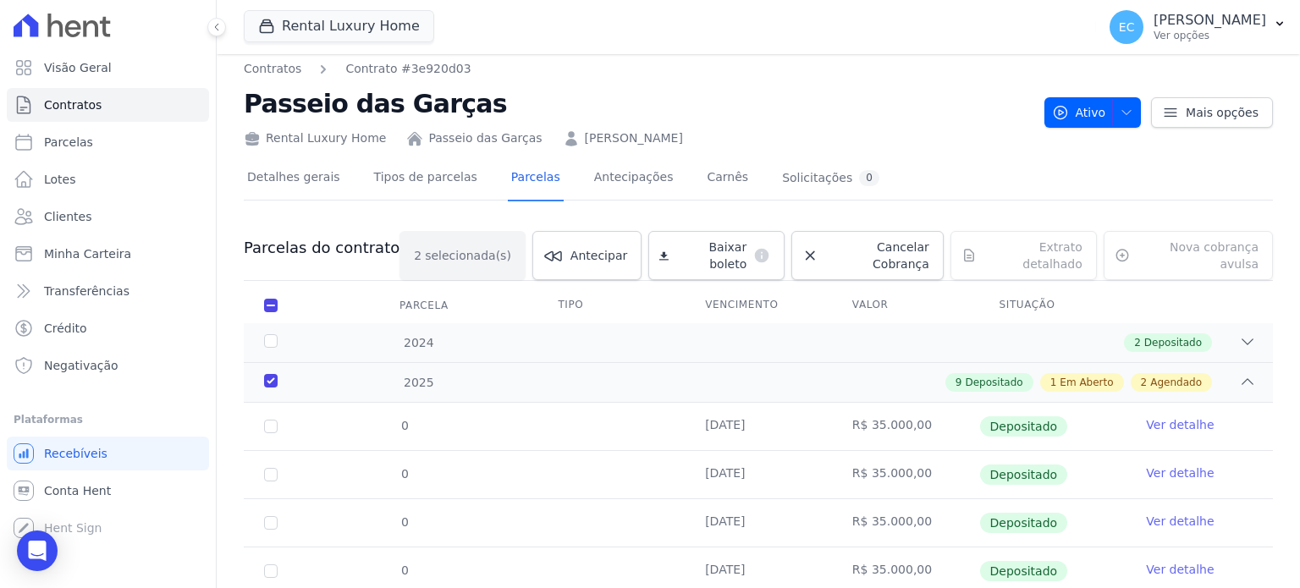
scroll to position [0, 0]
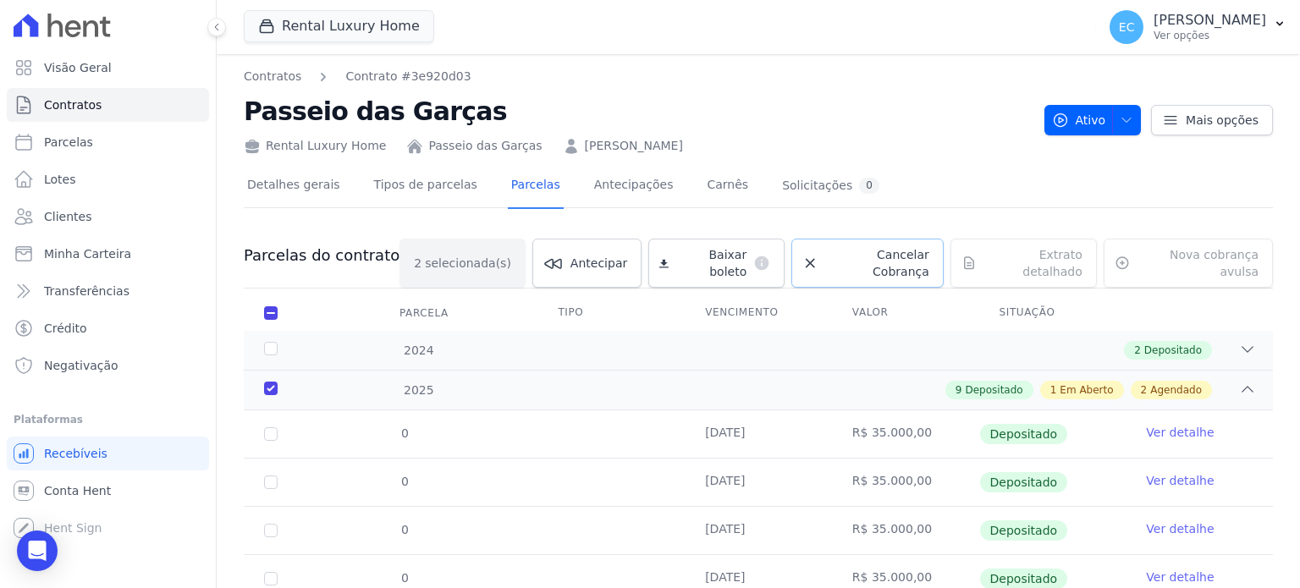
click at [878, 265] on link "Cancelar Cobrança" at bounding box center [867, 263] width 152 height 49
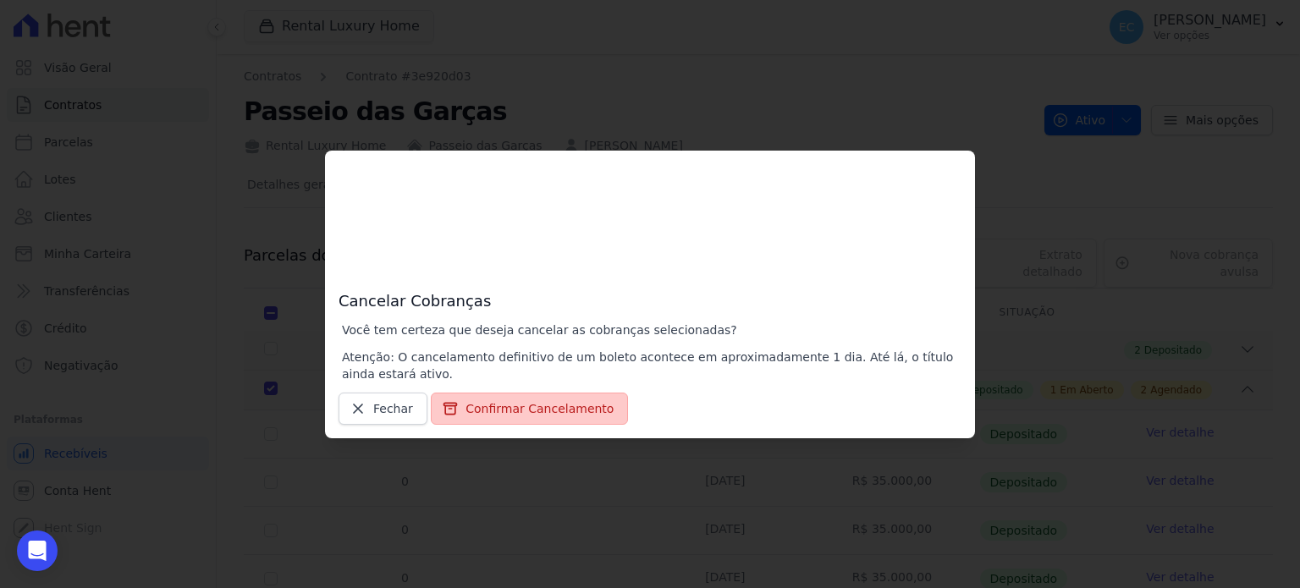
click at [582, 420] on button "Confirmar Cancelamento" at bounding box center [529, 409] width 197 height 32
